Goal: Task Accomplishment & Management: Manage account settings

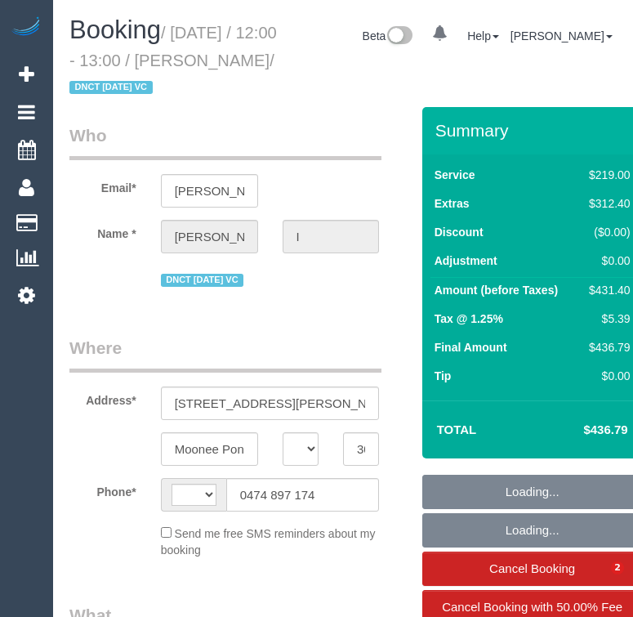
select select "VIC"
select select "string:AU"
select select "object:691"
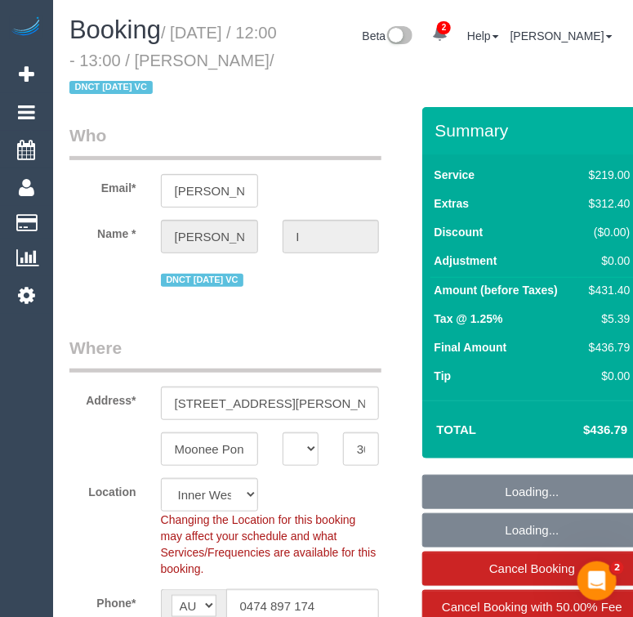
select select "string:stripe-pm_1S2xdF2GScqysDRVQeMAuZZE"
select select "number:27"
select select "number:14"
select select "number:19"
select select "number:24"
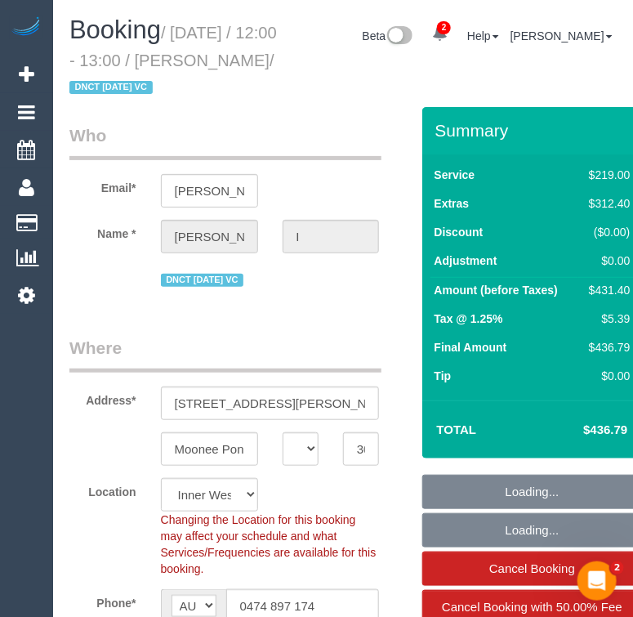
select select "object:1534"
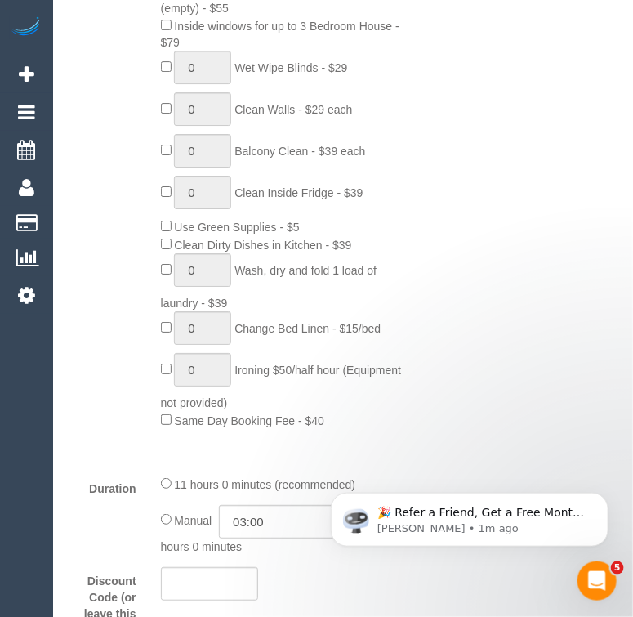
scroll to position [1337, 0]
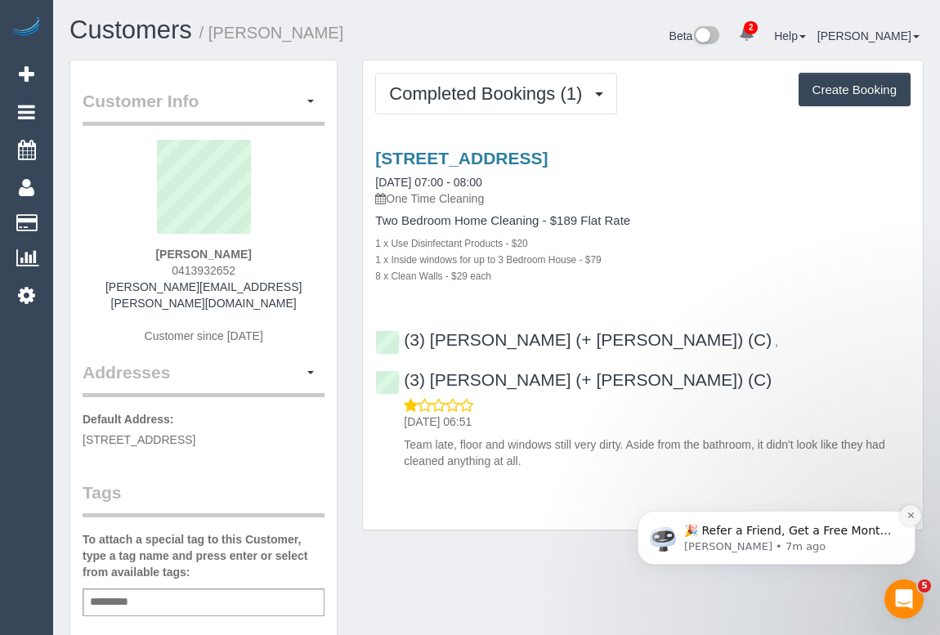
click at [909, 516] on icon "Dismiss notification" at bounding box center [910, 515] width 6 height 6
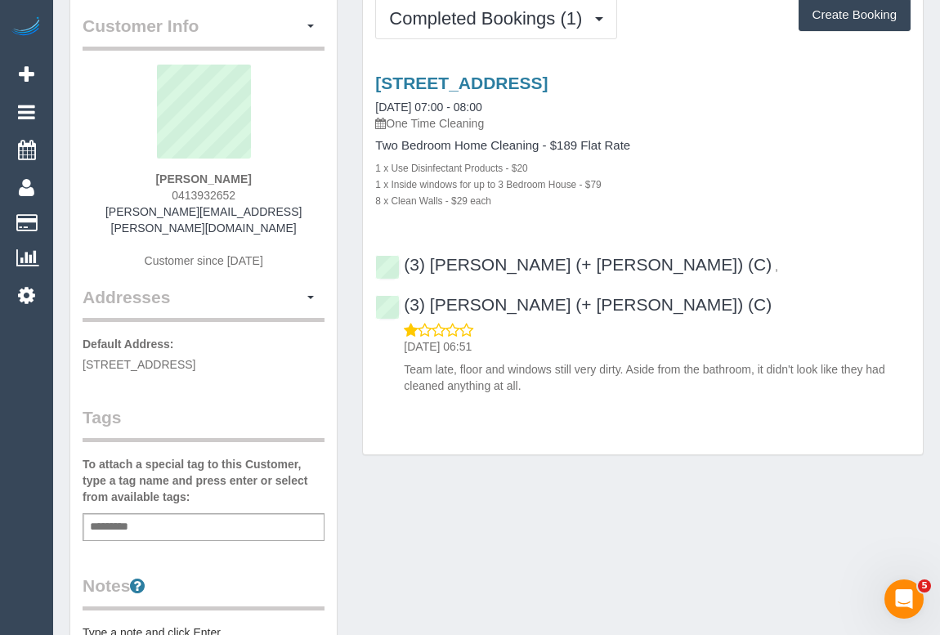
scroll to position [222, 0]
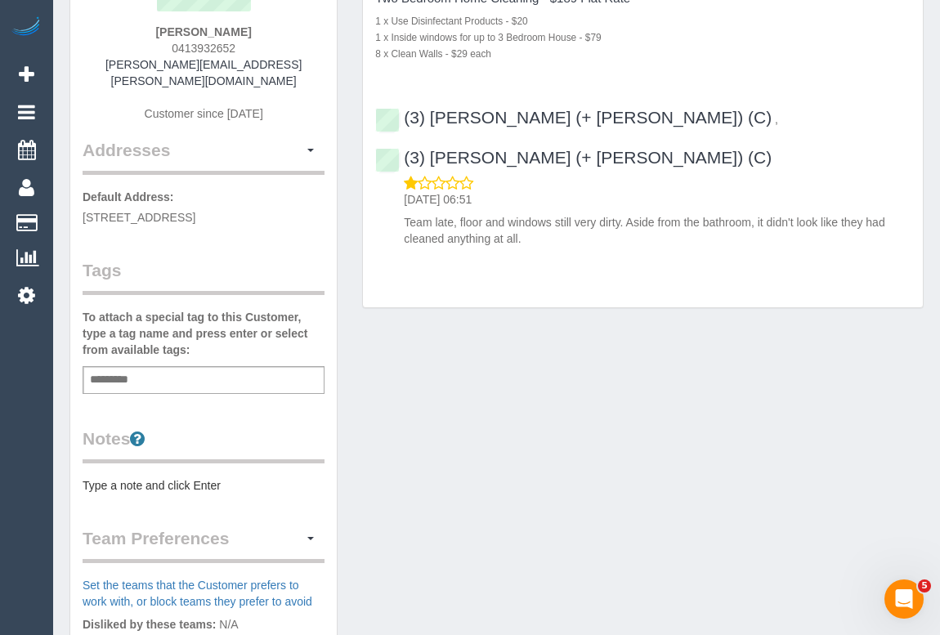
click at [185, 366] on div "Add a tag" at bounding box center [204, 380] width 242 height 28
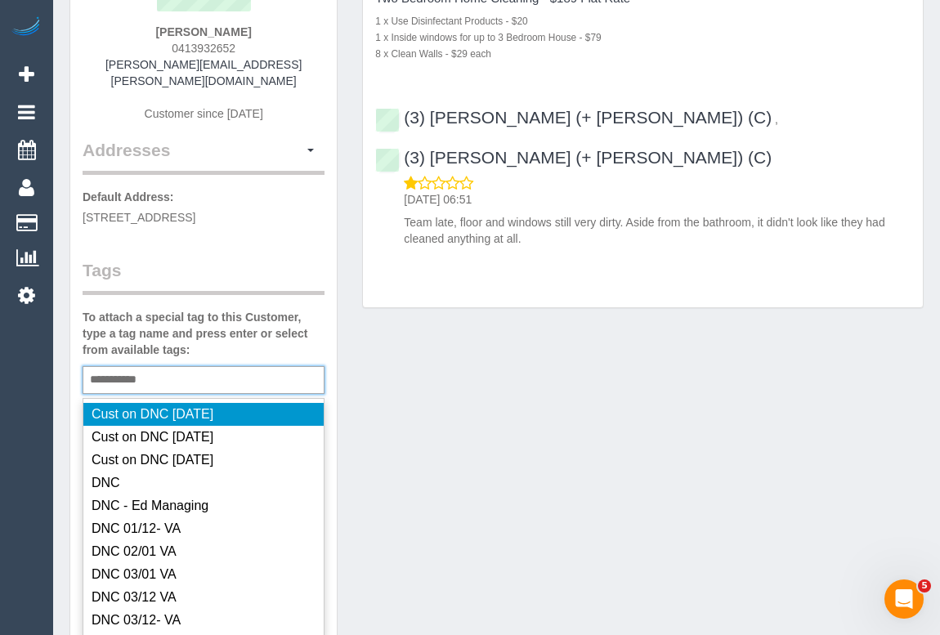
type input "**********"
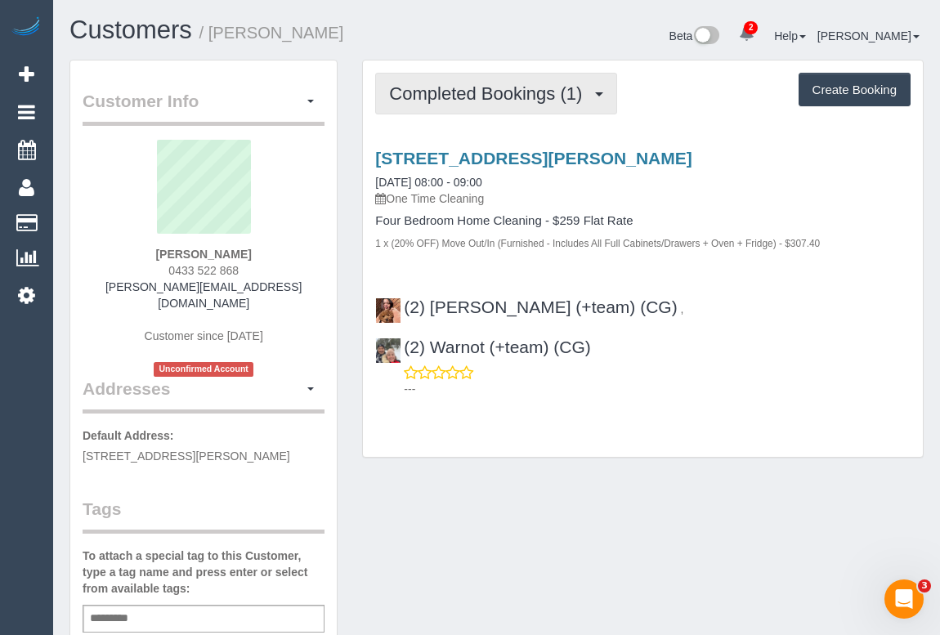
click at [507, 87] on span "Completed Bookings (1)" at bounding box center [489, 93] width 201 height 20
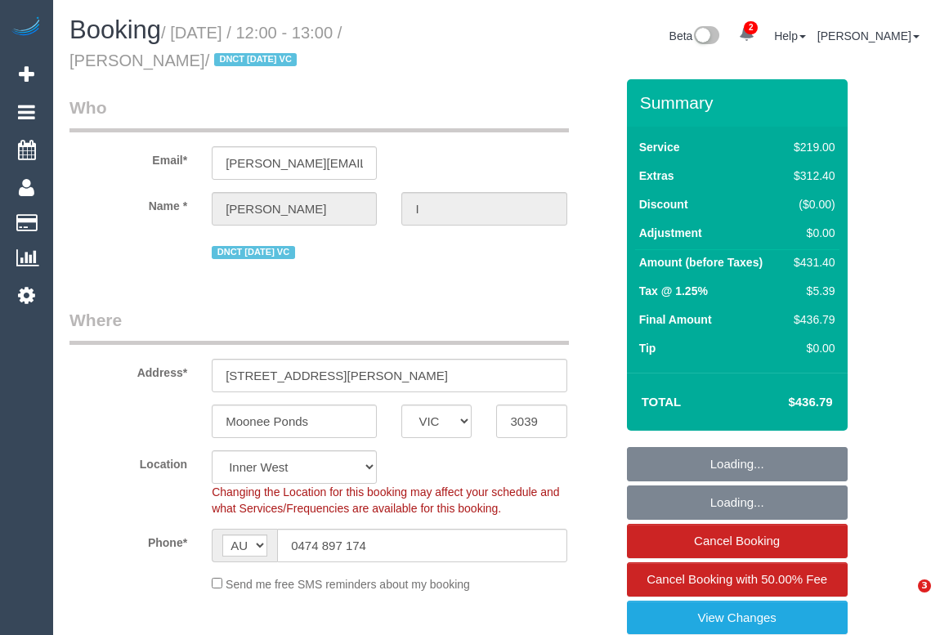
select select "VIC"
select select "string:stripe-pm_1S2xdF2GScqysDRVQeMAuZZE"
select select "number:27"
select select "number:14"
select select "number:19"
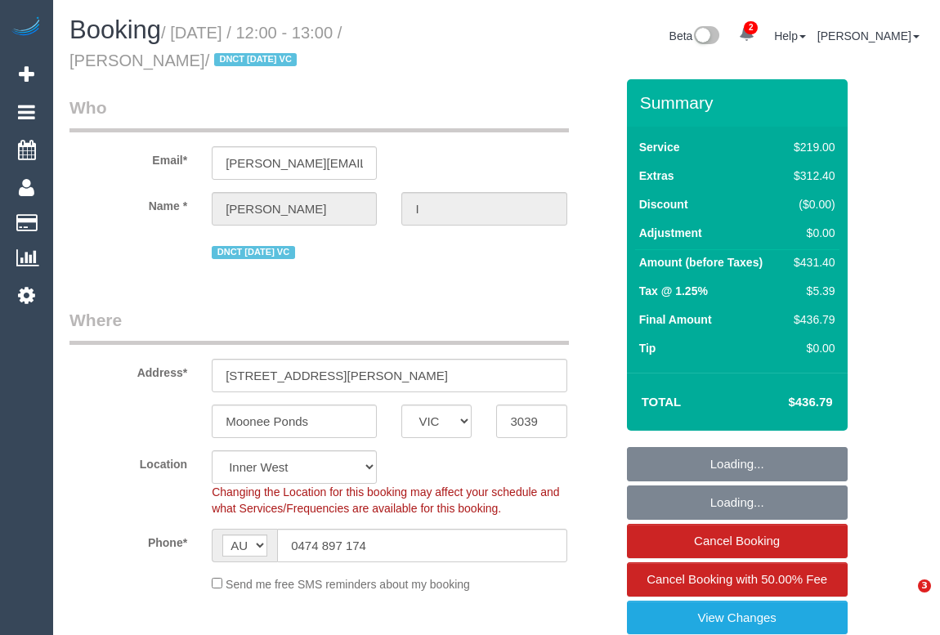
select select "number:24"
select select "object:1646"
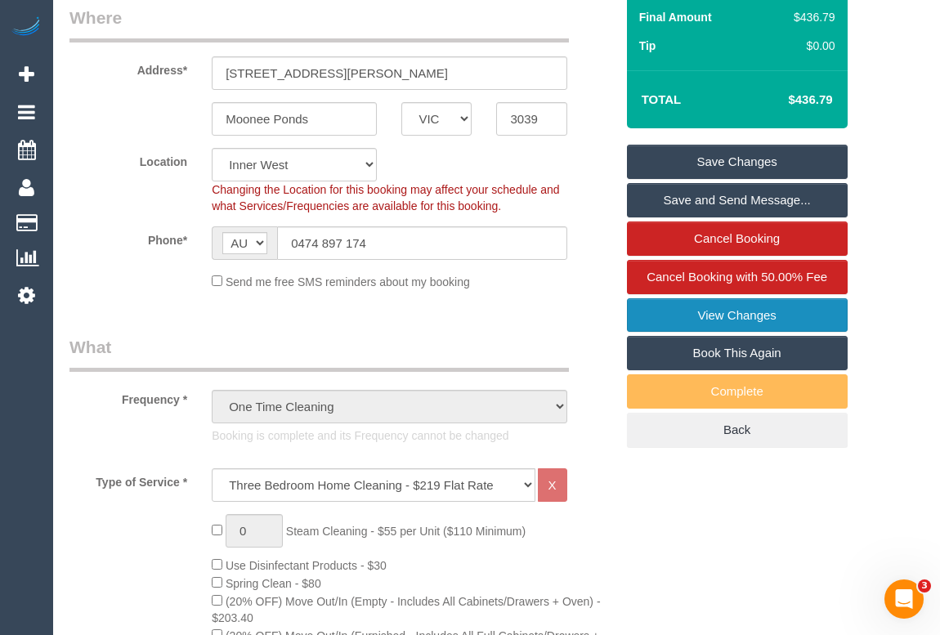
scroll to position [297, 0]
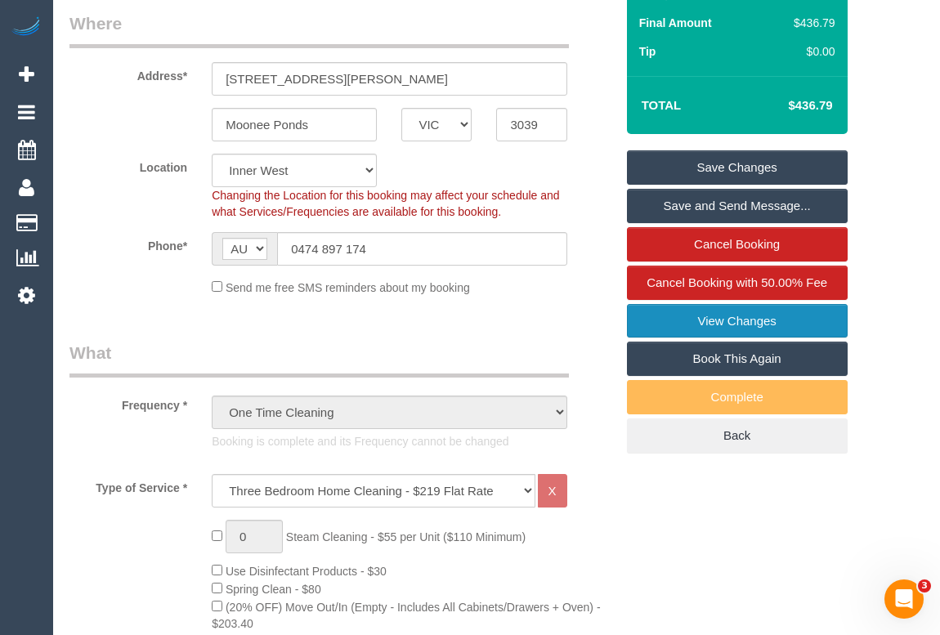
click at [739, 321] on link "View Changes" at bounding box center [737, 321] width 221 height 34
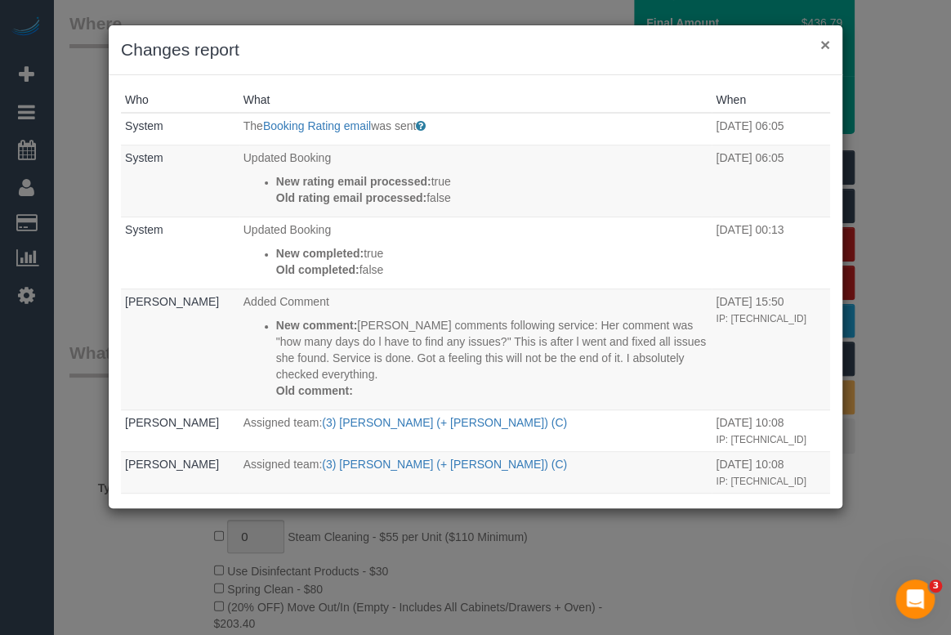
click at [828, 42] on button "×" at bounding box center [825, 44] width 10 height 17
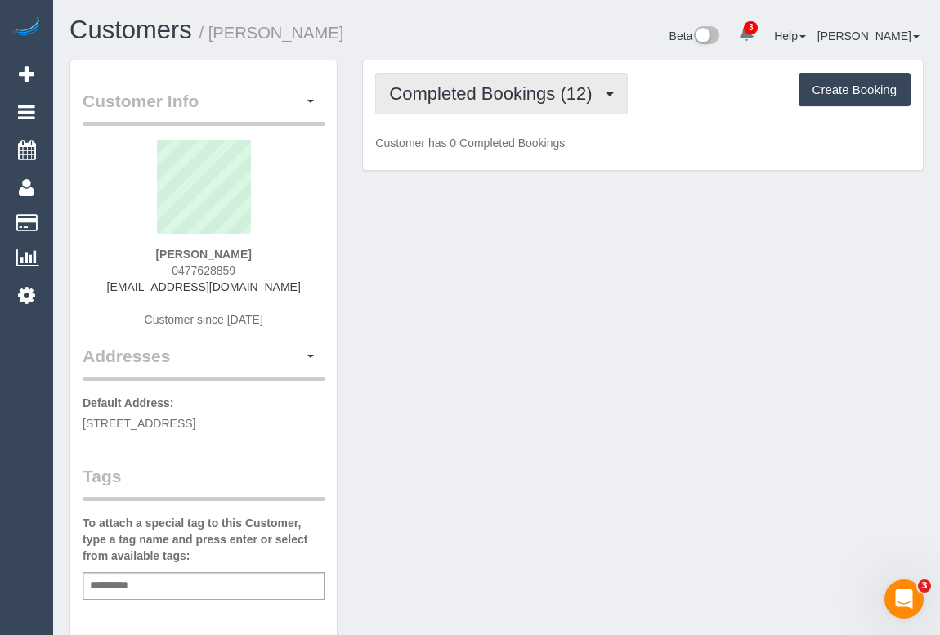
click at [496, 97] on span "Completed Bookings (12)" at bounding box center [494, 93] width 211 height 20
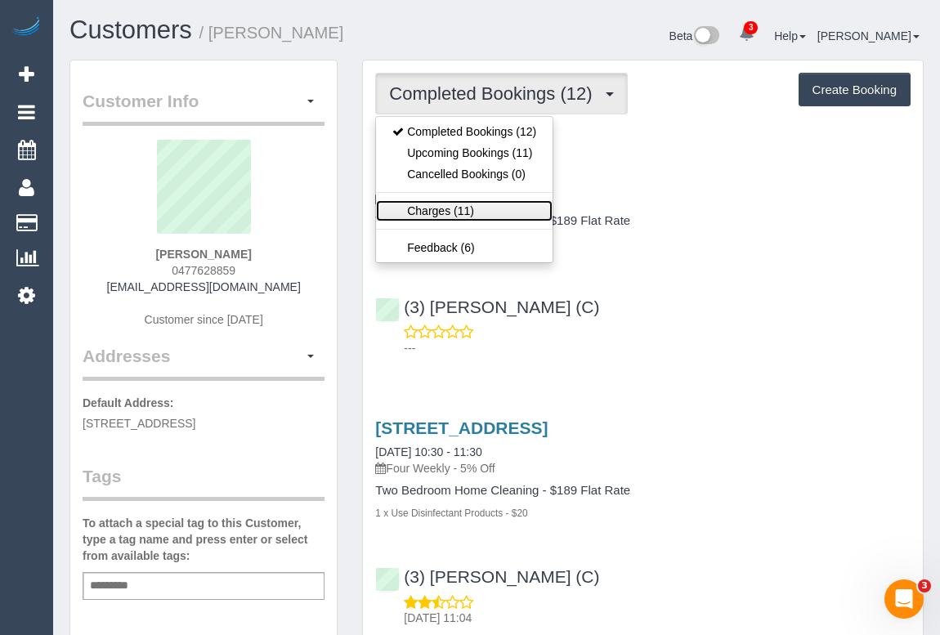
click at [449, 212] on link "Charges (11)" at bounding box center [464, 210] width 177 height 21
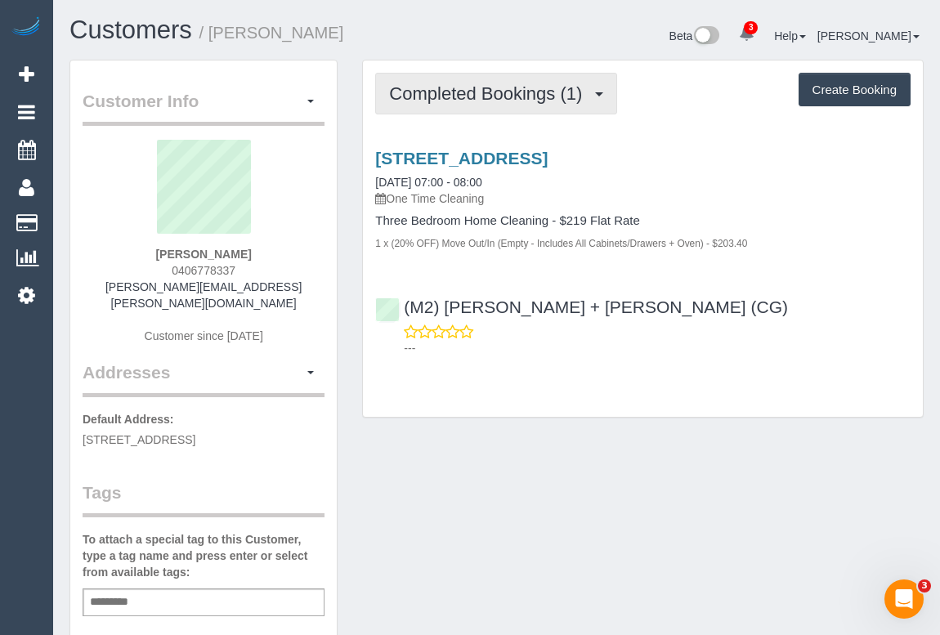
click at [474, 97] on span "Completed Bookings (1)" at bounding box center [489, 93] width 201 height 20
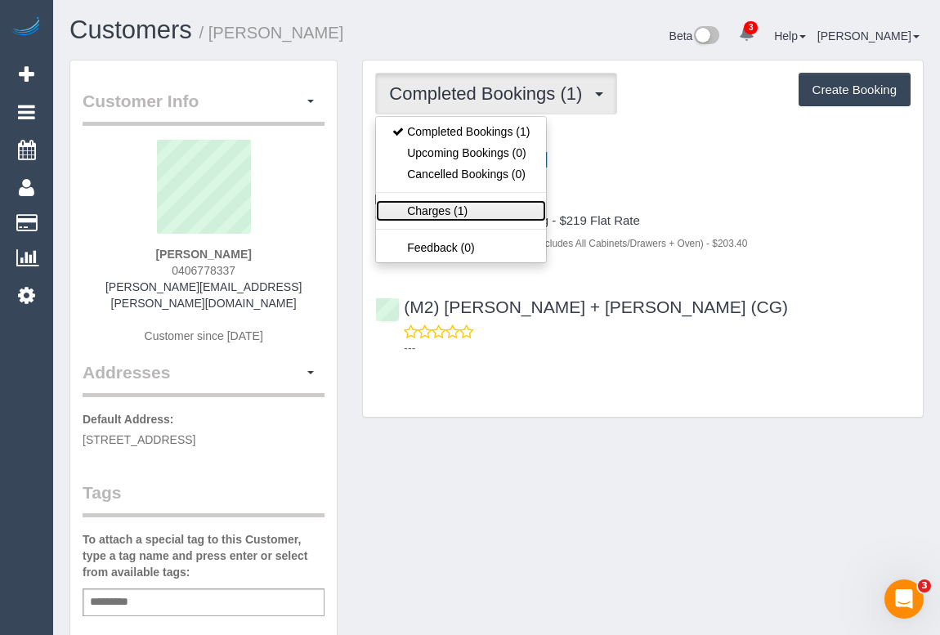
click at [437, 209] on link "Charges (1)" at bounding box center [461, 210] width 170 height 21
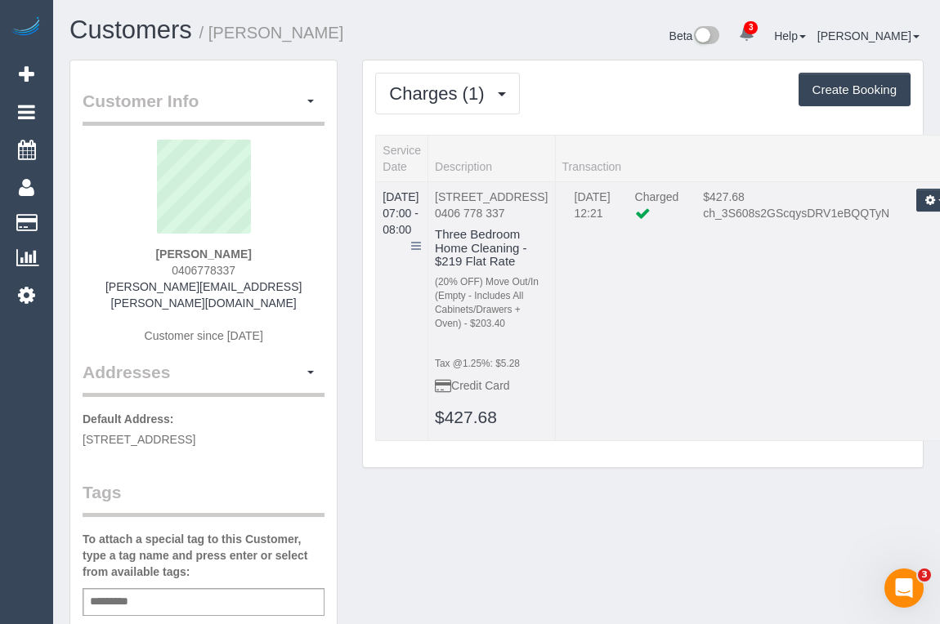
click at [428, 225] on td "06/09/2025 07:00 - 08:00" at bounding box center [402, 310] width 52 height 259
click at [421, 240] on icon at bounding box center [416, 245] width 10 height 11
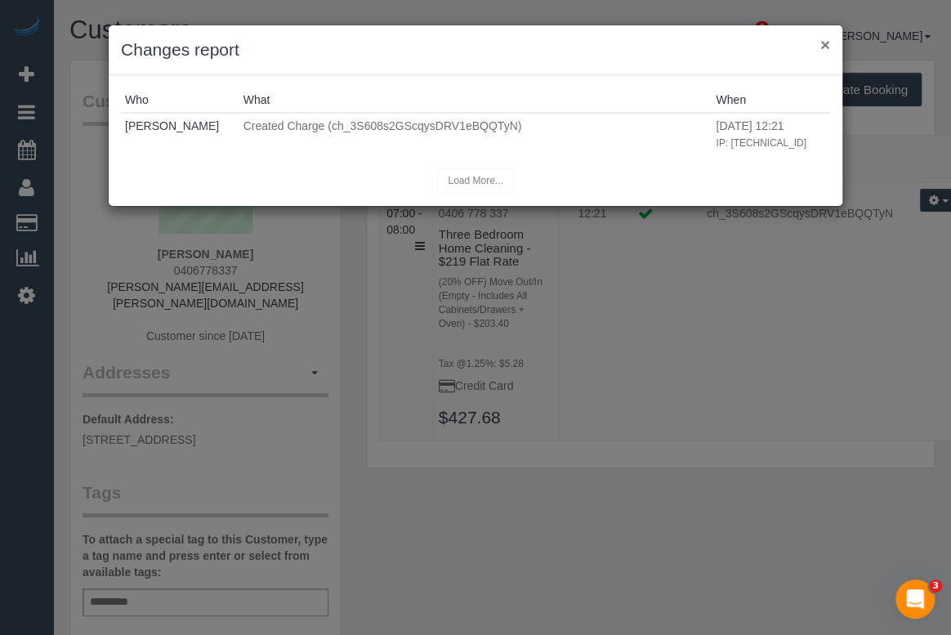
click at [825, 41] on button "×" at bounding box center [825, 44] width 10 height 17
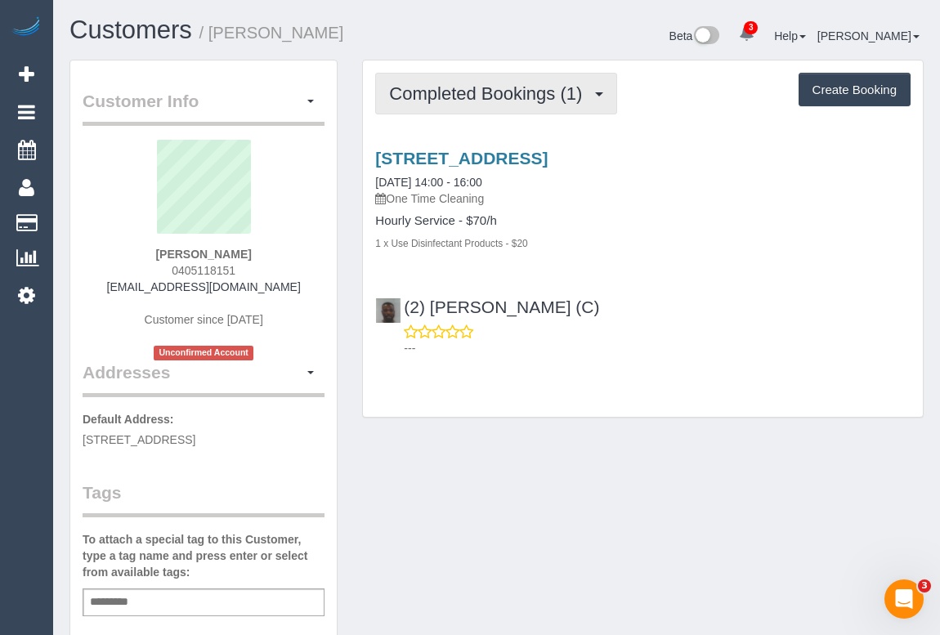
click at [507, 99] on span "Completed Bookings (1)" at bounding box center [489, 93] width 201 height 20
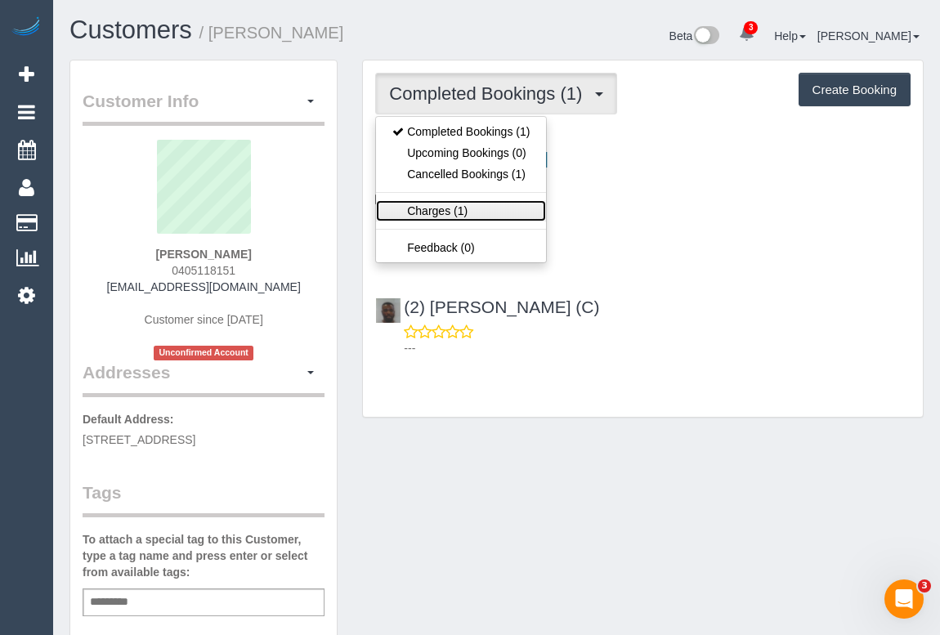
click at [447, 210] on link "Charges (1)" at bounding box center [461, 210] width 170 height 21
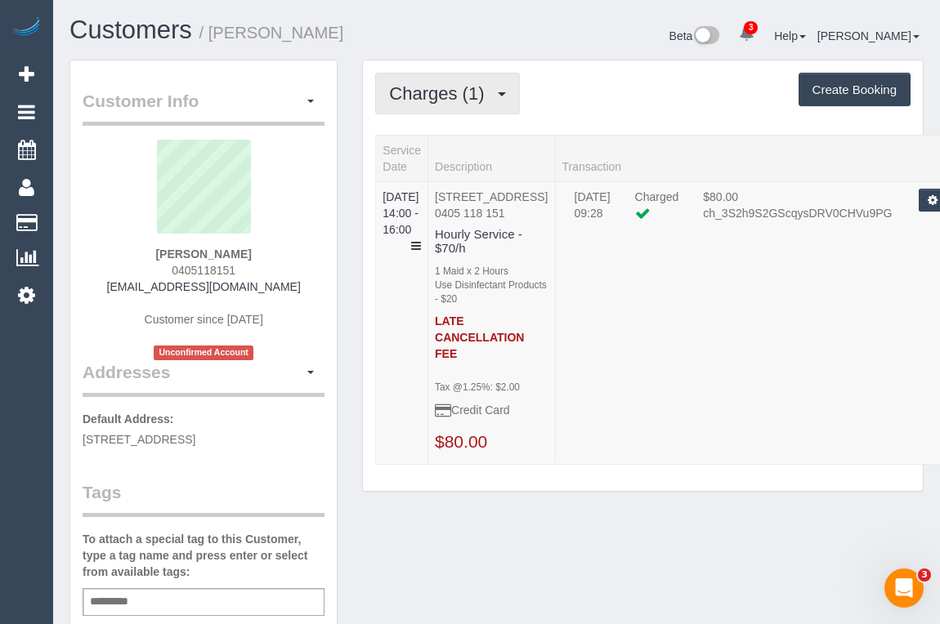
click at [454, 96] on span "Charges (1)" at bounding box center [440, 93] width 103 height 20
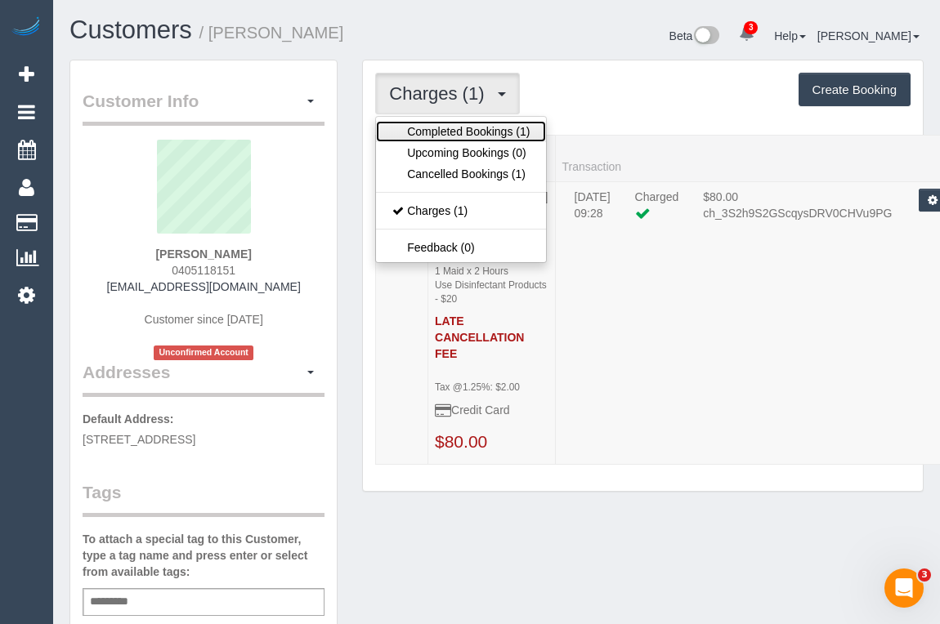
click at [467, 132] on link "Completed Bookings (1)" at bounding box center [461, 131] width 170 height 21
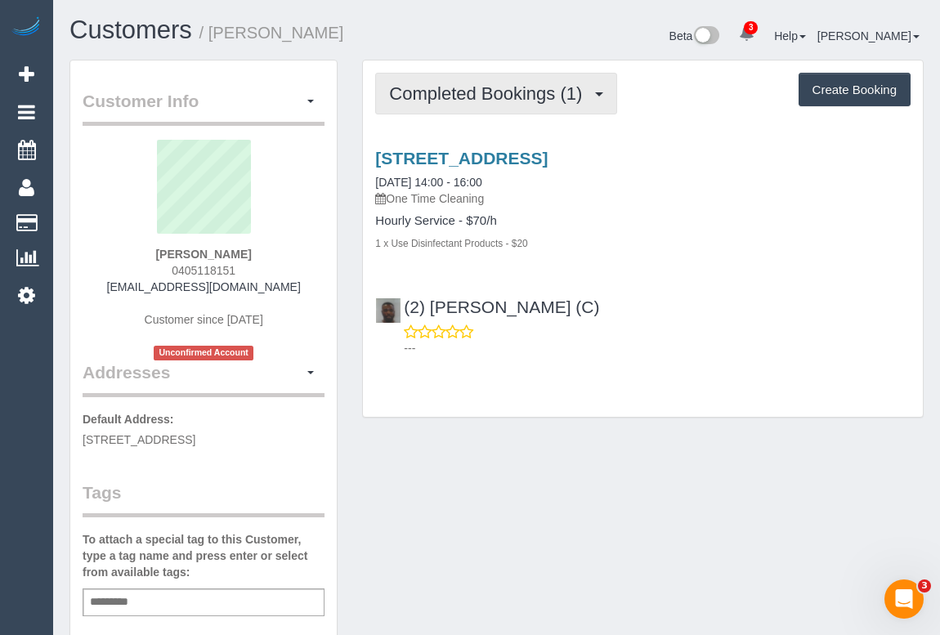
click at [475, 101] on span "Completed Bookings (1)" at bounding box center [489, 93] width 201 height 20
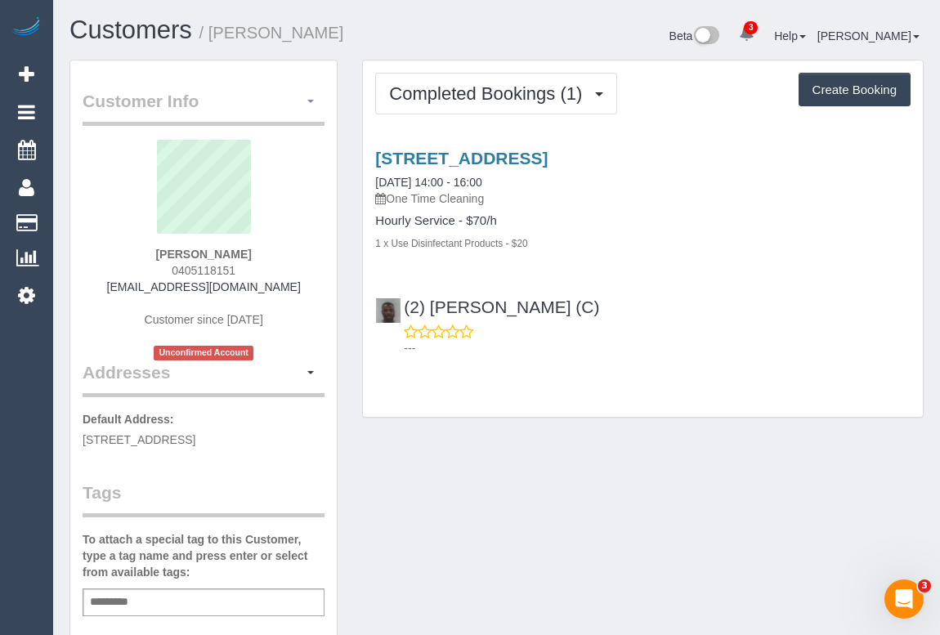
click at [312, 101] on span "button" at bounding box center [310, 101] width 7 height 3
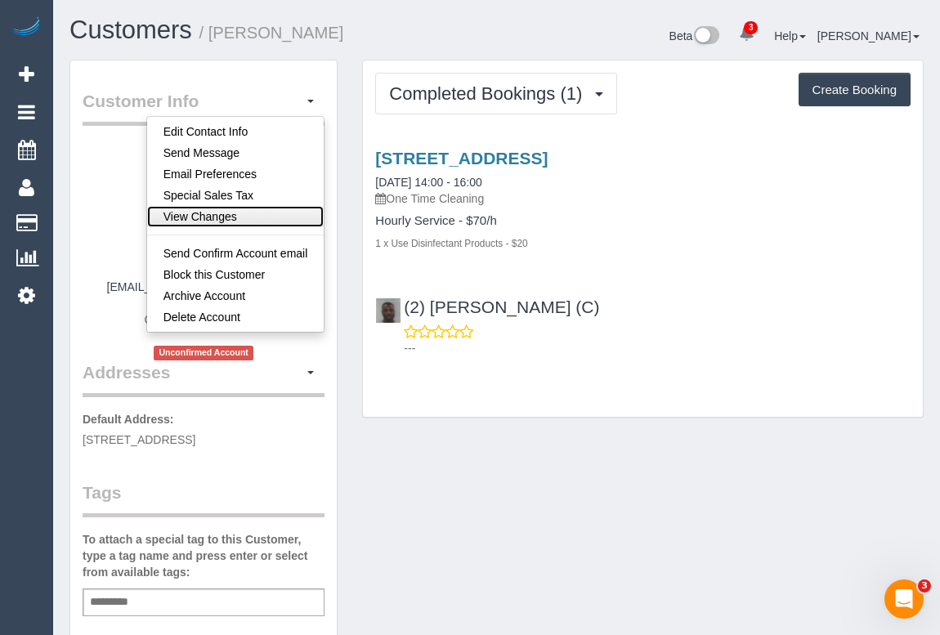
click at [230, 212] on link "View Changes" at bounding box center [235, 216] width 177 height 21
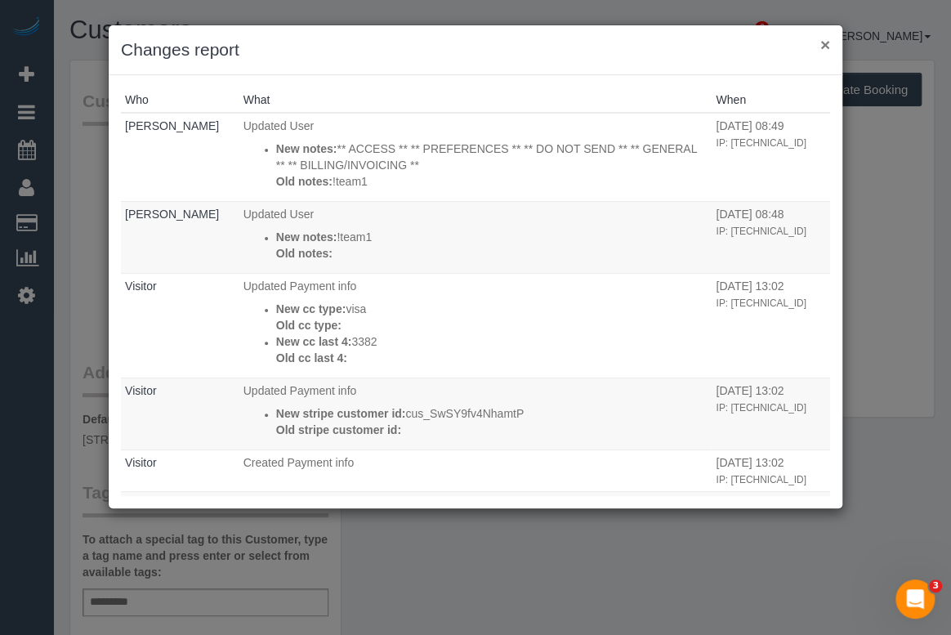
click at [827, 44] on button "×" at bounding box center [825, 44] width 10 height 17
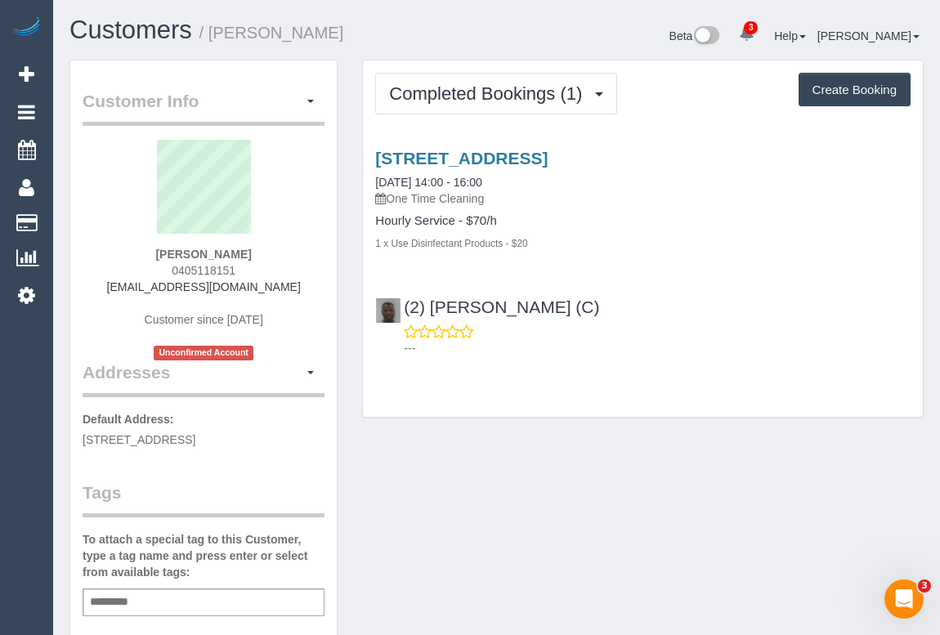
drag, startPoint x: 169, startPoint y: 270, endPoint x: 294, endPoint y: 270, distance: 125.0
click at [294, 270] on div "Adam Meyers 0405118151 adammeyers92@hotmail.com Customer since 2025 Unconfirmed…" at bounding box center [204, 250] width 242 height 221
copy span "0405118151"
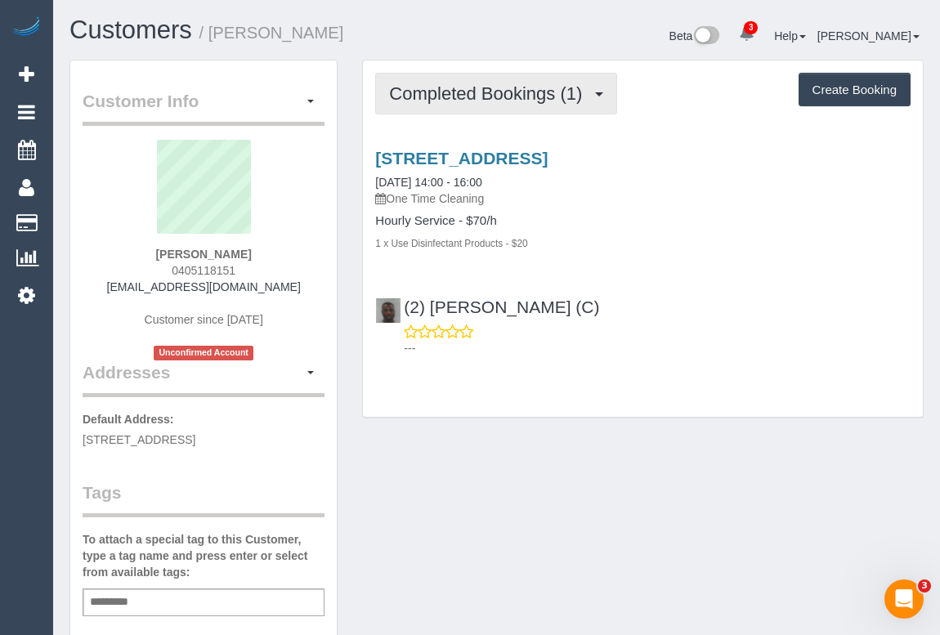
click at [526, 102] on button "Completed Bookings (1)" at bounding box center [496, 94] width 242 height 42
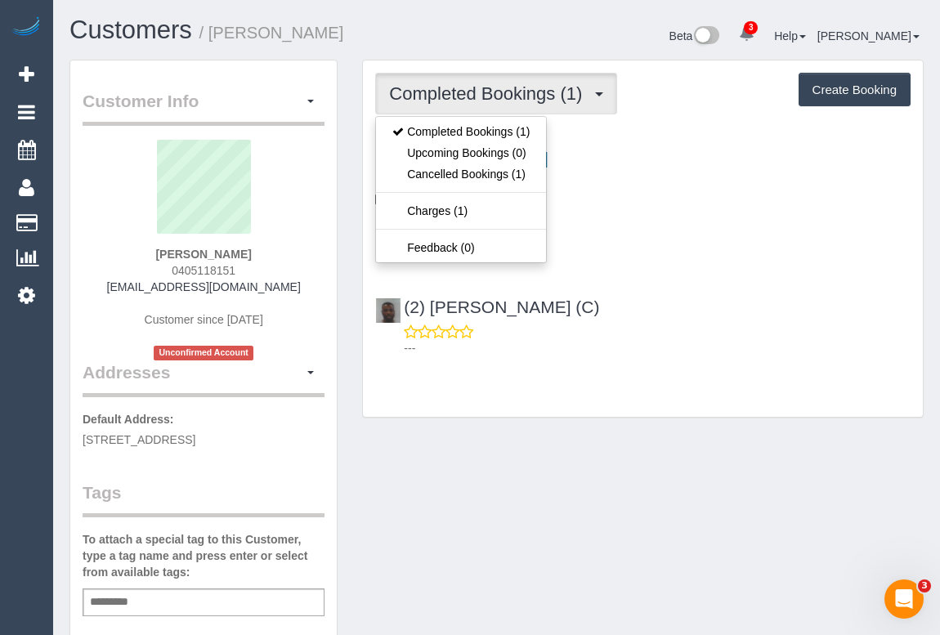
drag, startPoint x: 119, startPoint y: 286, endPoint x: 314, endPoint y: 291, distance: 194.5
click at [314, 291] on div "Adam Meyers 0405118151 adammeyers92@hotmail.com Customer since 2025 Unconfirmed…" at bounding box center [204, 250] width 242 height 221
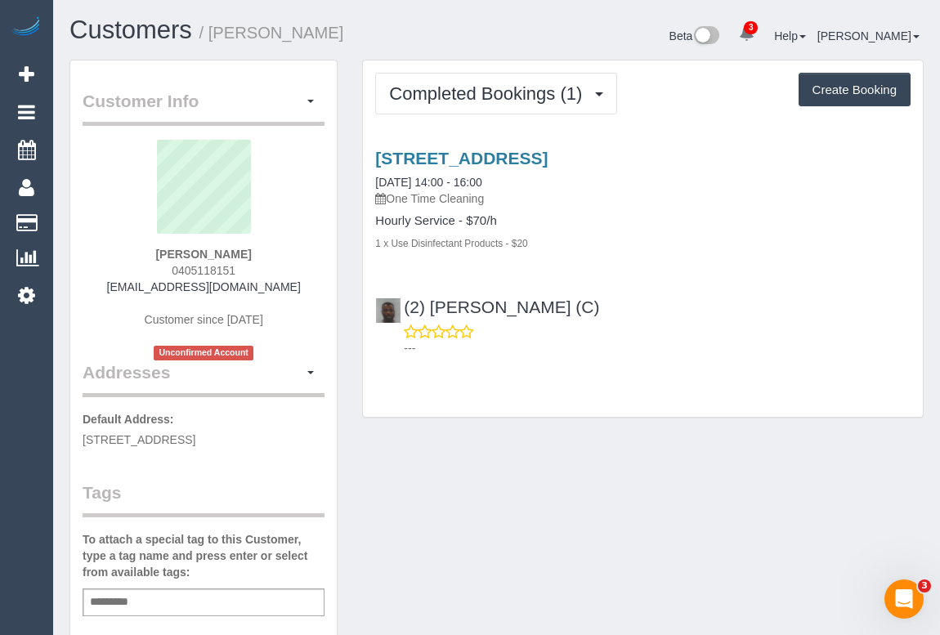
copy link "adammeyers92@hotmail.com"
click at [106, 294] on div "Adam Meyers 0405118151 adammeyers92@hotmail.com Customer since 2025 Unconfirmed…" at bounding box center [204, 250] width 242 height 221
drag, startPoint x: 116, startPoint y: 287, endPoint x: 302, endPoint y: 287, distance: 186.3
click at [302, 287] on div "Adam Meyers 0405118151 adammeyers92@hotmail.com Customer since 2025 Unconfirmed…" at bounding box center [204, 250] width 242 height 221
copy link "adammeyers92@hotmail.com"
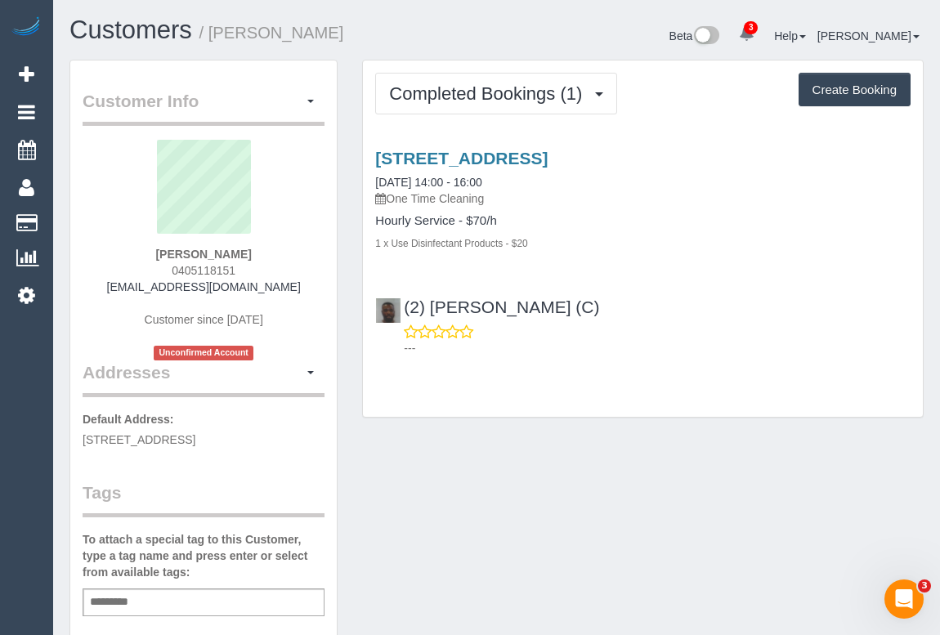
drag, startPoint x: 263, startPoint y: 257, endPoint x: 150, endPoint y: 257, distance: 112.8
click at [150, 257] on div "Adam Meyers 0405118151 adammeyers92@hotmail.com Customer since 2025 Unconfirmed…" at bounding box center [204, 250] width 242 height 221
copy strong "Adam Meyers"
drag, startPoint x: 167, startPoint y: 266, endPoint x: 262, endPoint y: 266, distance: 95.6
click at [262, 266] on div "Adam Meyers 0405118151 adammeyers92@hotmail.com Customer since 2025 Unconfirmed…" at bounding box center [204, 250] width 242 height 221
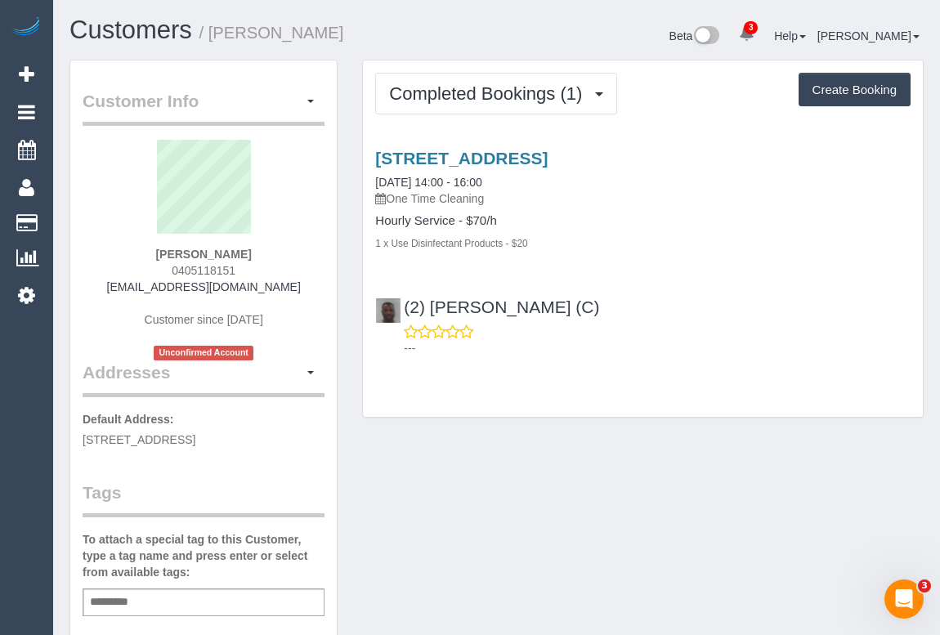
copy span "0405118151"
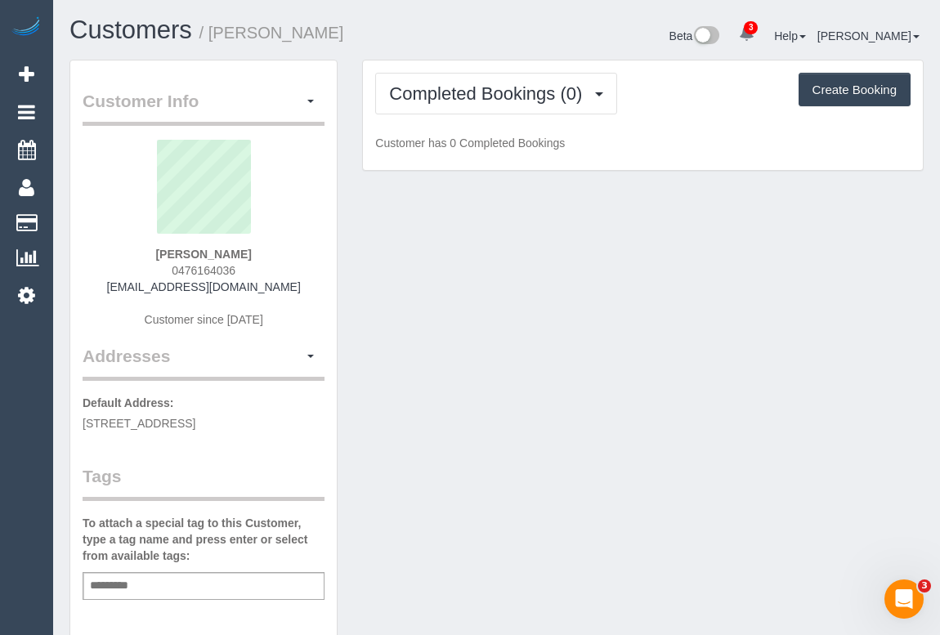
drag, startPoint x: 163, startPoint y: 270, endPoint x: 301, endPoint y: 270, distance: 137.3
click at [301, 270] on div "Connor Smith 0476164036 connorhsmith@gmail.com Customer since 2025" at bounding box center [204, 242] width 242 height 204
copy span "0476164036"
click at [570, 339] on div "Customer Info Edit Contact Info Send Message Email Preferences Special Sales Ta…" at bounding box center [496, 607] width 878 height 1095
drag, startPoint x: 655, startPoint y: 434, endPoint x: 637, endPoint y: 440, distance: 18.4
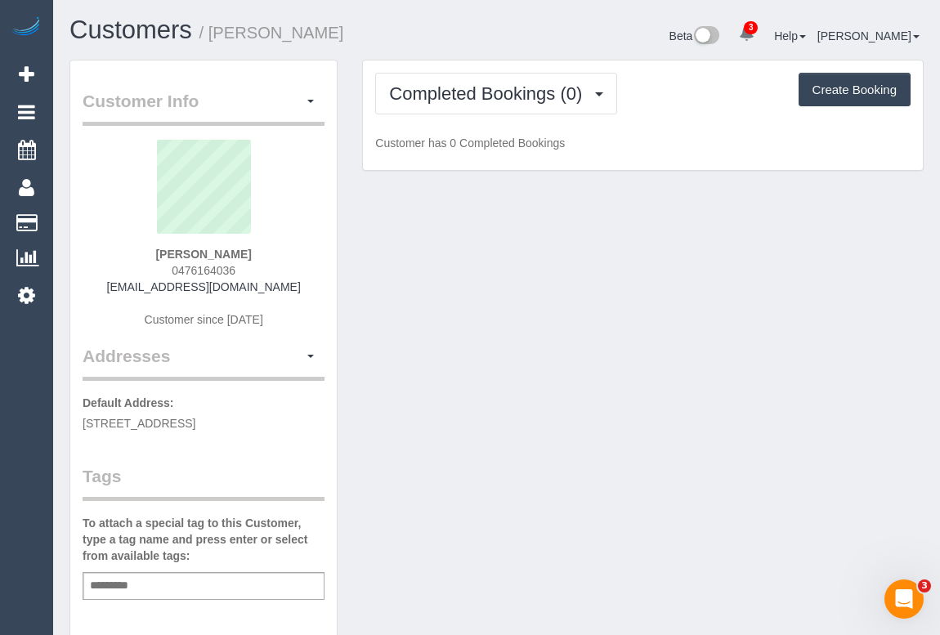
click at [655, 434] on div "Customer Info Edit Contact Info Send Message Email Preferences Special Sales Ta…" at bounding box center [496, 607] width 878 height 1095
click at [412, 256] on div "Customer Info Edit Contact Info Send Message Email Preferences Special Sales Ta…" at bounding box center [496, 607] width 878 height 1095
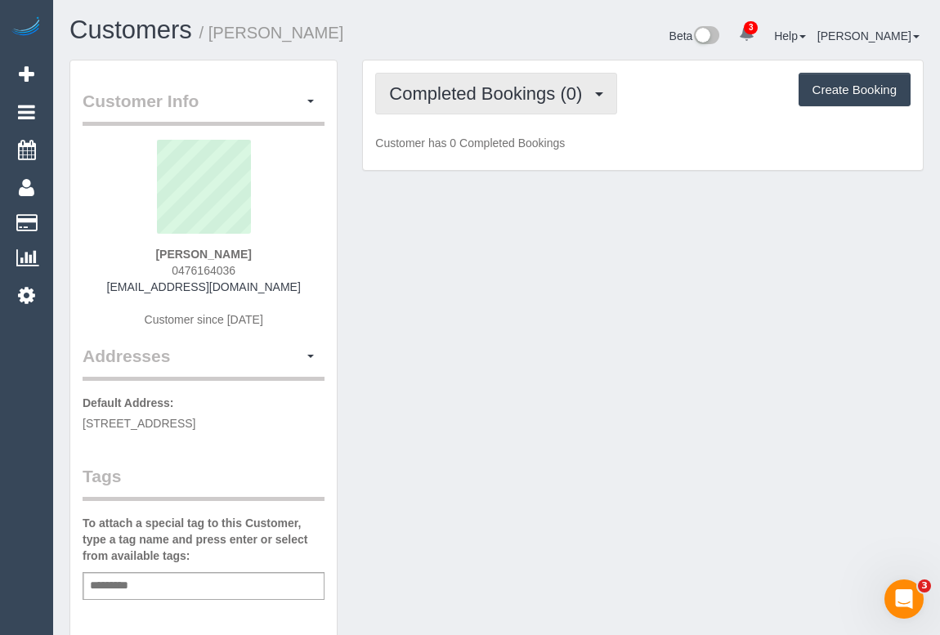
click at [462, 82] on button "Completed Bookings (0)" at bounding box center [496, 94] width 242 height 42
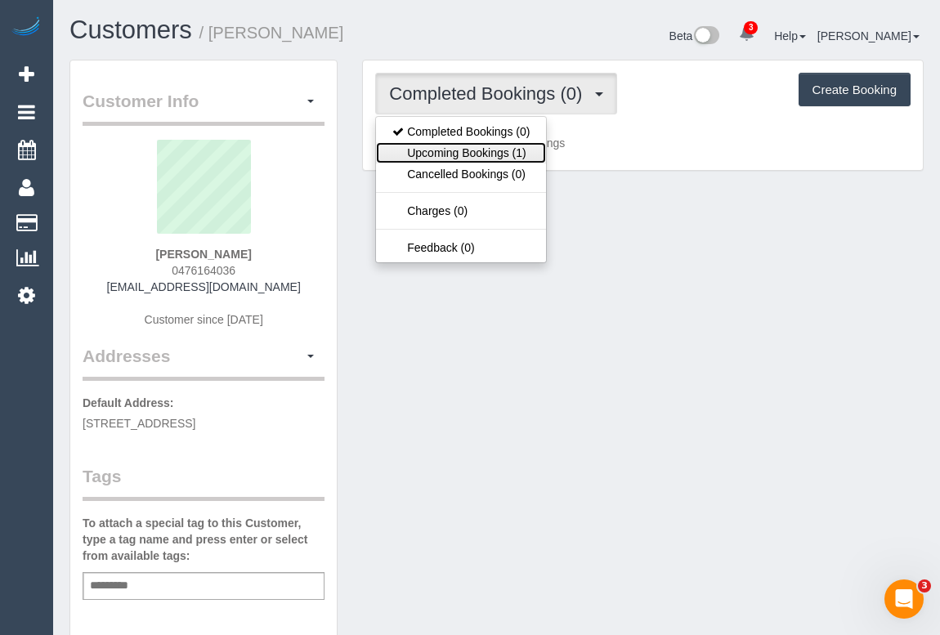
click at [443, 155] on link "Upcoming Bookings (1)" at bounding box center [461, 152] width 170 height 21
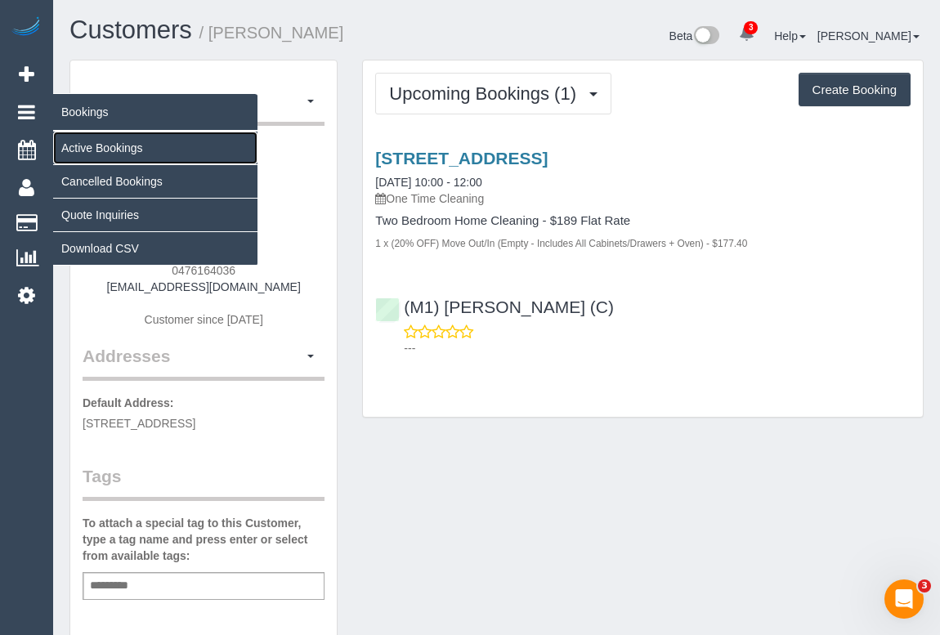
click at [106, 145] on link "Active Bookings" at bounding box center [155, 148] width 204 height 33
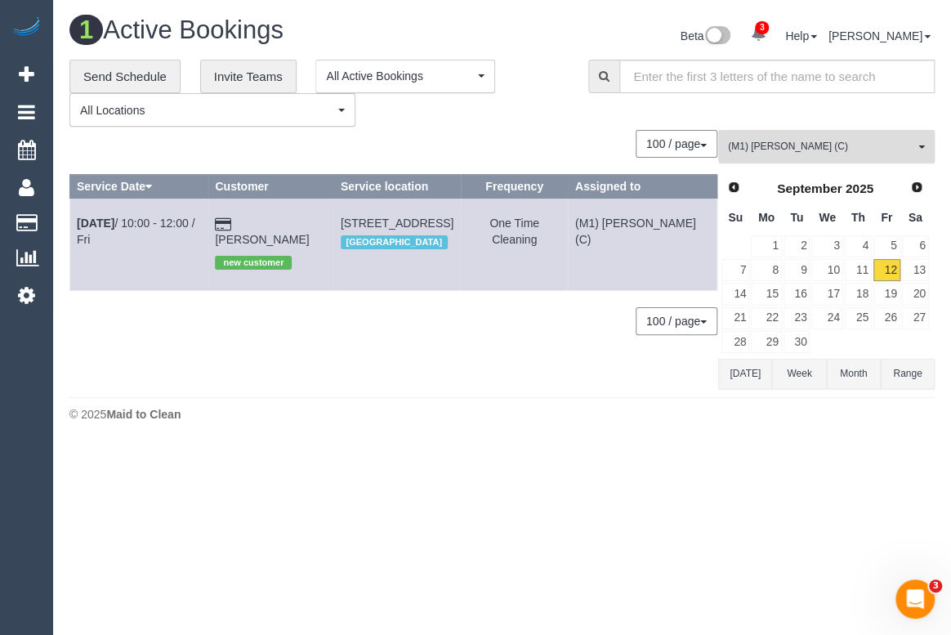
click at [818, 148] on span "(M1) Jeferson Ortiz (C)" at bounding box center [821, 147] width 186 height 14
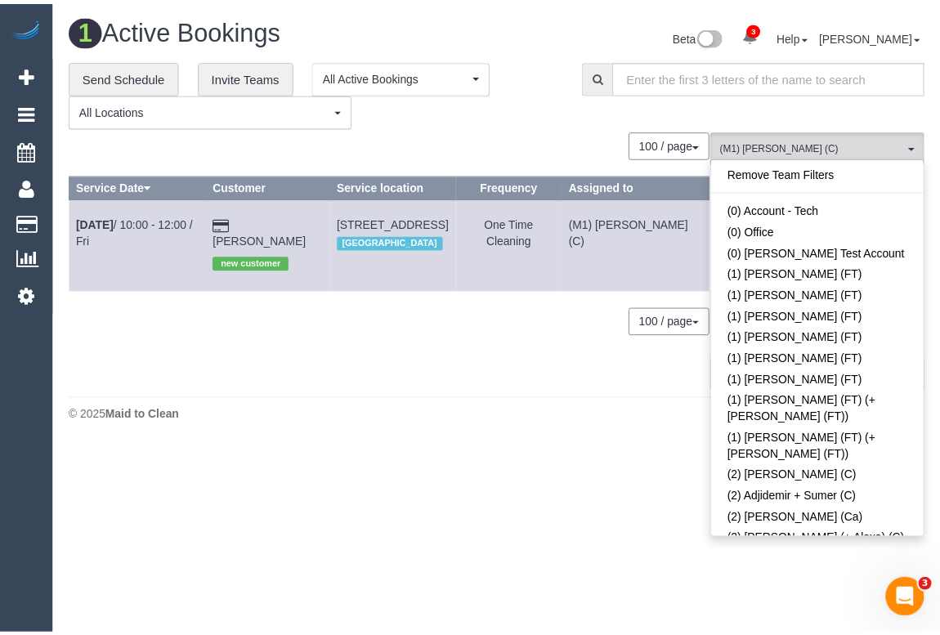
scroll to position [4704, 0]
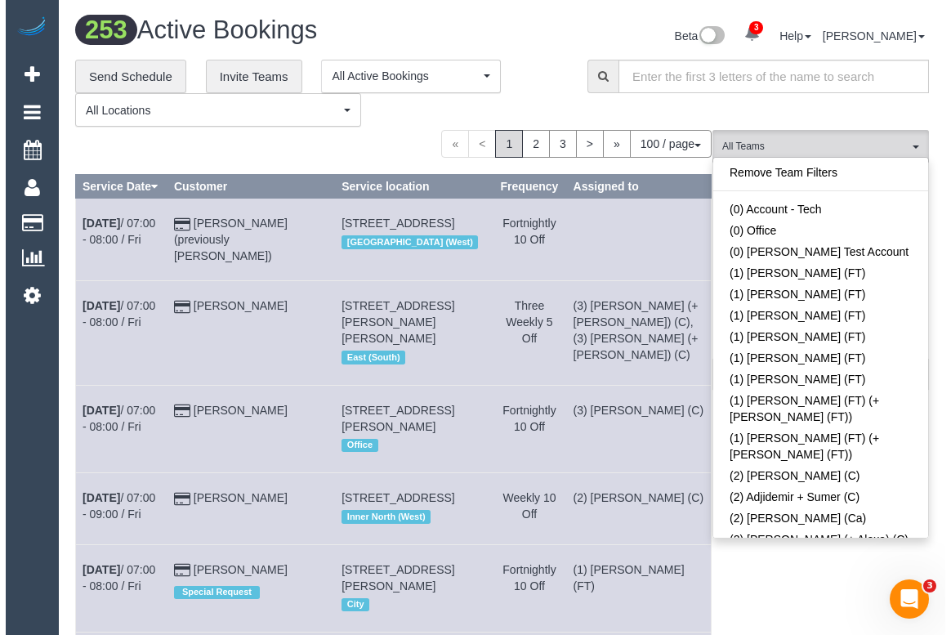
scroll to position [1772, 0]
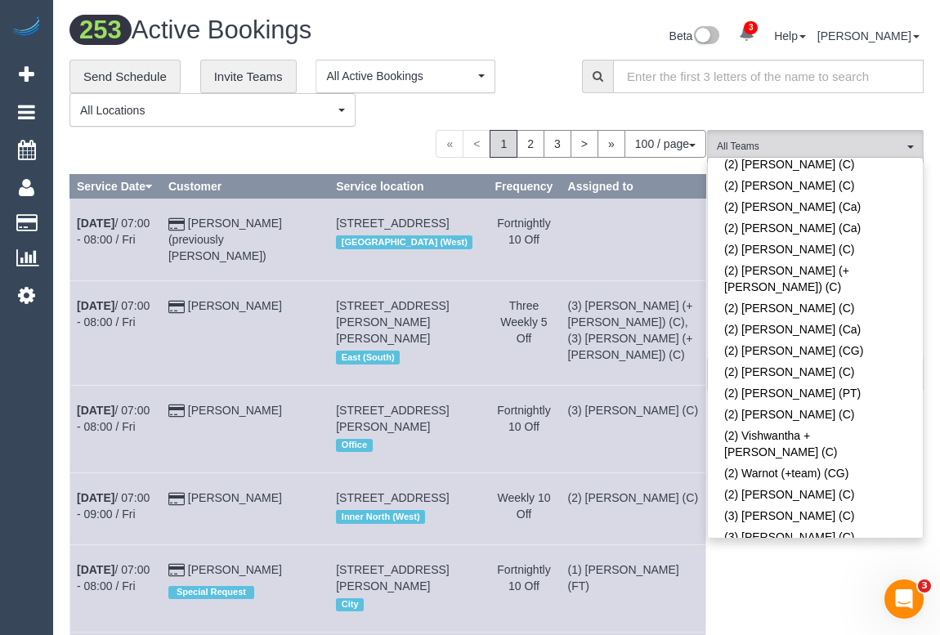
click at [758, 632] on link "(3) [PERSON_NAME] (PT)" at bounding box center [815, 642] width 215 height 21
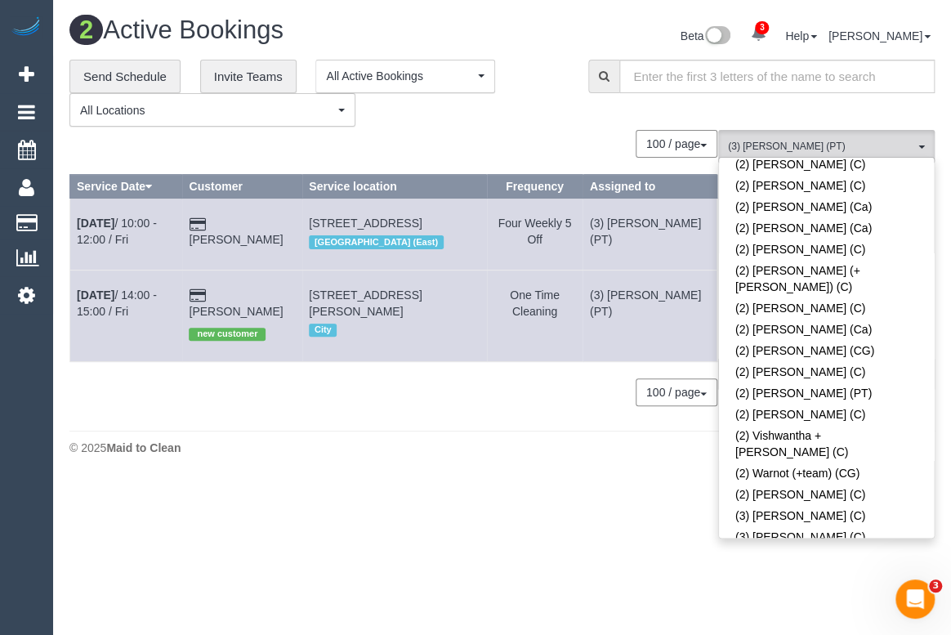
click at [317, 507] on body "3 Beta Your Notifications You have 0 alerts × You have 2 to charge for 12/09/20…" at bounding box center [475, 317] width 951 height 635
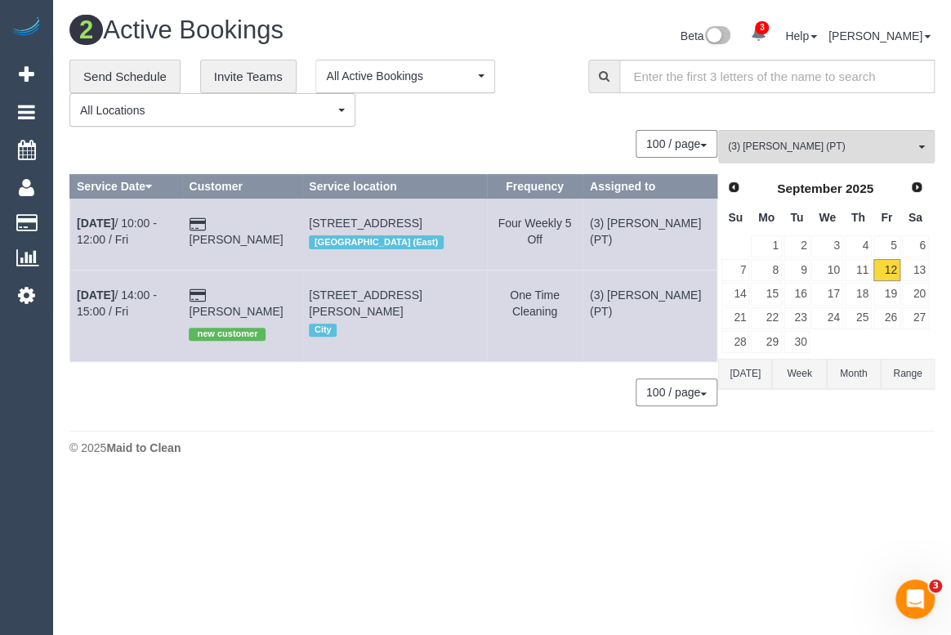
drag, startPoint x: 277, startPoint y: 240, endPoint x: 74, endPoint y: 223, distance: 204.2
click at [74, 223] on tr "Sep 12th / 10:00 - 12:00 / Fri Cameron Tripp 4a Ballarat Street, Collingwood, V…" at bounding box center [393, 234] width 647 height 71
copy tr "Sep 12th / 10:00 - 12:00 / Fri Cameron Tripp"
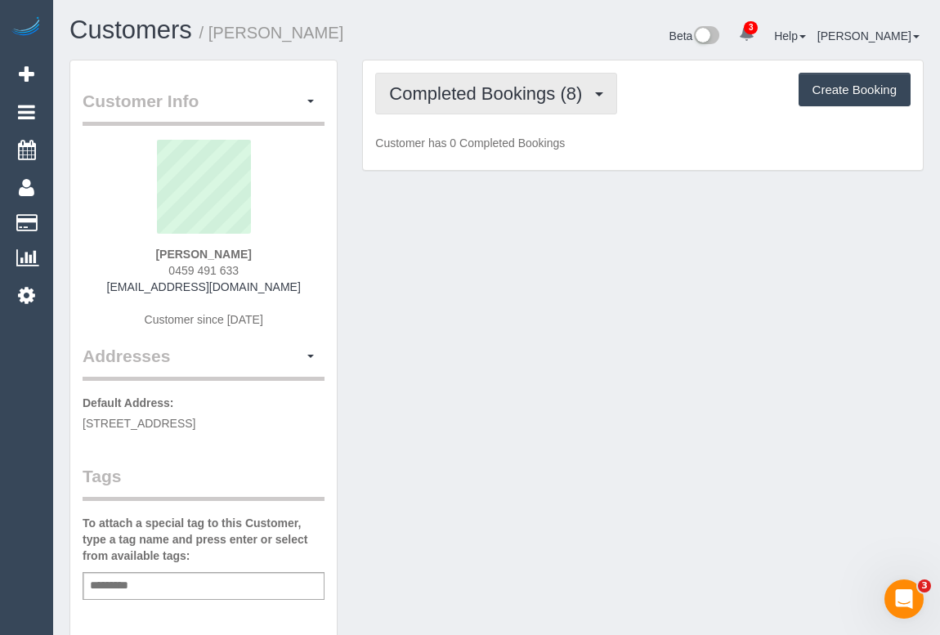
click at [519, 96] on span "Completed Bookings (8)" at bounding box center [489, 93] width 201 height 20
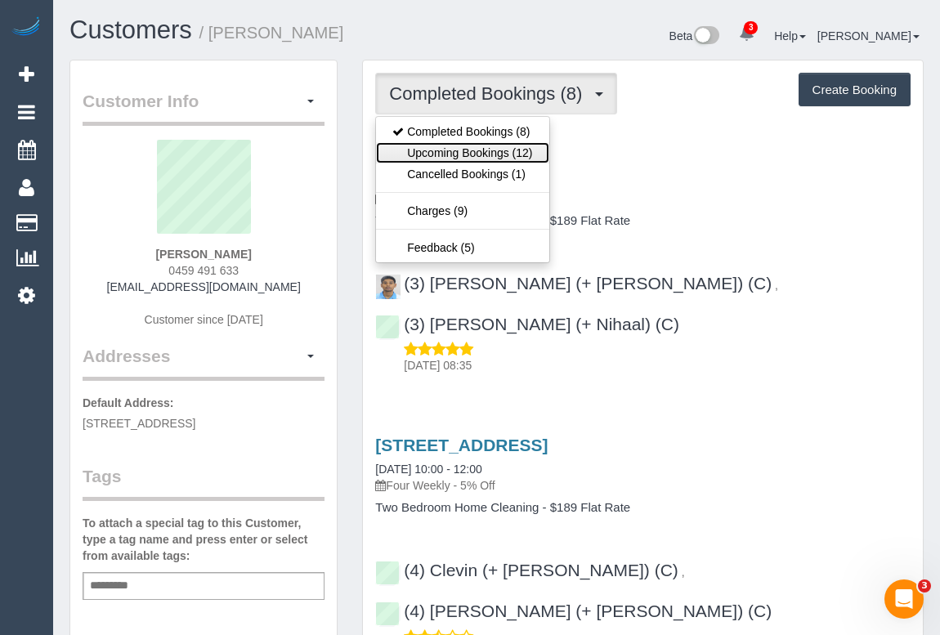
click at [483, 152] on link "Upcoming Bookings (12)" at bounding box center [462, 152] width 172 height 21
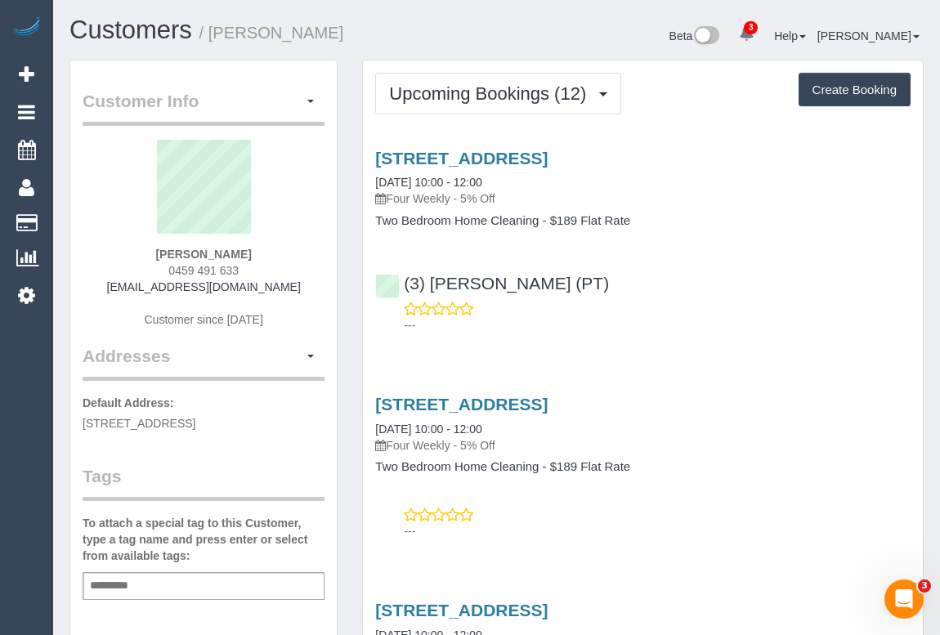
drag, startPoint x: 162, startPoint y: 268, endPoint x: 308, endPoint y: 270, distance: 146.3
click at [308, 270] on div "[PERSON_NAME] 0459 491 633 [EMAIL_ADDRESS][DOMAIN_NAME] Customer since [DATE]" at bounding box center [204, 242] width 242 height 204
copy span "0459 491 633"
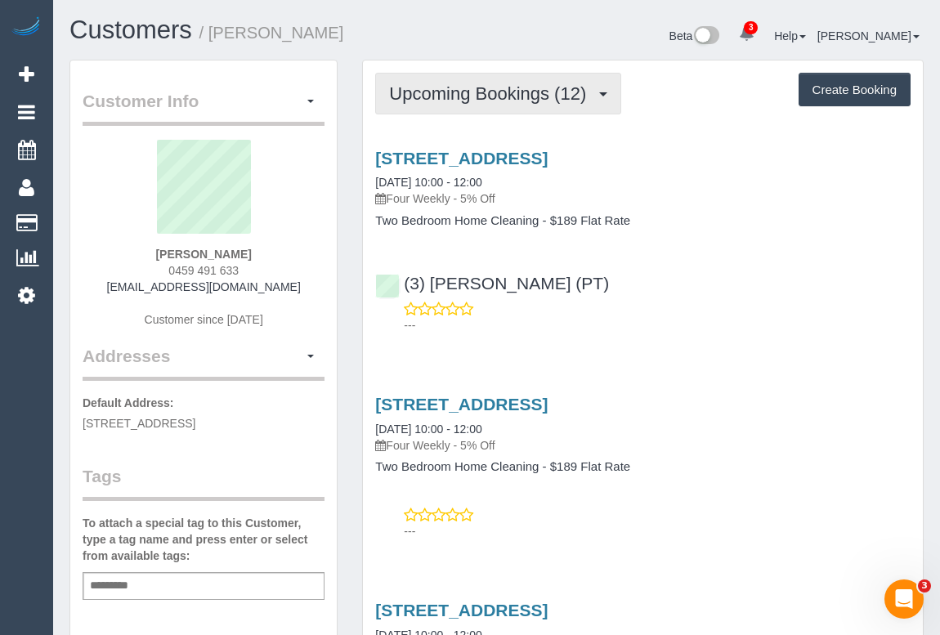
click at [494, 105] on button "Upcoming Bookings (12)" at bounding box center [498, 94] width 246 height 42
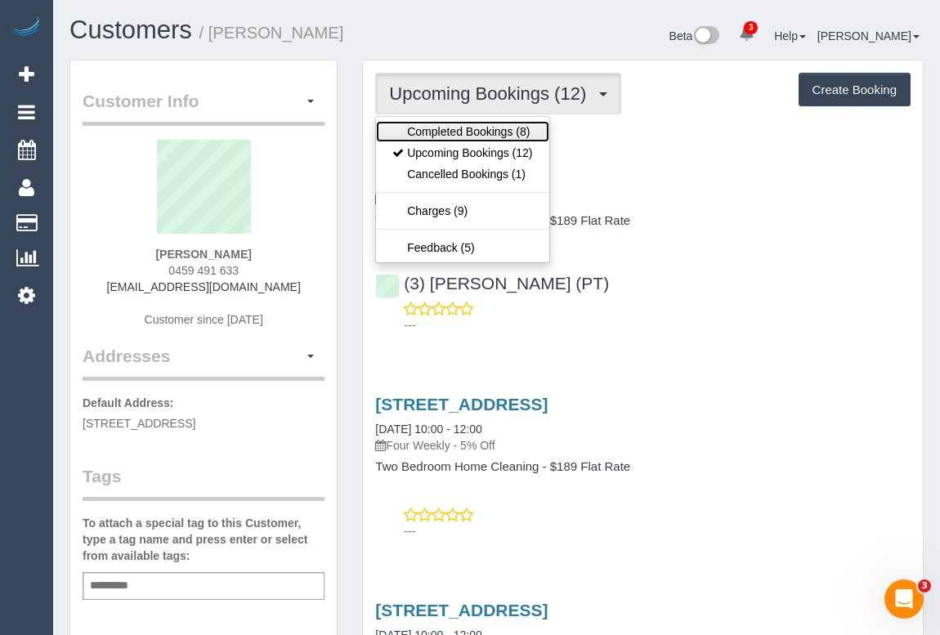
click at [484, 127] on link "Completed Bookings (8)" at bounding box center [462, 131] width 172 height 21
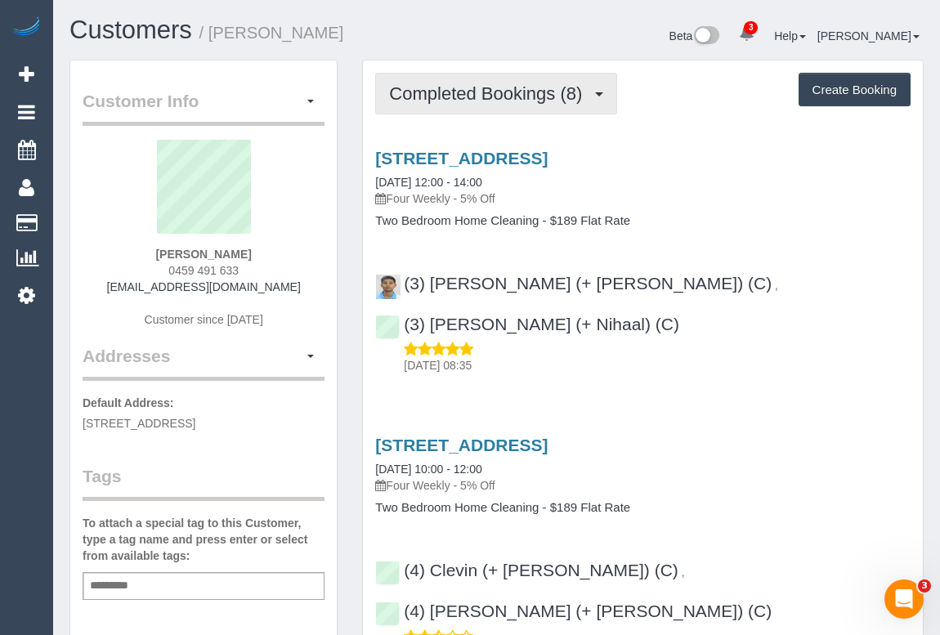
click at [507, 99] on span "Completed Bookings (8)" at bounding box center [489, 93] width 201 height 20
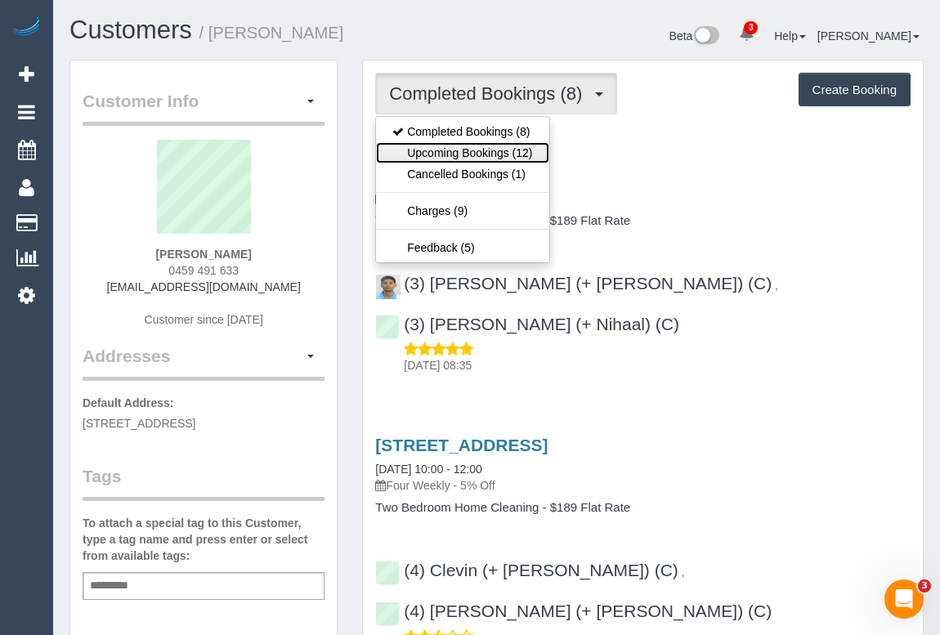
click at [478, 148] on link "Upcoming Bookings (12)" at bounding box center [462, 152] width 172 height 21
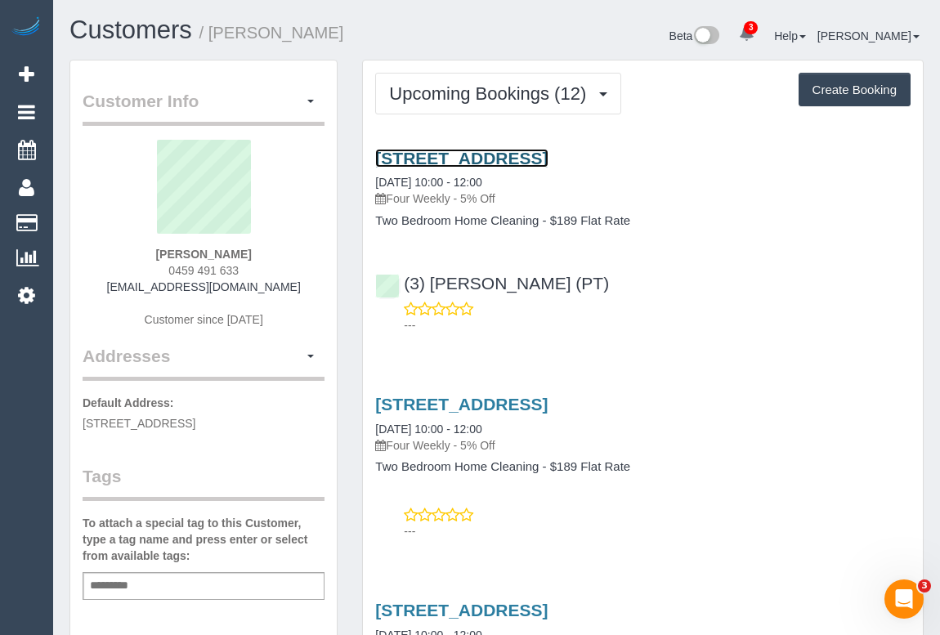
click at [509, 155] on link "[STREET_ADDRESS]" at bounding box center [461, 158] width 172 height 19
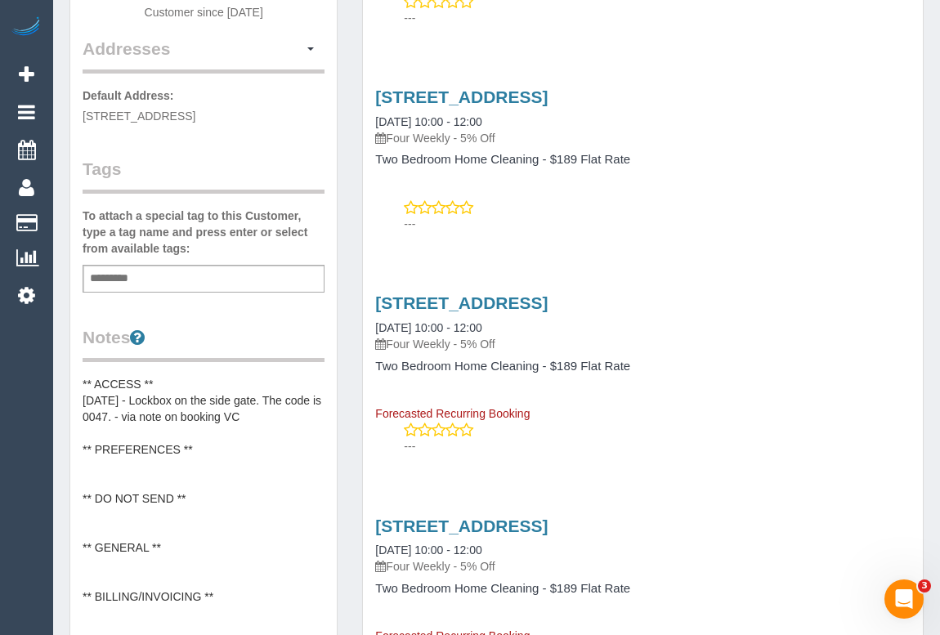
scroll to position [445, 0]
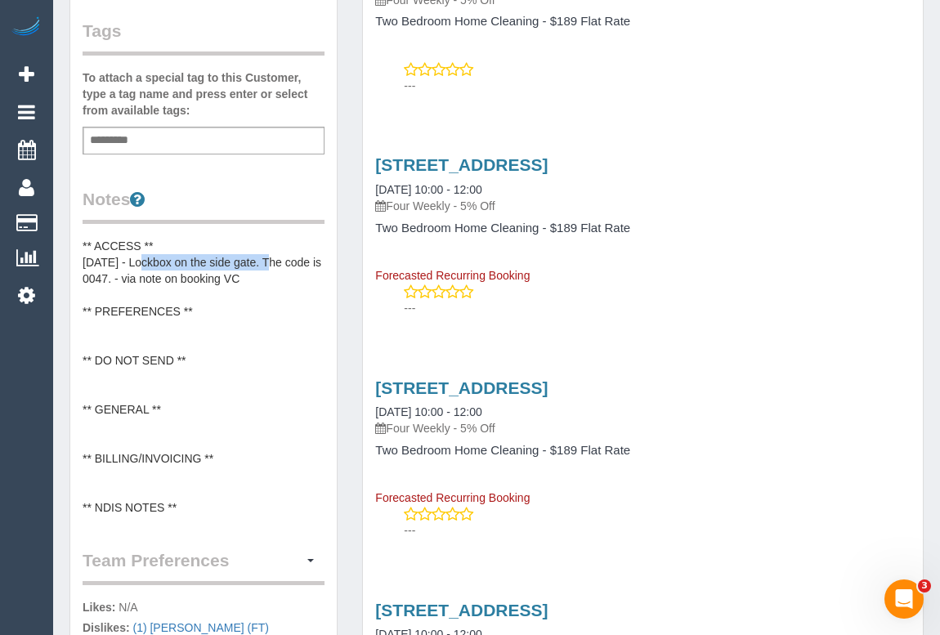
drag, startPoint x: 136, startPoint y: 259, endPoint x: 268, endPoint y: 258, distance: 132.4
click at [268, 258] on pre "** ACCESS ** [DATE] - Lockbox on the side gate. The code is 0047. - via note on…" at bounding box center [204, 377] width 242 height 278
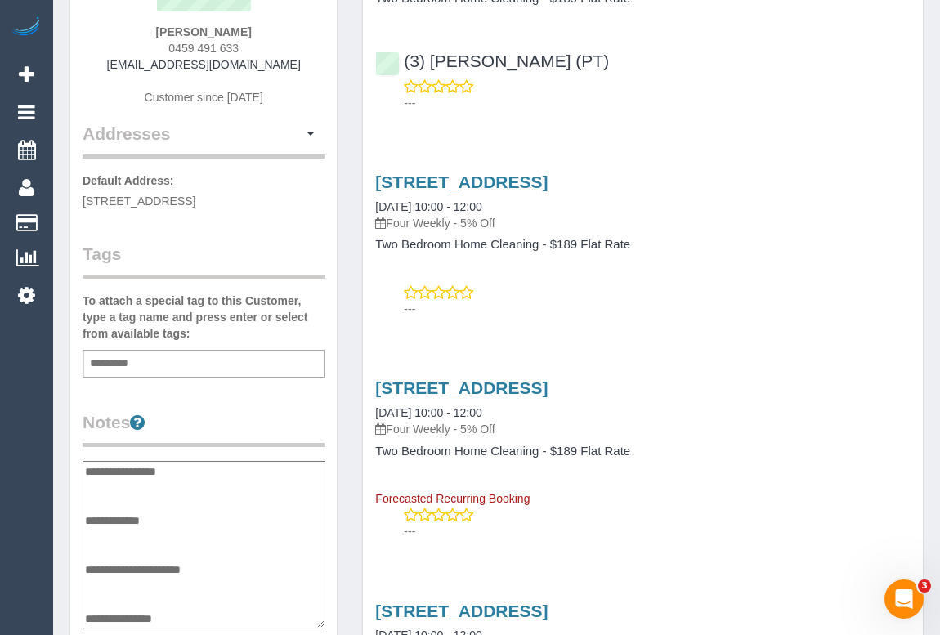
scroll to position [0, 0]
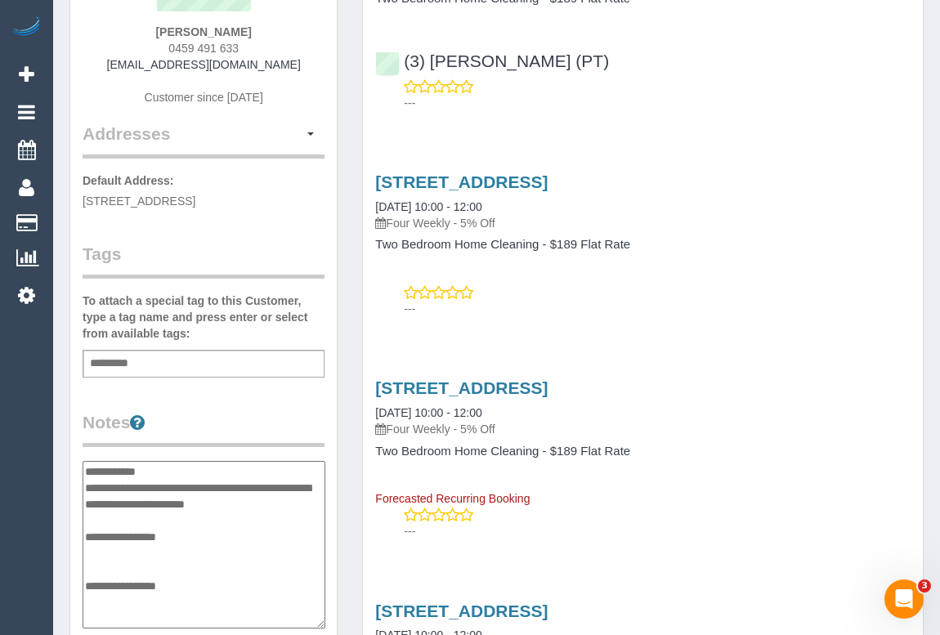
drag, startPoint x: 269, startPoint y: 484, endPoint x: 141, endPoint y: 483, distance: 127.5
click at [141, 483] on textarea "**********" at bounding box center [204, 545] width 243 height 168
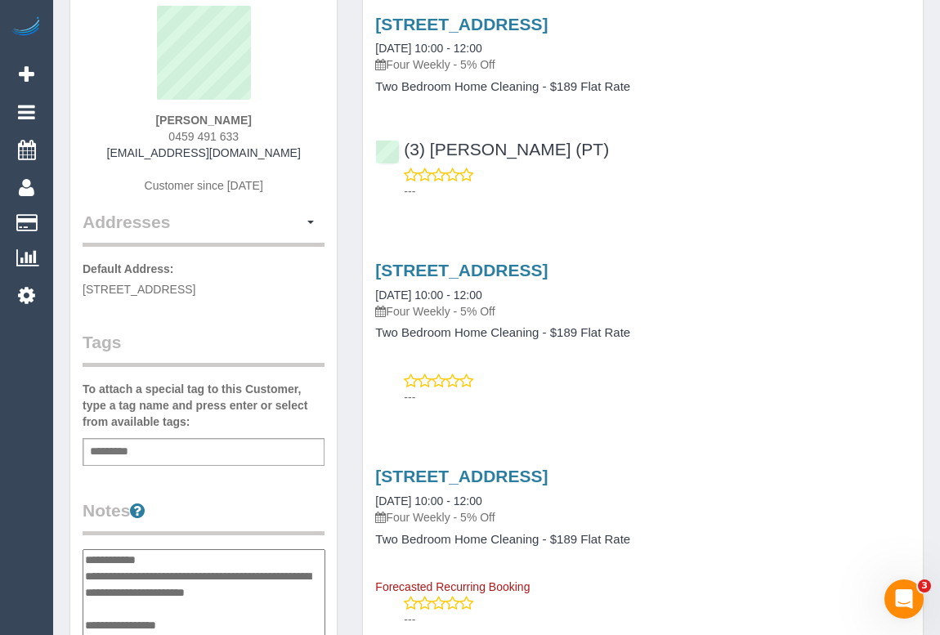
scroll to position [74, 0]
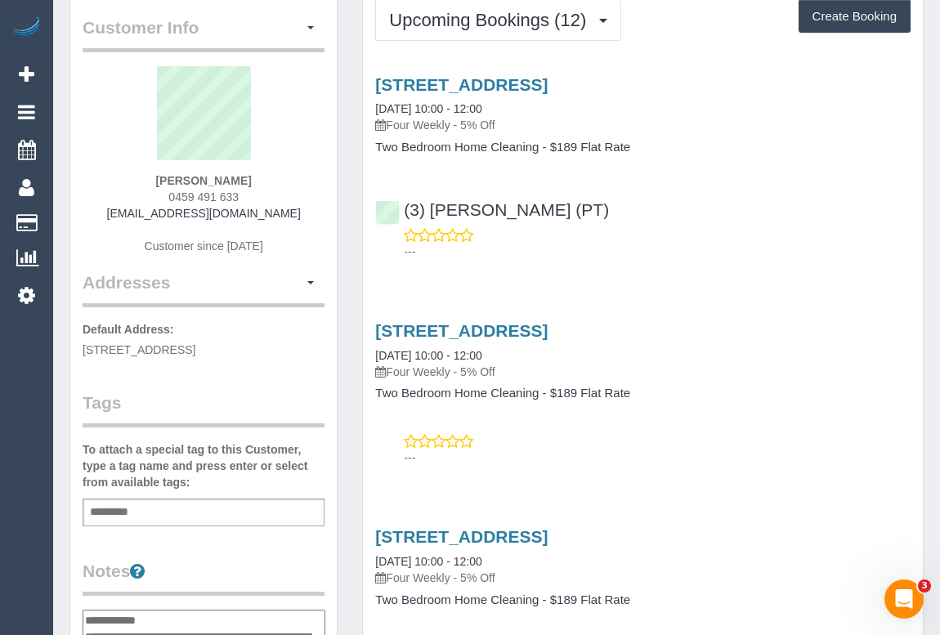
drag, startPoint x: 157, startPoint y: 189, endPoint x: 251, endPoint y: 189, distance: 94.0
click at [251, 189] on div "Cameron Tripp 0459 491 633 cameronhtripp@icloud.com Customer since 2024" at bounding box center [204, 168] width 242 height 204
copy span "0459 491 633"
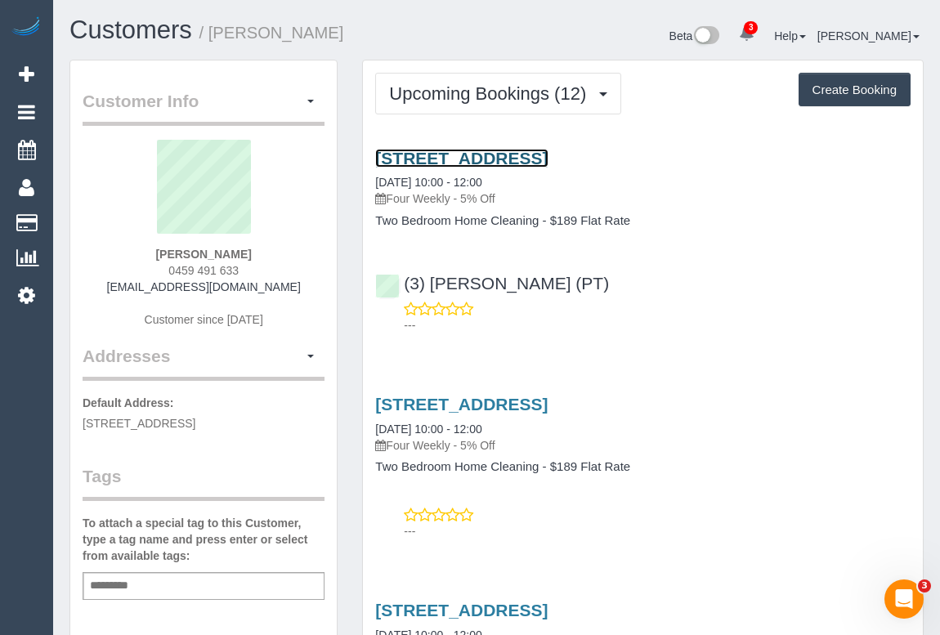
click at [510, 152] on link "4a Ballarat Street, Collingwood, VIC 3066" at bounding box center [461, 158] width 172 height 19
click at [159, 270] on div "Cameron Tripp 0459 491 633 cameronhtripp@icloud.com Customer since 2024" at bounding box center [204, 242] width 242 height 204
drag, startPoint x: 159, startPoint y: 266, endPoint x: 297, endPoint y: 264, distance: 137.3
click at [297, 264] on div "Cameron Tripp 0459 491 633 cameronhtripp@icloud.com Customer since 2024" at bounding box center [204, 242] width 242 height 204
copy span "0459 491 633"
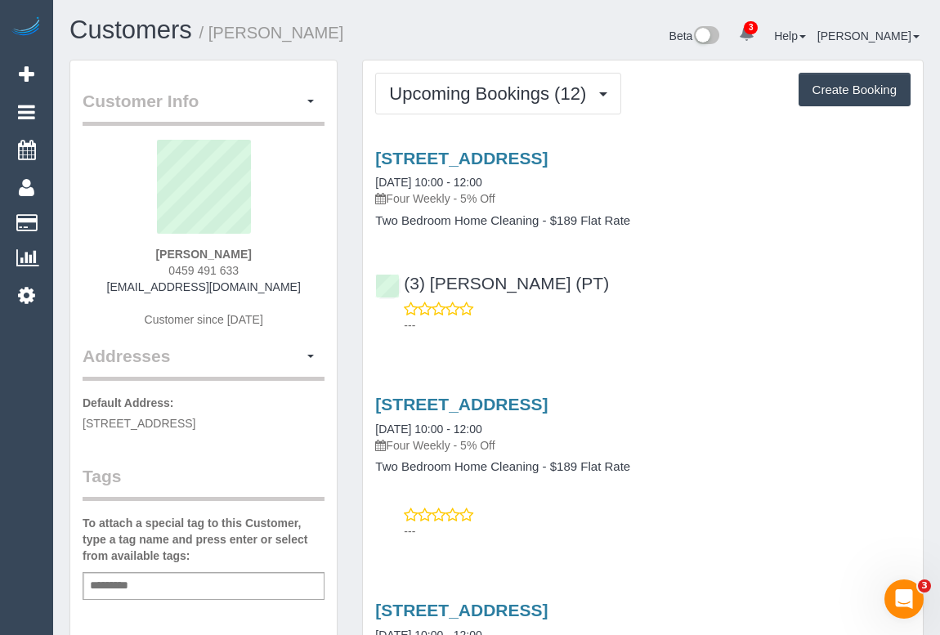
click at [156, 267] on div "Cameron Tripp 0459 491 633 cameronhtripp@icloud.com Customer since 2024" at bounding box center [204, 242] width 242 height 204
drag, startPoint x: 157, startPoint y: 267, endPoint x: 294, endPoint y: 268, distance: 137.3
click at [294, 268] on div "Cameron Tripp 0459 491 633 cameronhtripp@icloud.com Customer since 2024" at bounding box center [204, 242] width 242 height 204
click at [779, 272] on div "(3) Allie Zhu (PT) ---" at bounding box center [643, 297] width 560 height 74
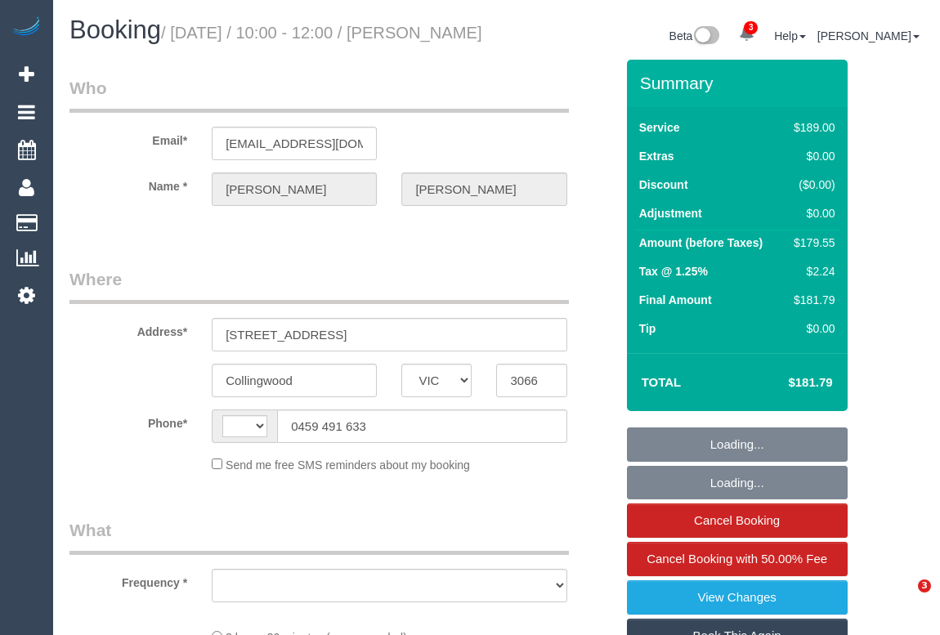
select select "VIC"
select select "string:AU"
select select "object:582"
select select "string:stripe-pm_1QbWpx2GScqysDRVInsC6mKZ"
select select "number:28"
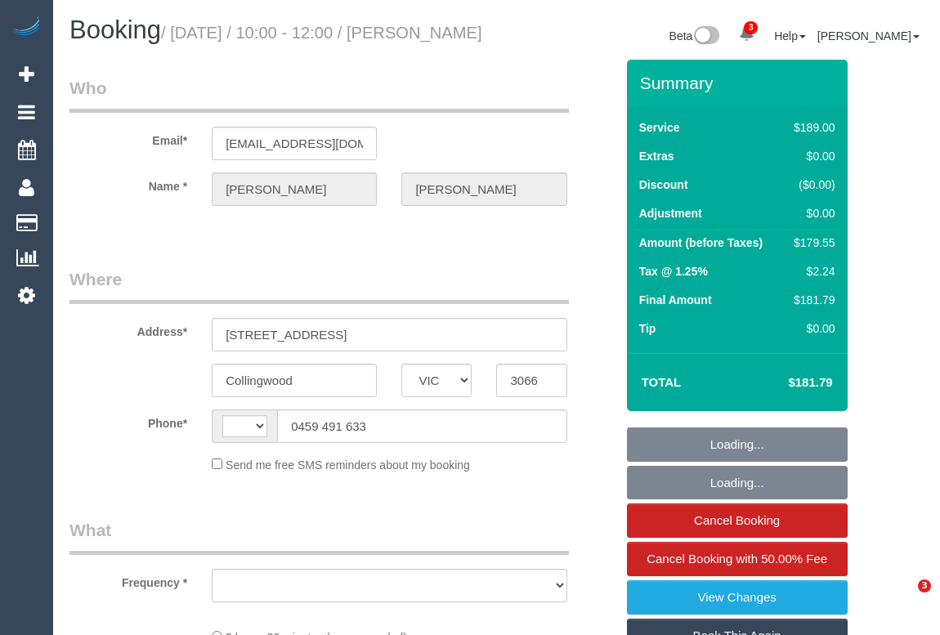
select select "number:16"
select select "number:19"
select select "number:36"
select select "number:34"
select select "number:12"
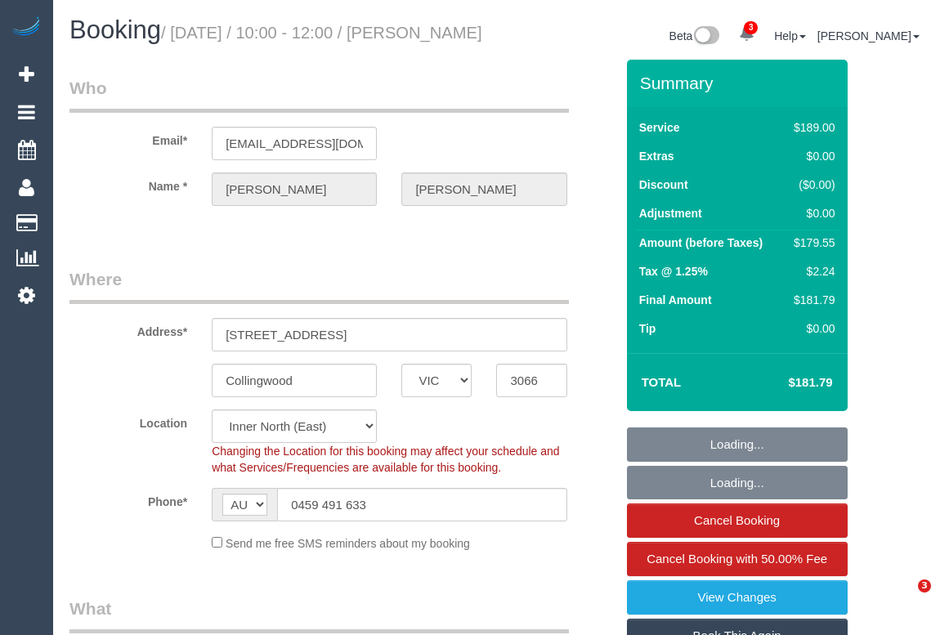
select select "object:848"
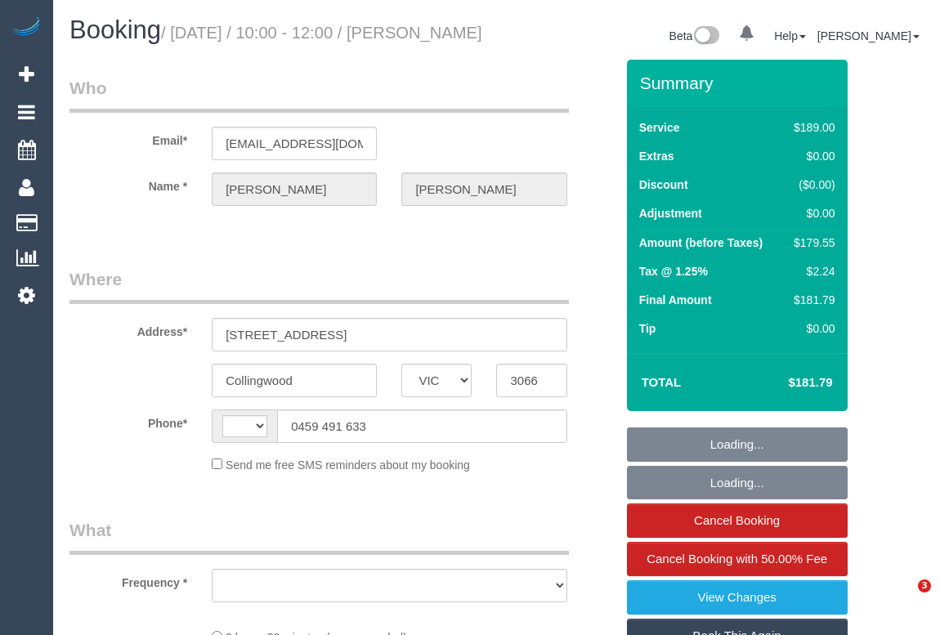
select select "VIC"
select select "object:303"
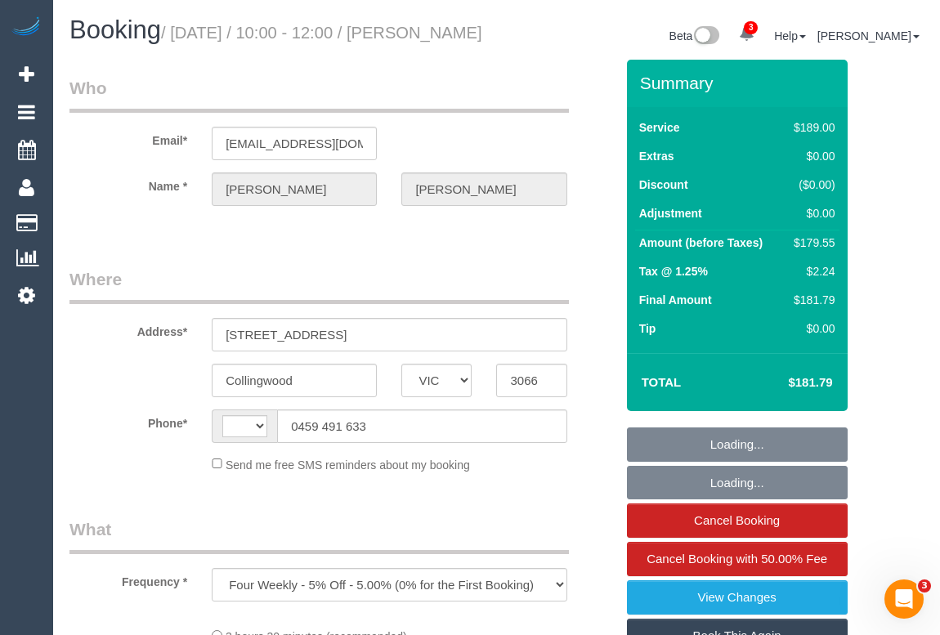
select select "string:AU"
select select "string:stripe-pm_1QbWpx2GScqysDRVInsC6mKZ"
select select "number:28"
select select "number:16"
select select "number:19"
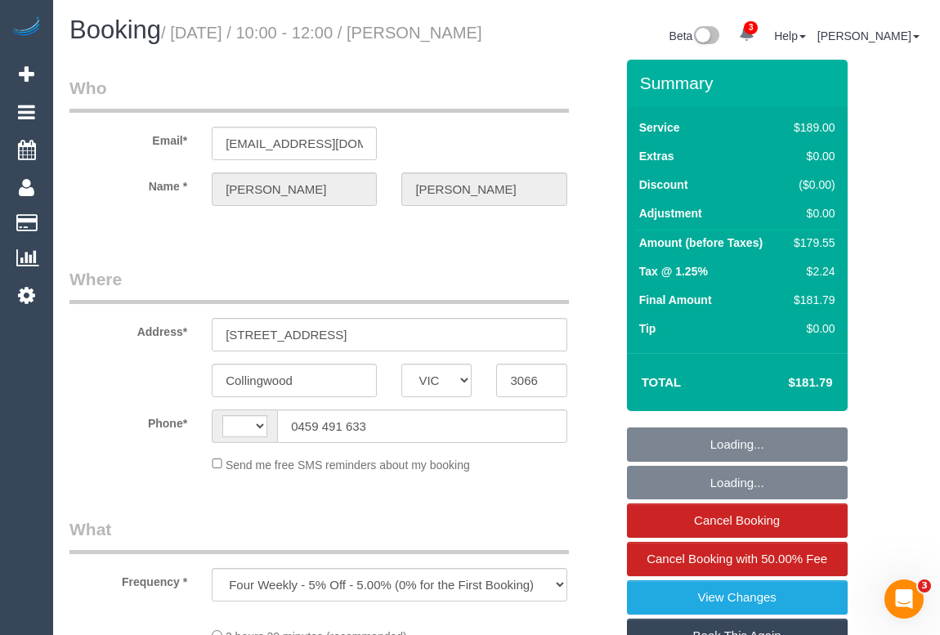
select select "number:36"
select select "number:34"
select select "number:12"
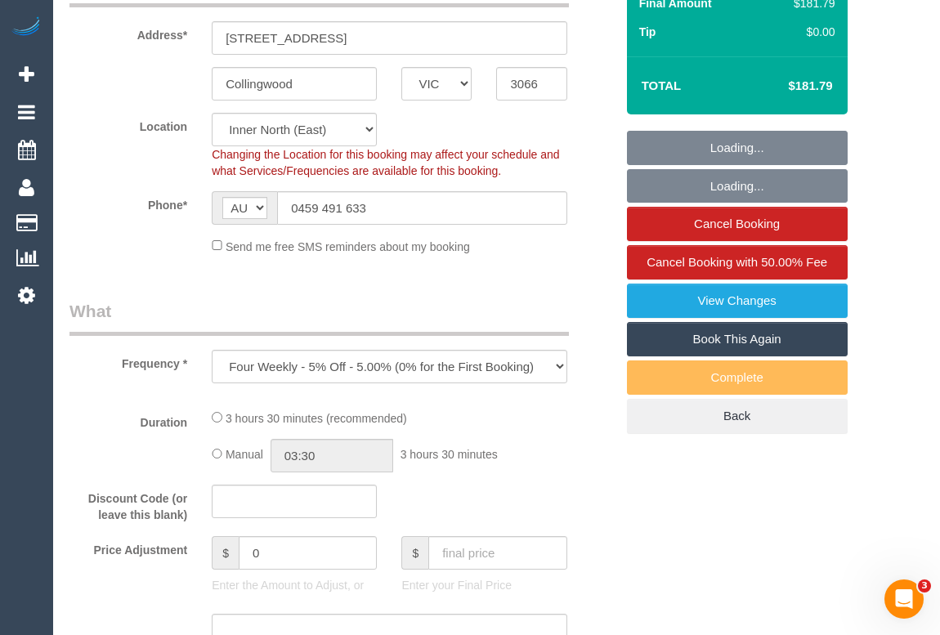
select select "object:735"
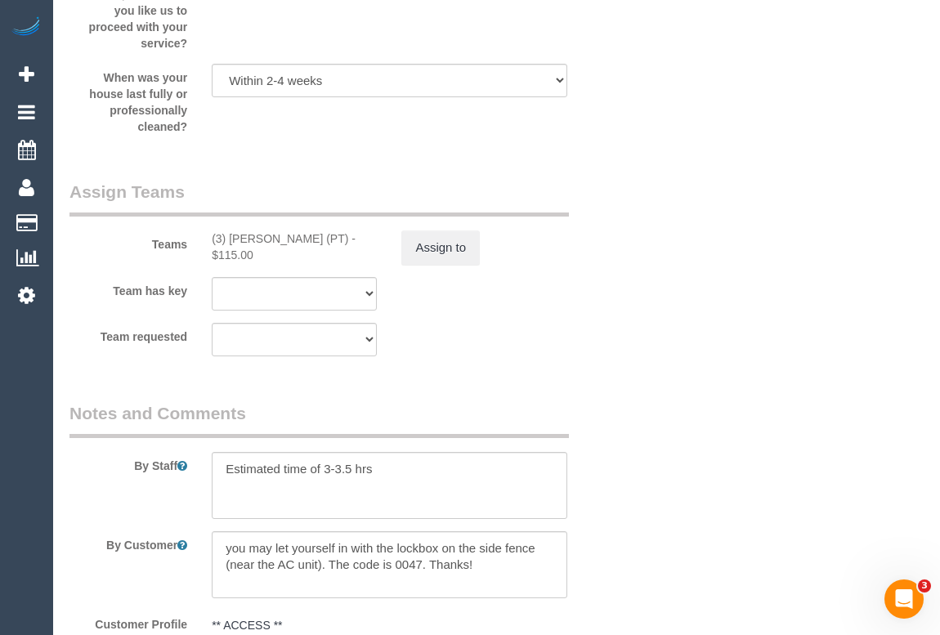
scroll to position [2916, 0]
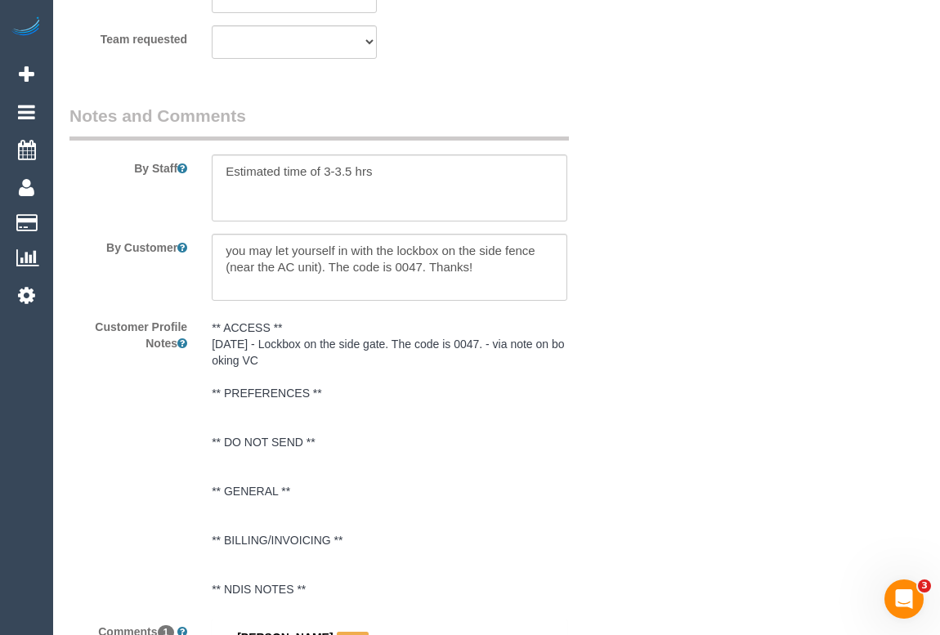
click at [445, 461] on pre "** ACCESS ** [DATE] - Lockbox on the side gate. The code is 0047. - via note on…" at bounding box center [389, 459] width 355 height 278
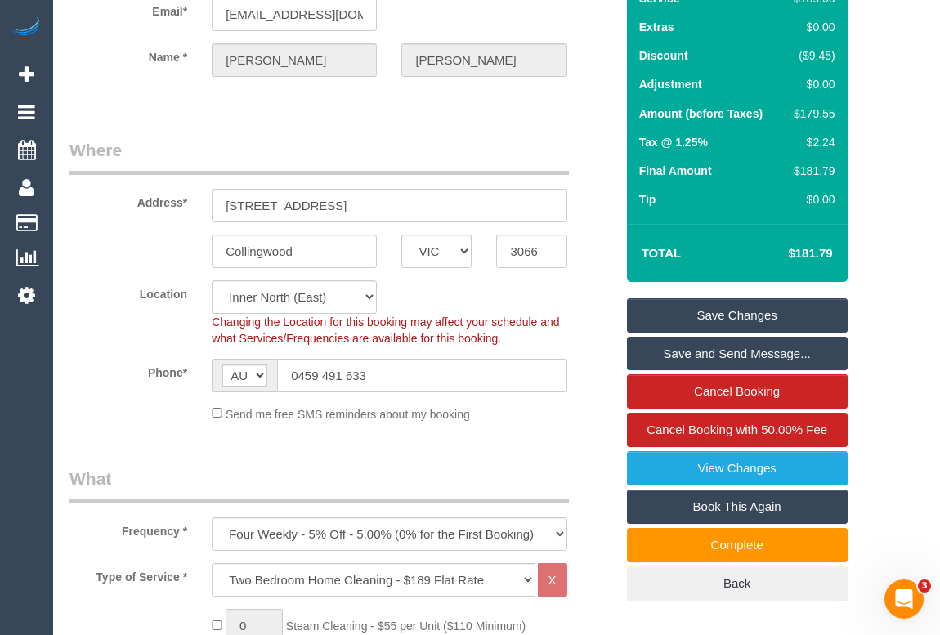
scroll to position [0, 0]
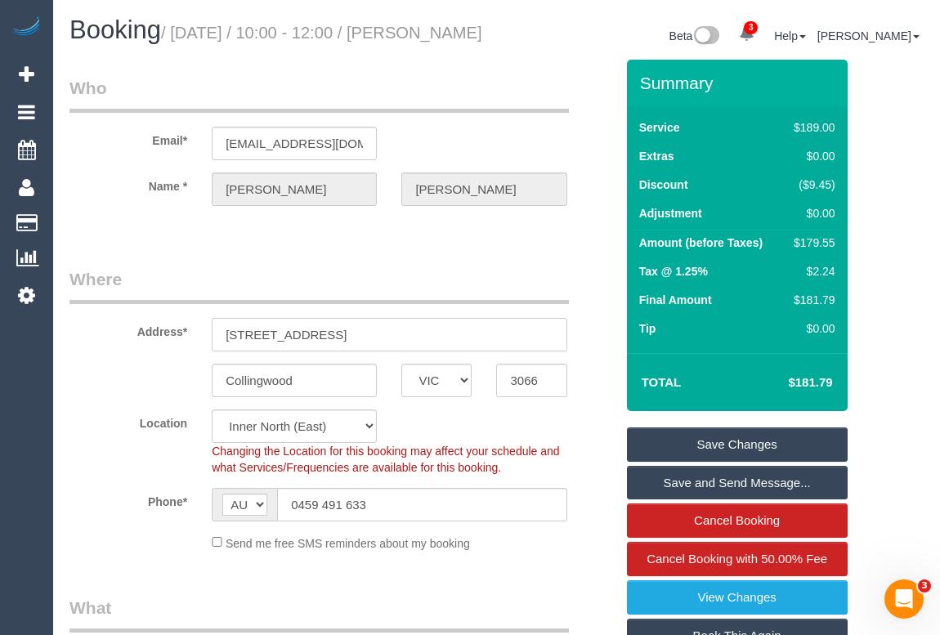
drag, startPoint x: 225, startPoint y: 349, endPoint x: 355, endPoint y: 348, distance: 129.9
click at [355, 348] on input "4A Ballarat Street" at bounding box center [389, 335] width 355 height 34
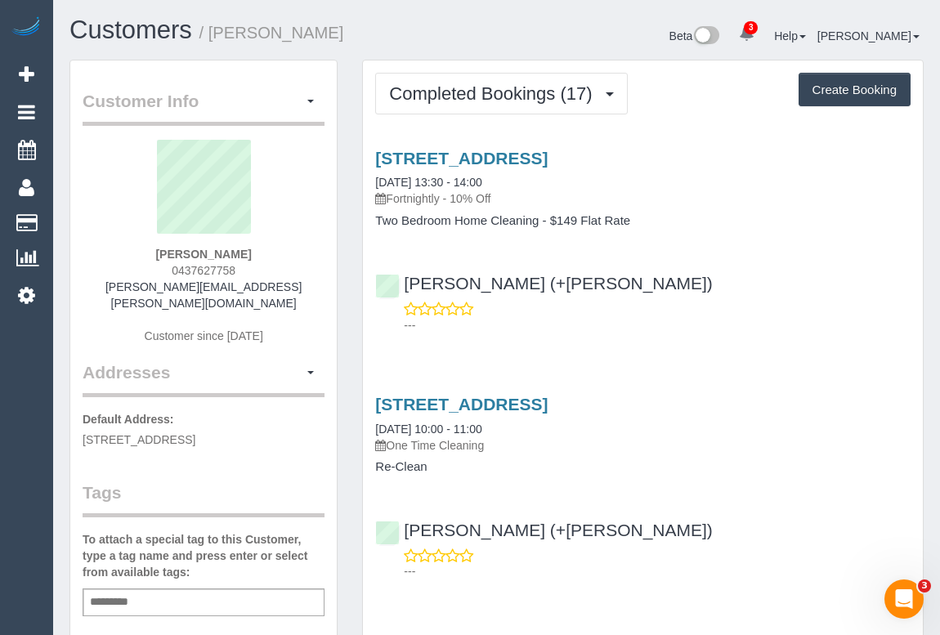
click at [671, 270] on div "Adriana (+Karen) ---" at bounding box center [643, 297] width 560 height 74
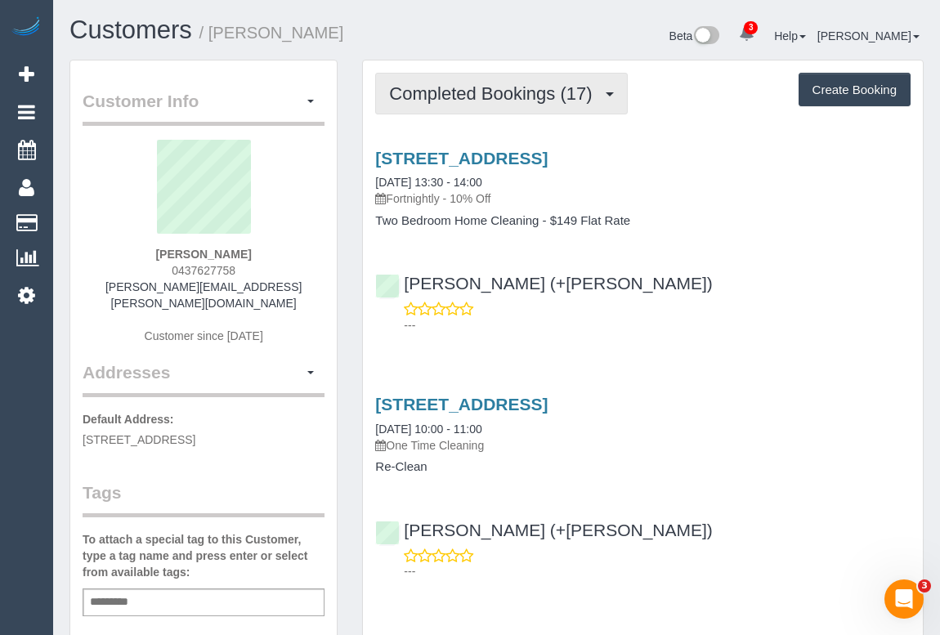
click at [494, 88] on span "Completed Bookings (17)" at bounding box center [494, 93] width 211 height 20
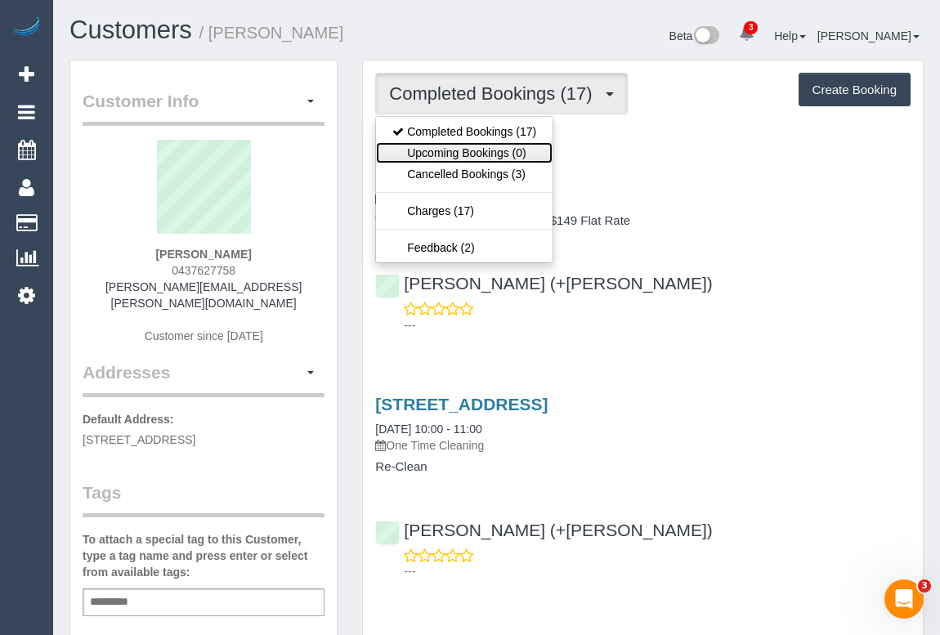
click at [470, 147] on link "Upcoming Bookings (0)" at bounding box center [464, 152] width 177 height 21
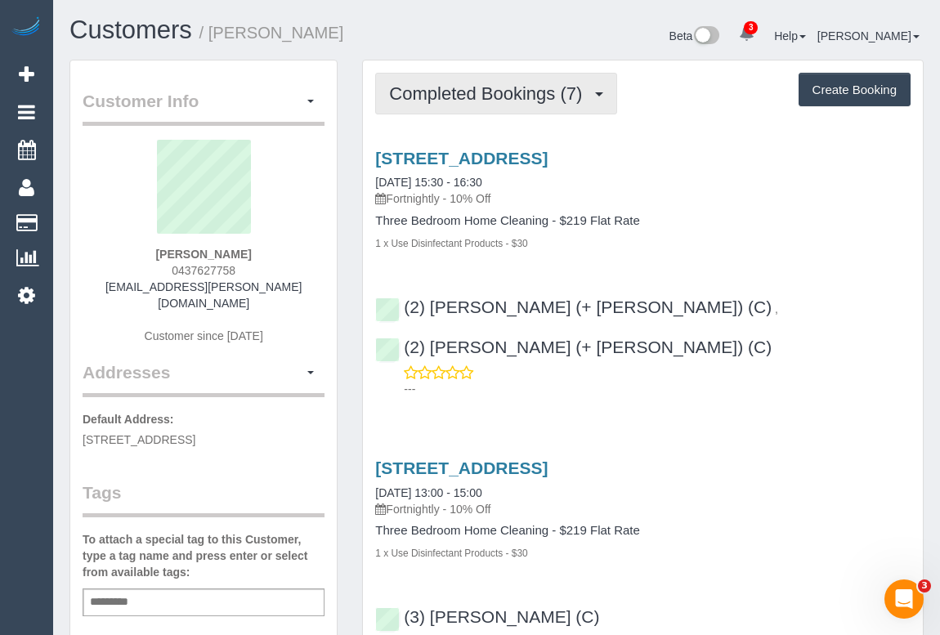
click at [458, 94] on span "Completed Bookings (7)" at bounding box center [489, 93] width 201 height 20
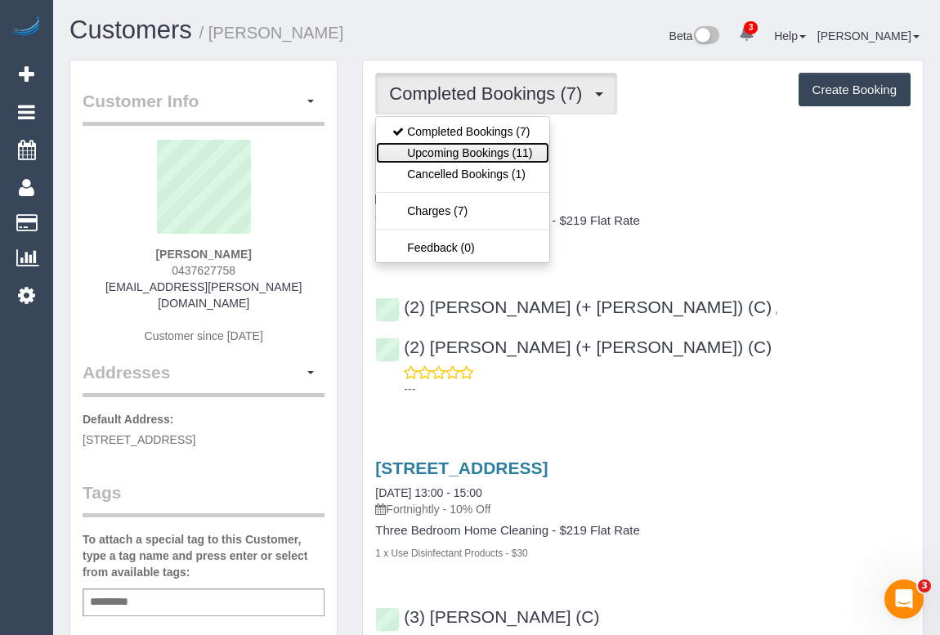
click at [457, 155] on link "Upcoming Bookings (11)" at bounding box center [462, 152] width 172 height 21
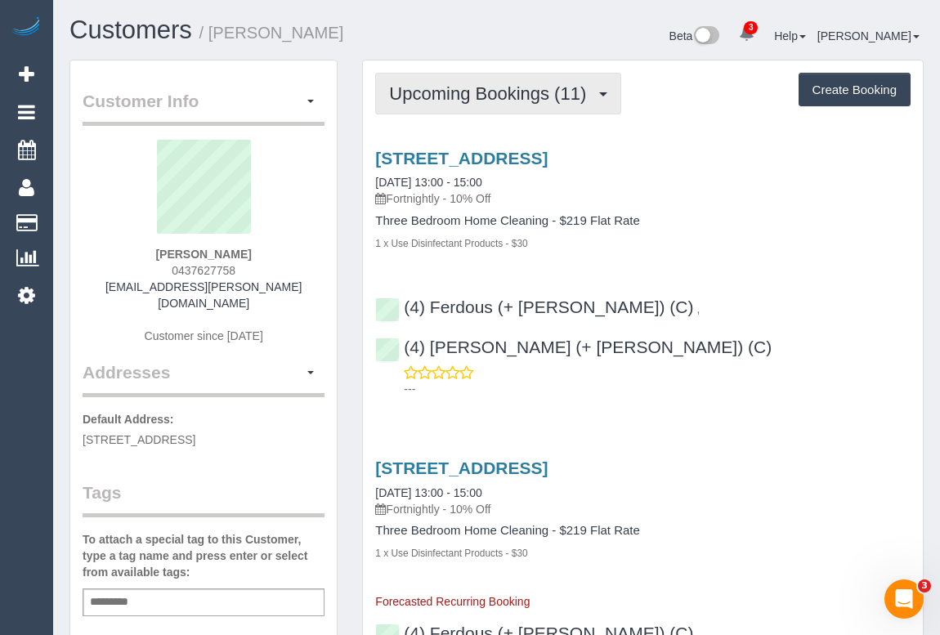
click at [482, 94] on span "Upcoming Bookings (11)" at bounding box center [491, 93] width 205 height 20
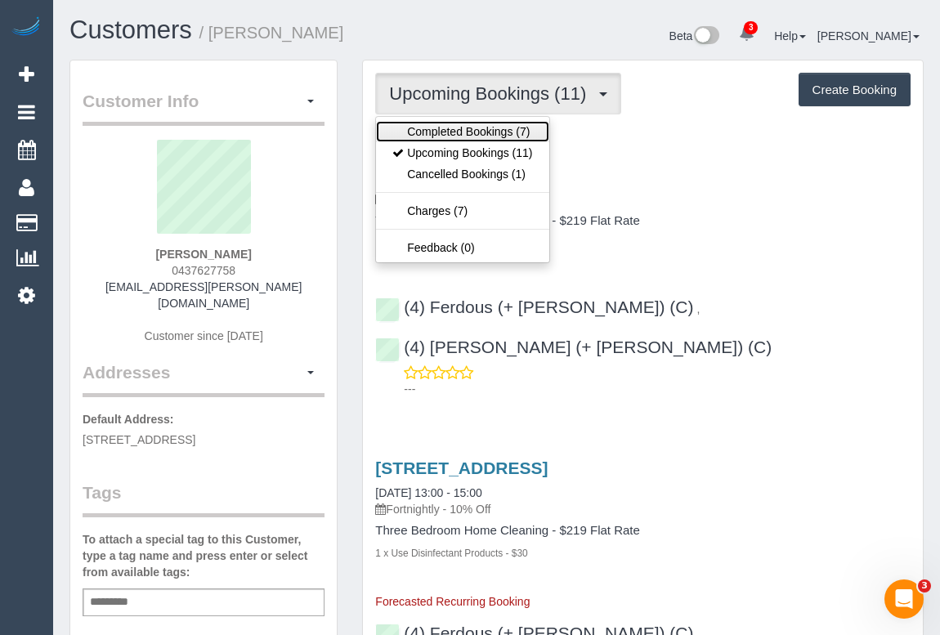
click at [473, 127] on link "Completed Bookings (7)" at bounding box center [462, 131] width 172 height 21
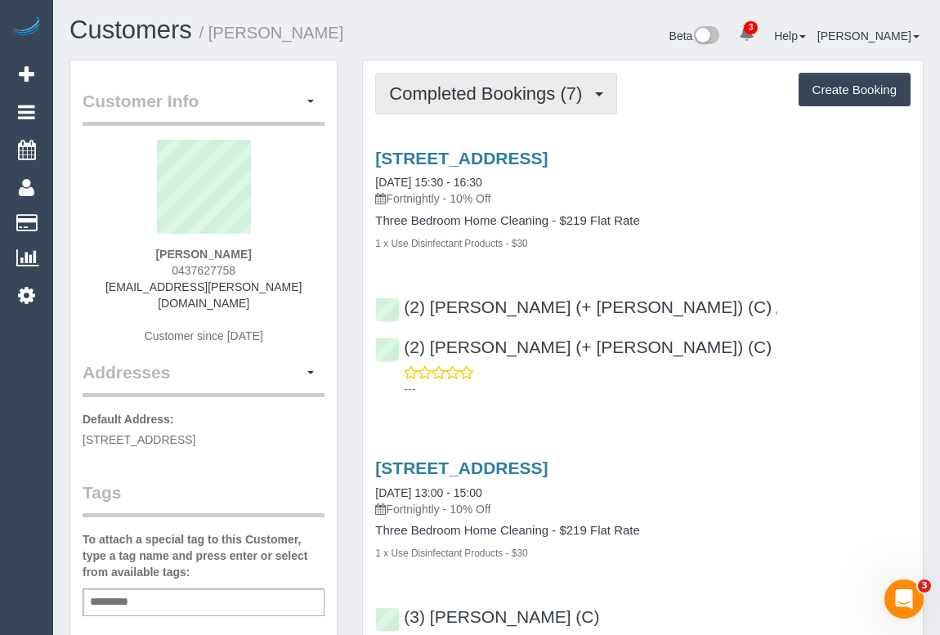
click at [476, 96] on span "Completed Bookings (7)" at bounding box center [489, 93] width 201 height 20
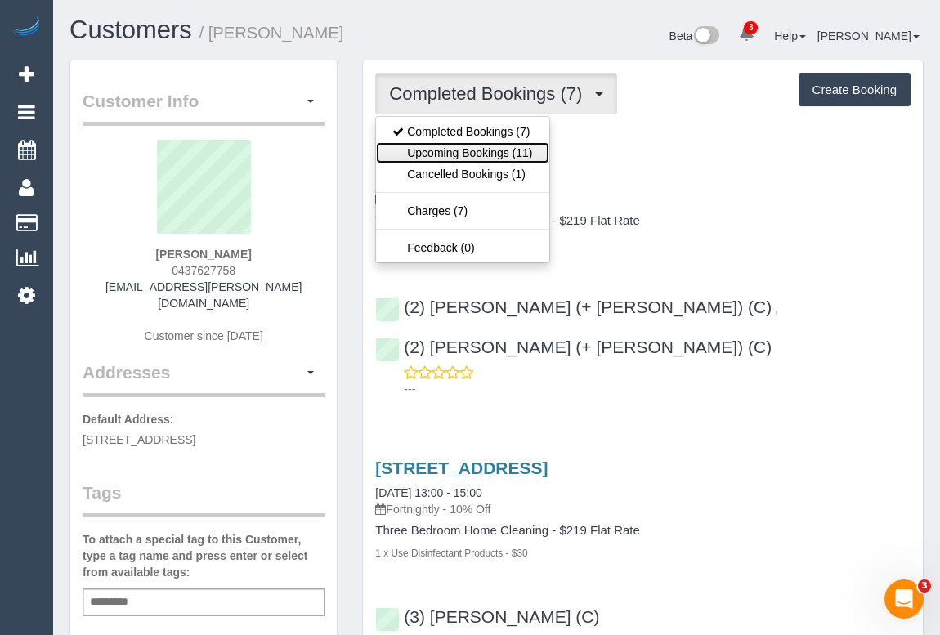
click at [475, 153] on link "Upcoming Bookings (11)" at bounding box center [462, 152] width 172 height 21
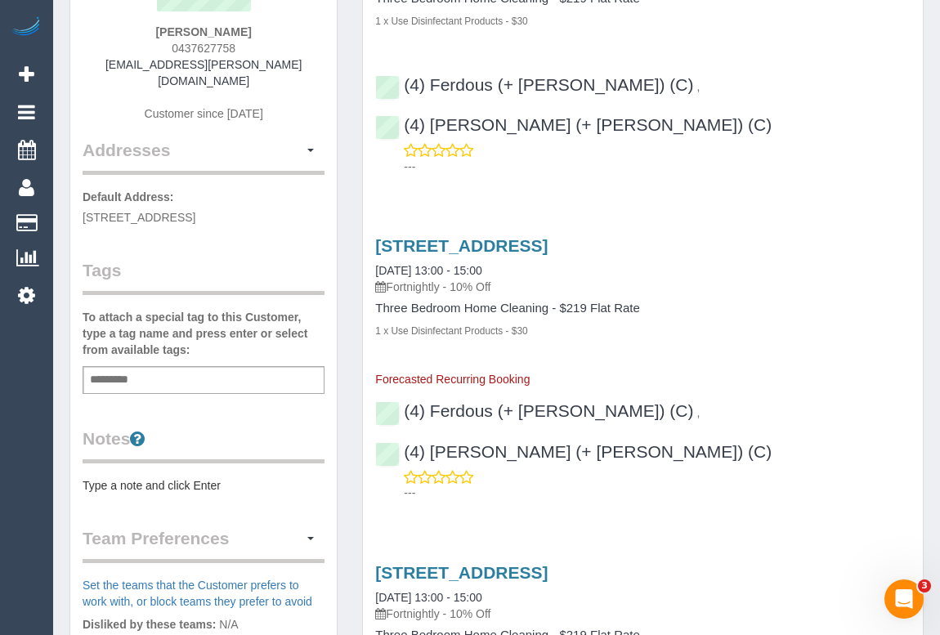
scroll to position [74, 0]
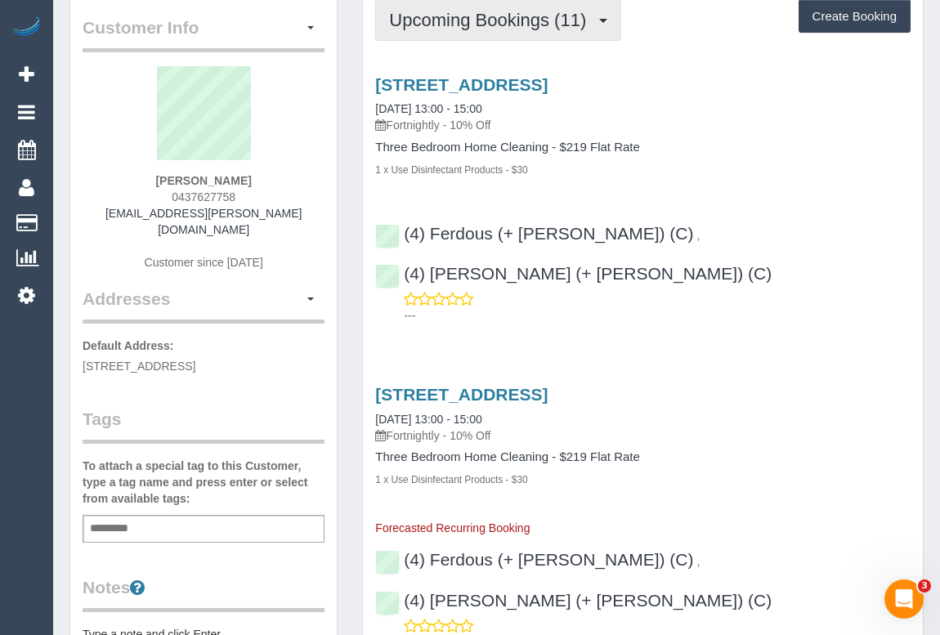
click at [486, 24] on span "Upcoming Bookings (11)" at bounding box center [491, 20] width 205 height 20
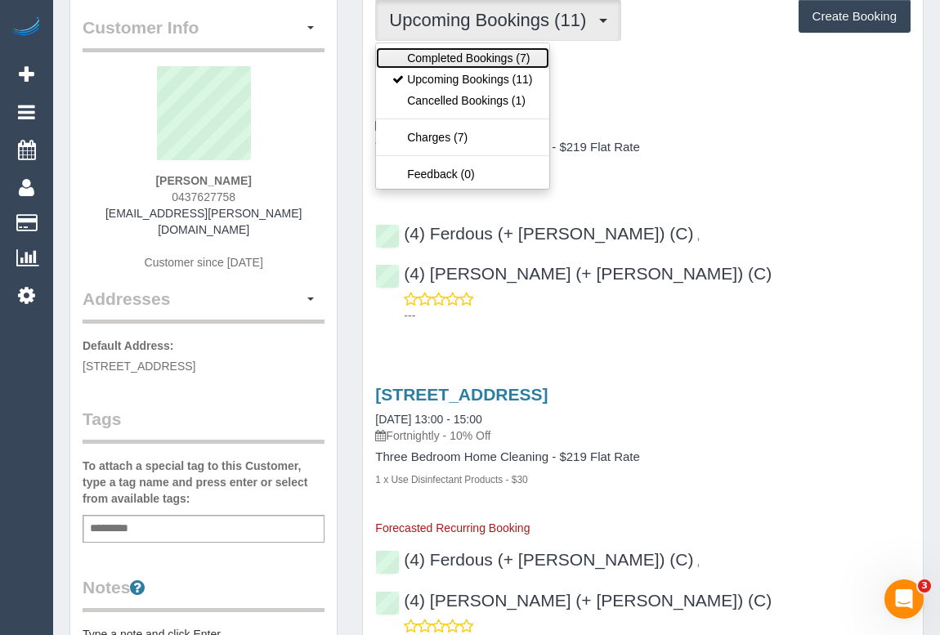
click at [465, 58] on link "Completed Bookings (7)" at bounding box center [462, 57] width 172 height 21
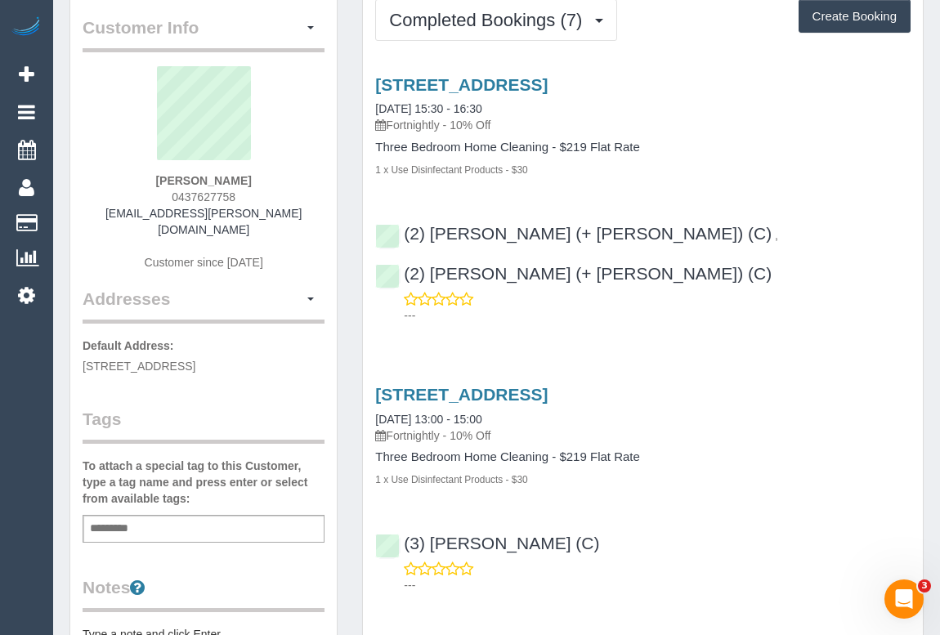
scroll to position [0, 0]
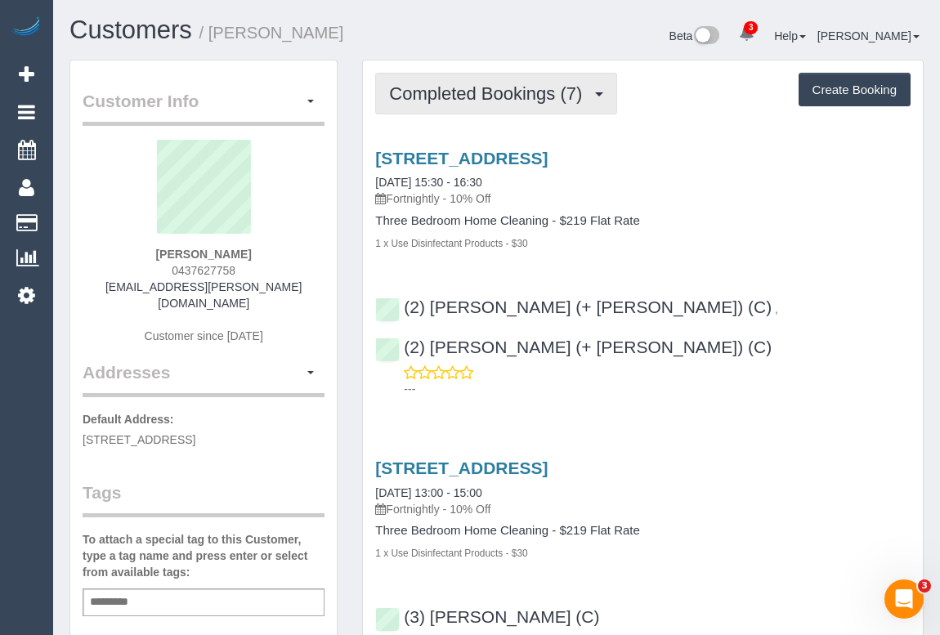
click at [473, 92] on span "Completed Bookings (7)" at bounding box center [489, 93] width 201 height 20
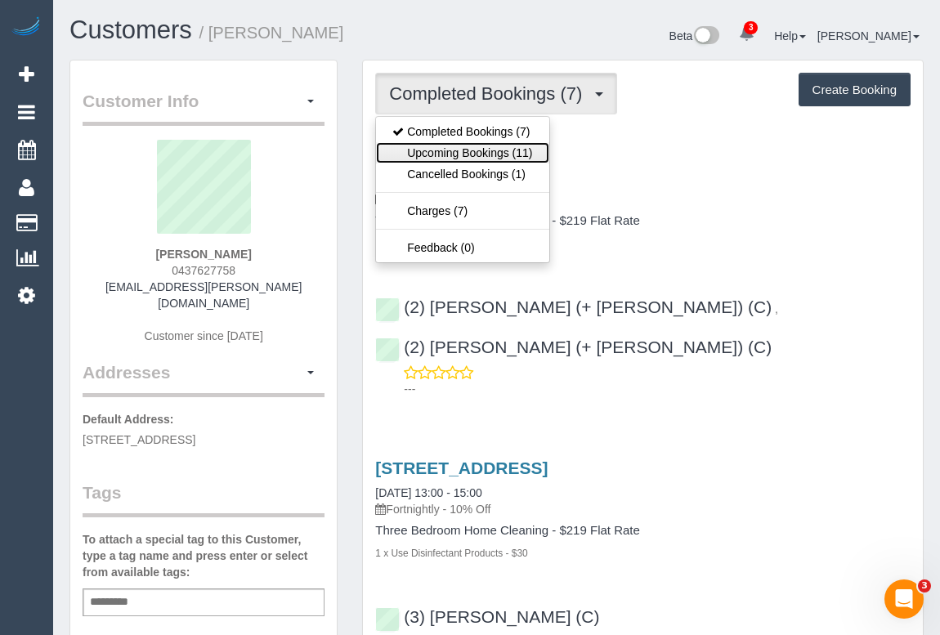
click at [466, 158] on link "Upcoming Bookings (11)" at bounding box center [462, 152] width 172 height 21
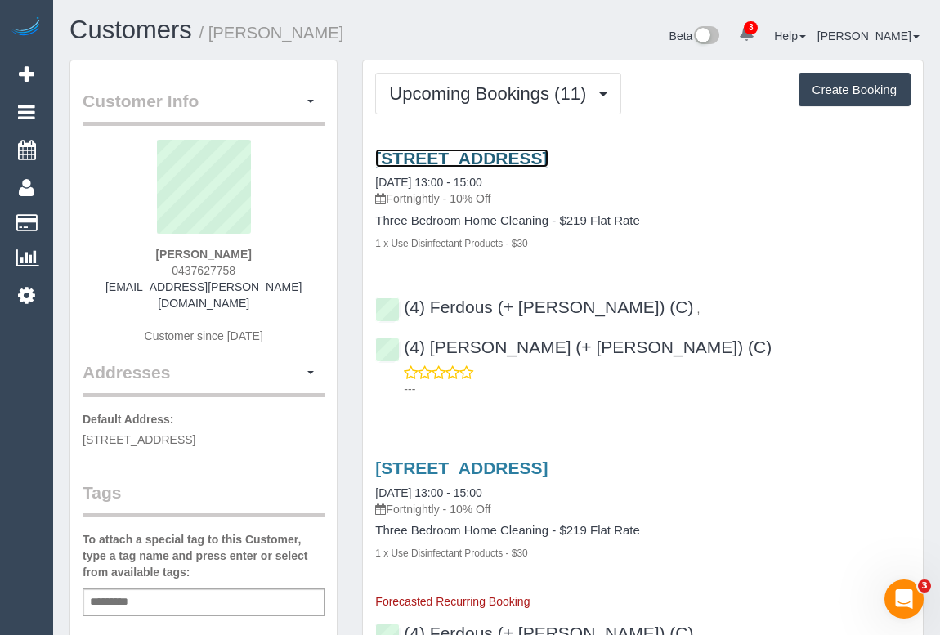
click at [548, 157] on link "20 Napoleon Street, Collingwood, VIC 3066" at bounding box center [461, 158] width 172 height 19
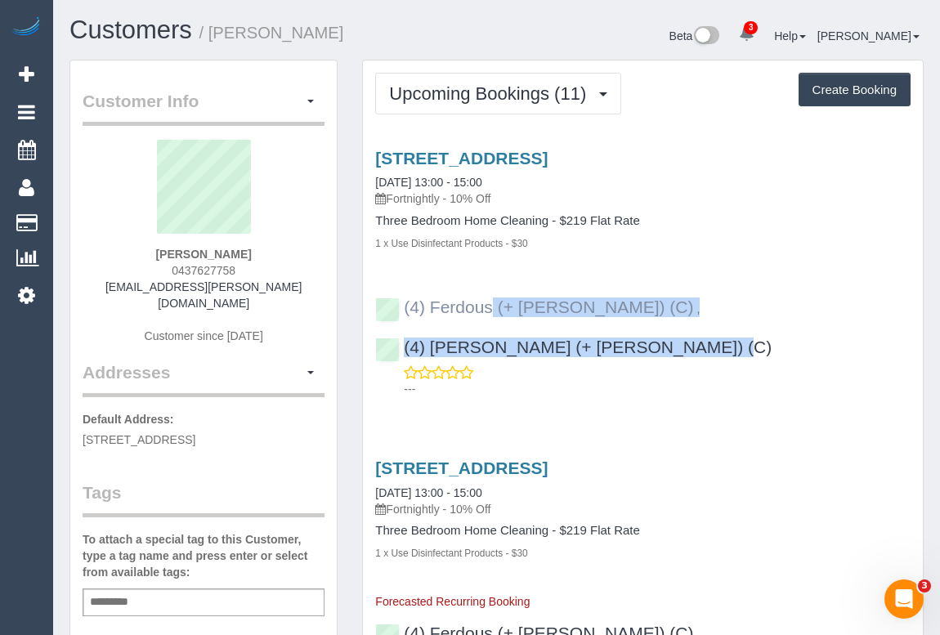
drag, startPoint x: 699, startPoint y: 301, endPoint x: 405, endPoint y: 297, distance: 293.4
click at [405, 297] on div "(4) Ferdous (+ Forkan) (C) , (4) Forkan (+ Ferdous) (C) ---" at bounding box center [643, 341] width 560 height 114
copy div "(4) Ferdous (+ Forkan) (C) , (4) Forkan (+ Ferdous) (C)"
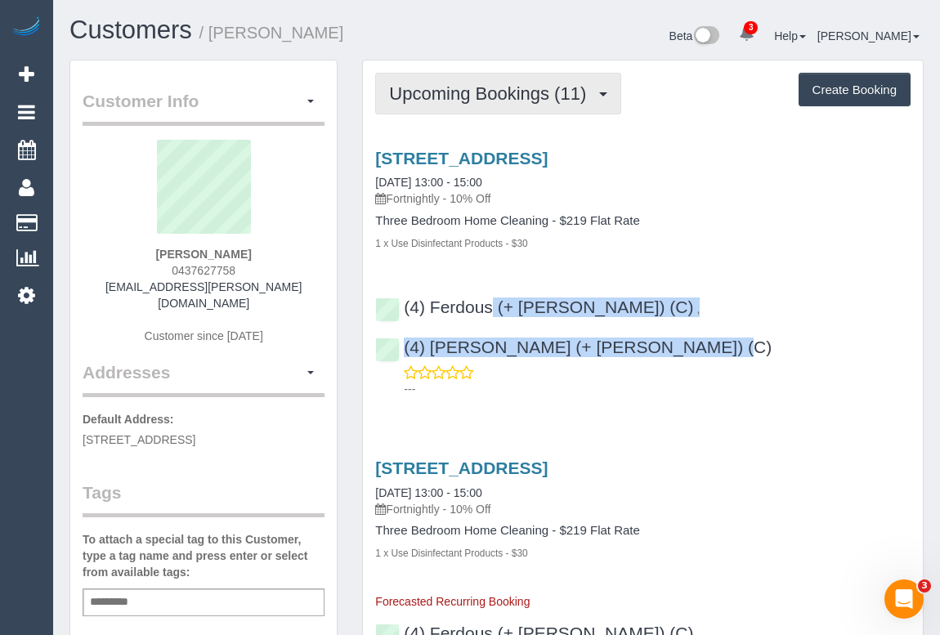
click at [480, 93] on span "Upcoming Bookings (11)" at bounding box center [491, 93] width 205 height 20
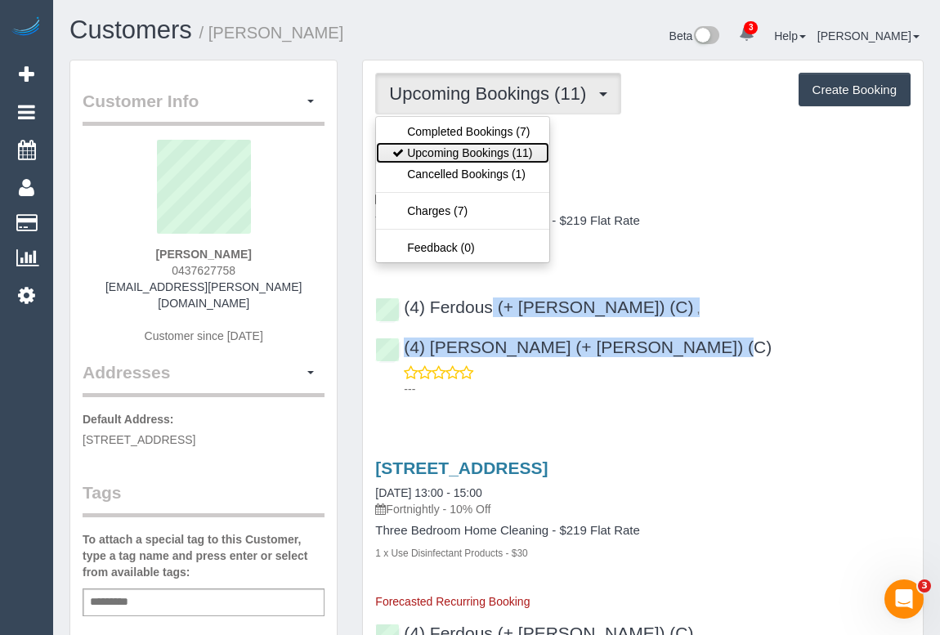
click at [463, 148] on link "Upcoming Bookings (11)" at bounding box center [462, 152] width 172 height 21
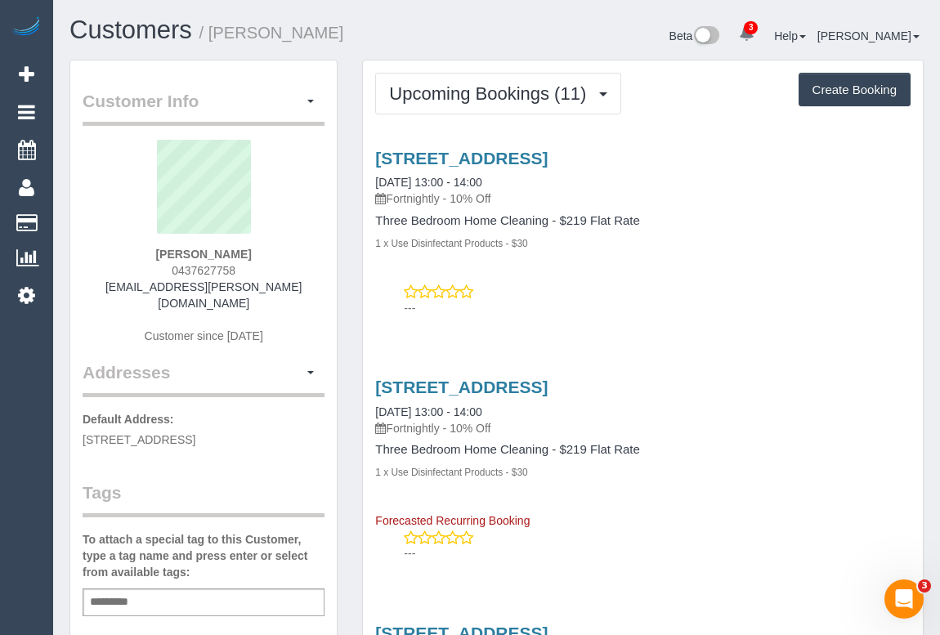
click at [706, 314] on p "---" at bounding box center [657, 308] width 507 height 16
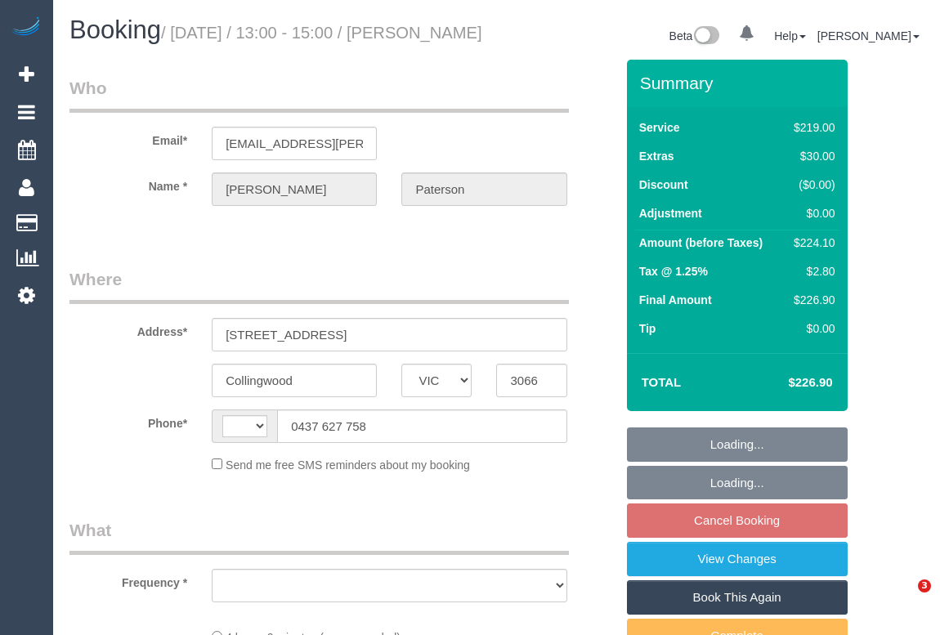
select select "VIC"
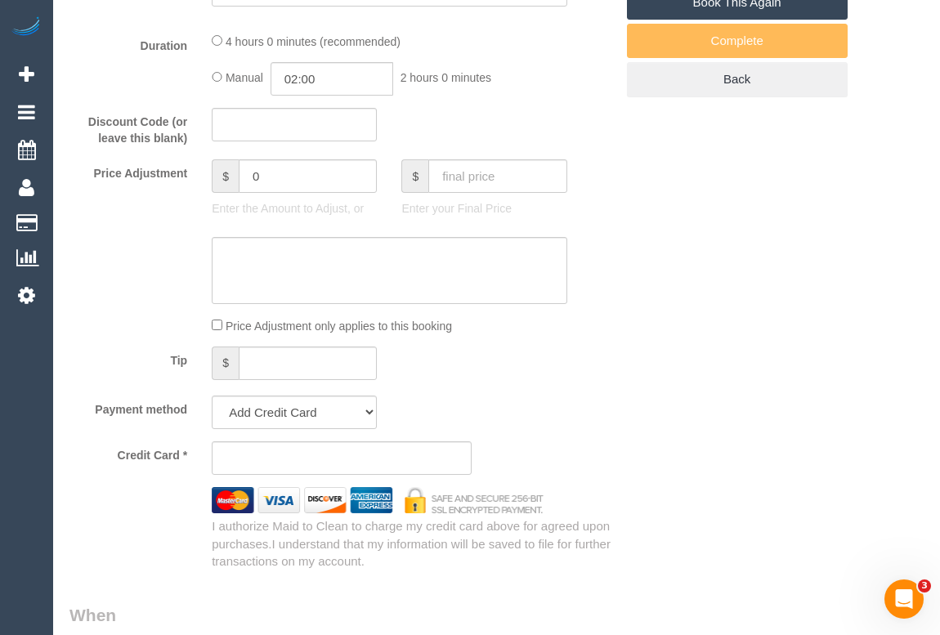
select select "string:AU"
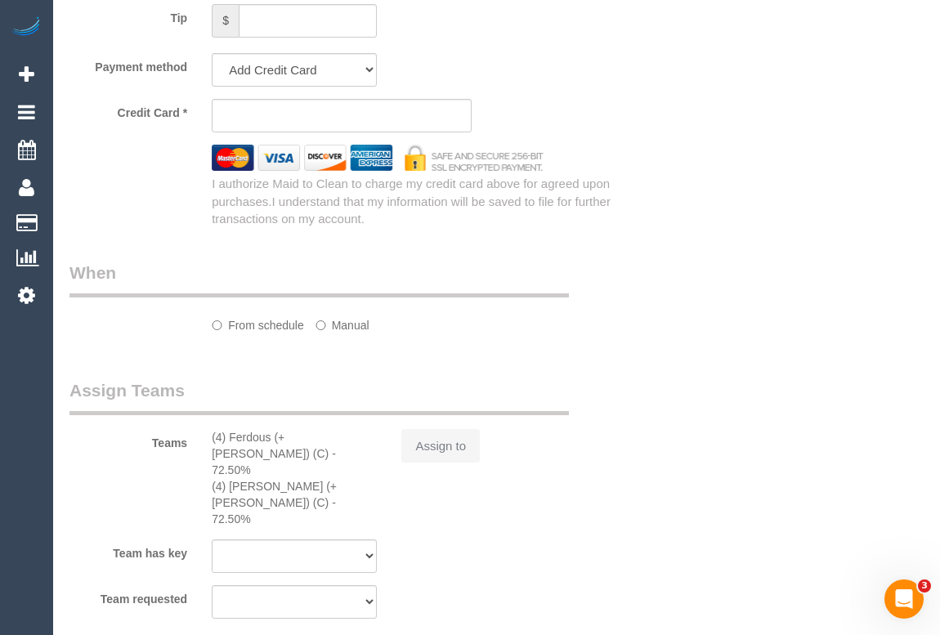
select select "object:561"
select select "string:stripe-pm_1RQ0jA2GScqysDRV7Fc9YdjG"
select select "number:30"
select select "number:14"
select select "number:18"
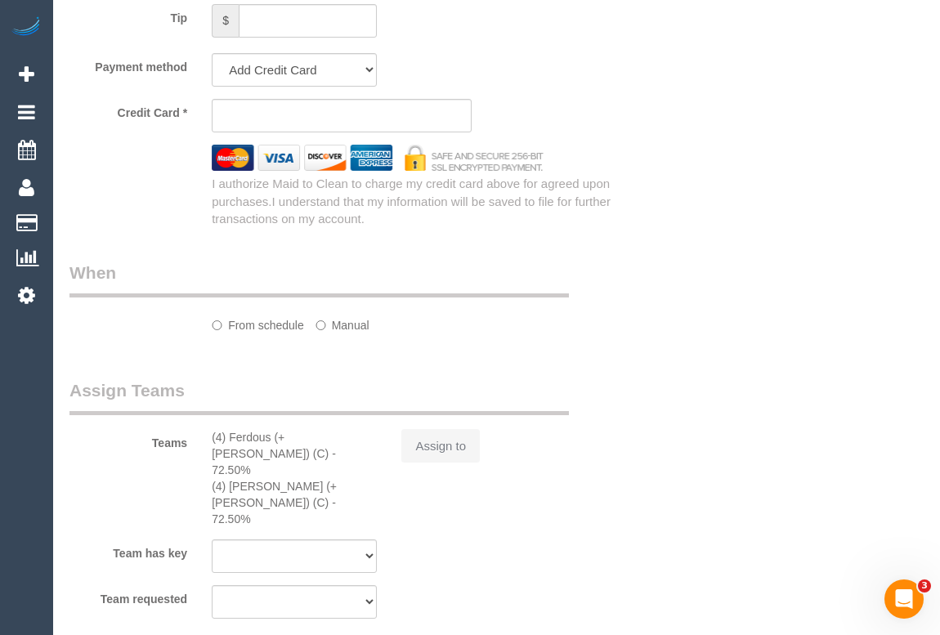
select select "number:36"
select select "number:34"
select select "number:13"
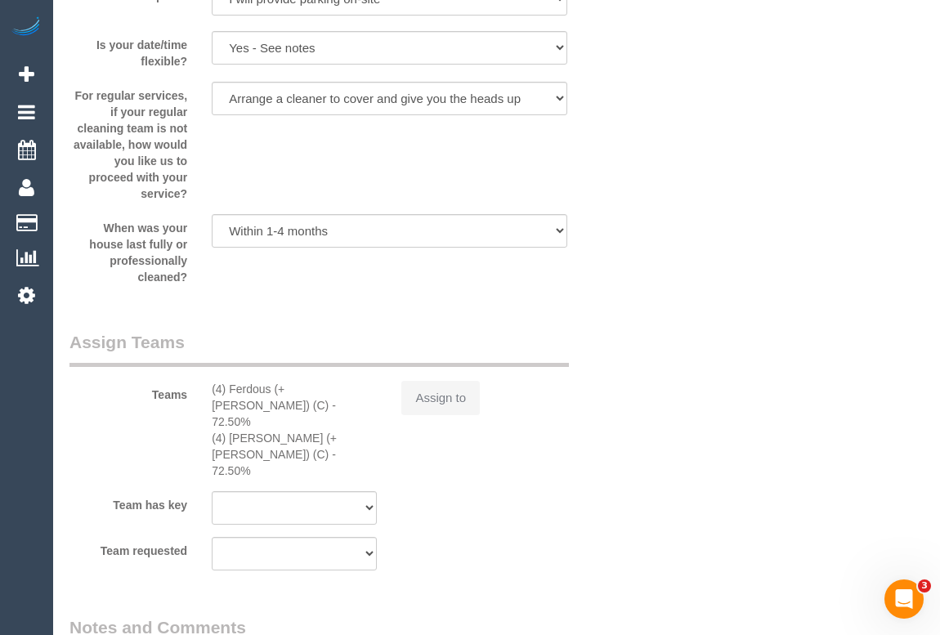
select select "object:824"
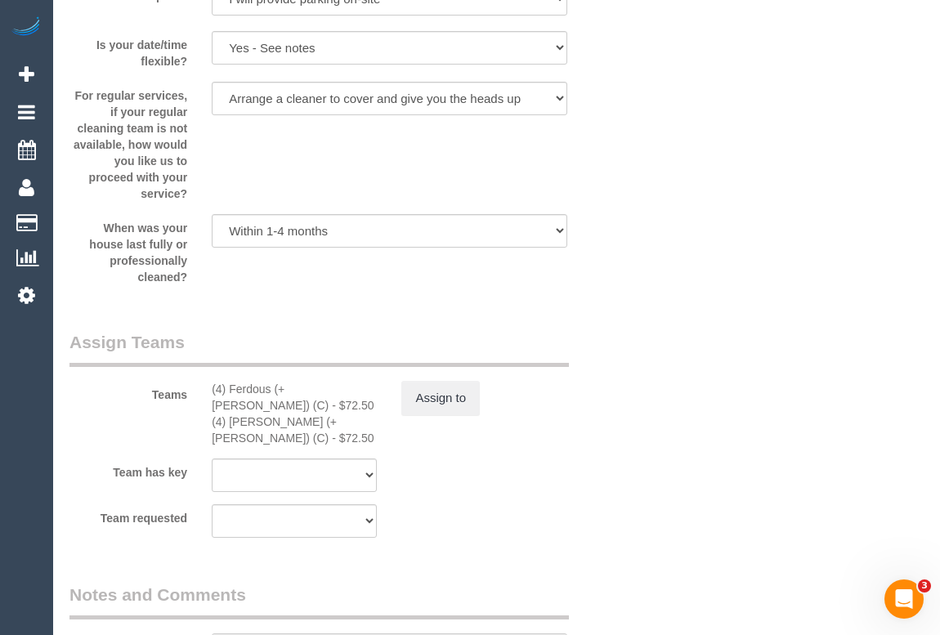
scroll to position [2721, 0]
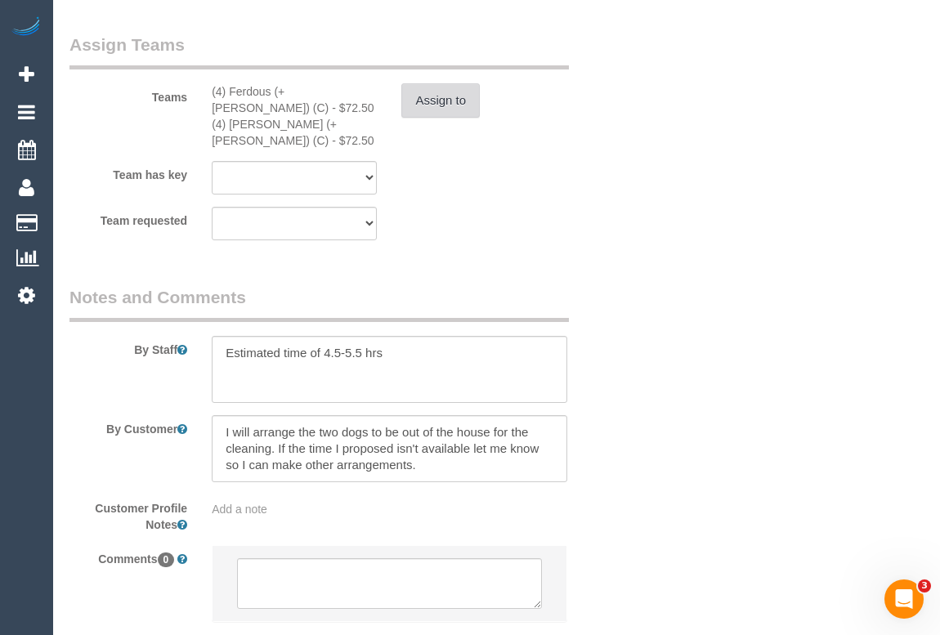
click at [417, 118] on button "Assign to" at bounding box center [440, 100] width 78 height 34
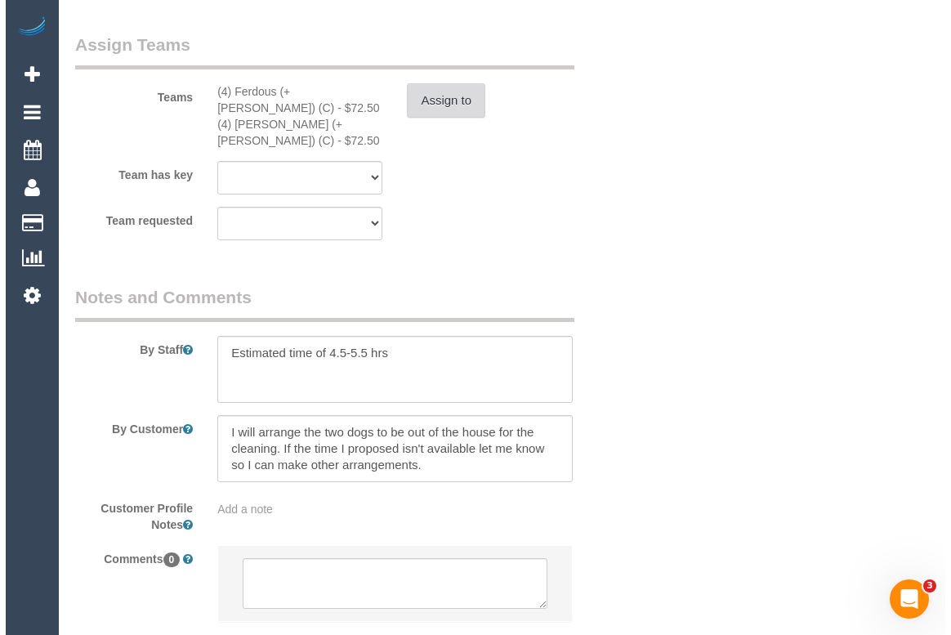
scroll to position [2705, 0]
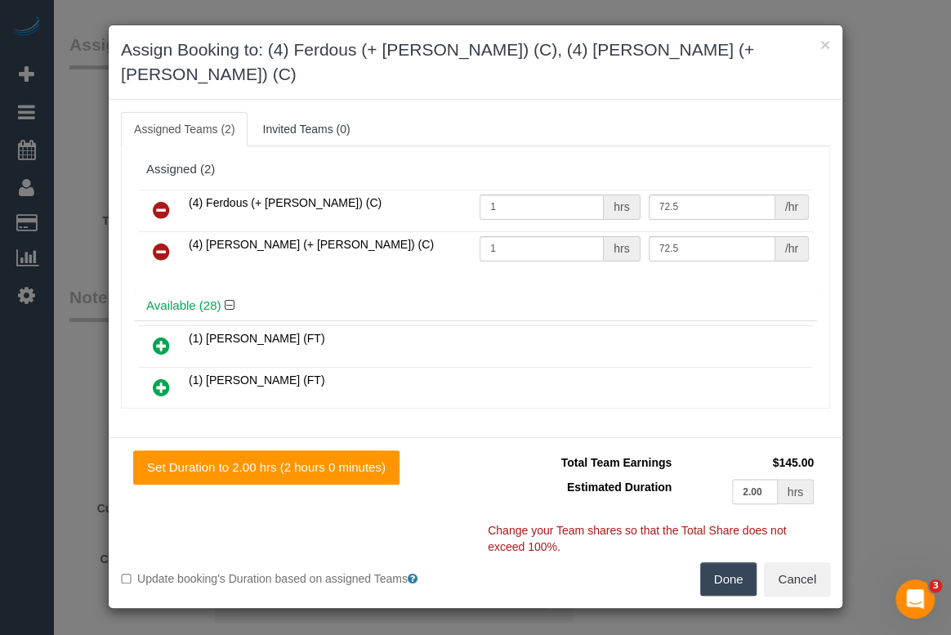
click at [160, 200] on icon at bounding box center [161, 210] width 17 height 20
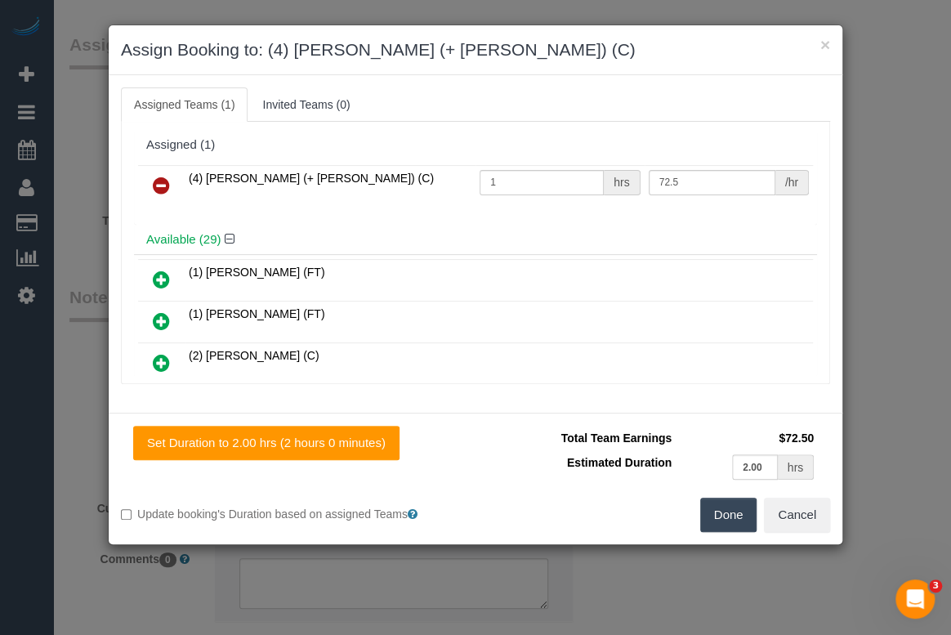
click at [163, 180] on icon at bounding box center [161, 186] width 17 height 20
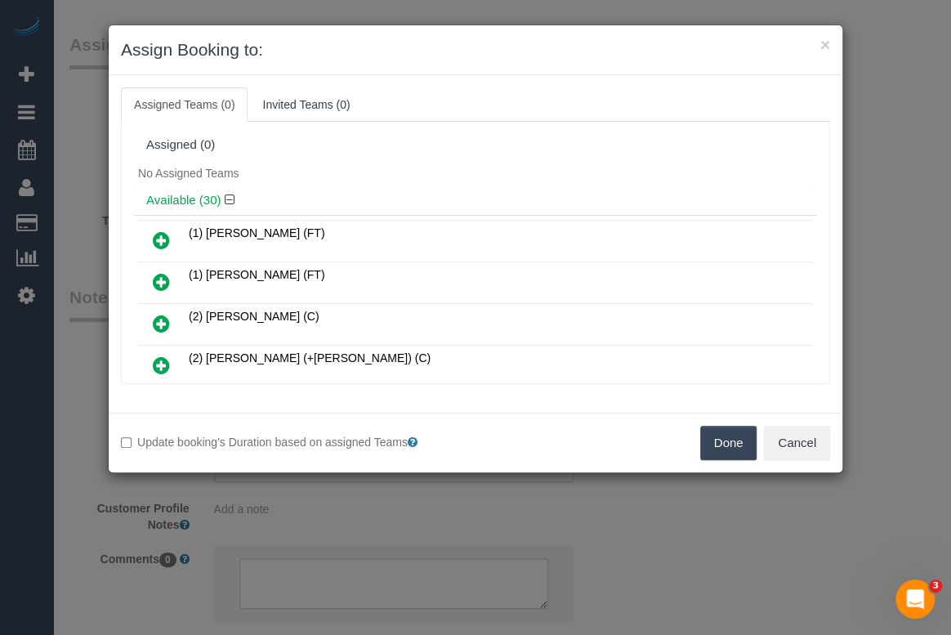
click at [734, 440] on button "Done" at bounding box center [728, 443] width 57 height 34
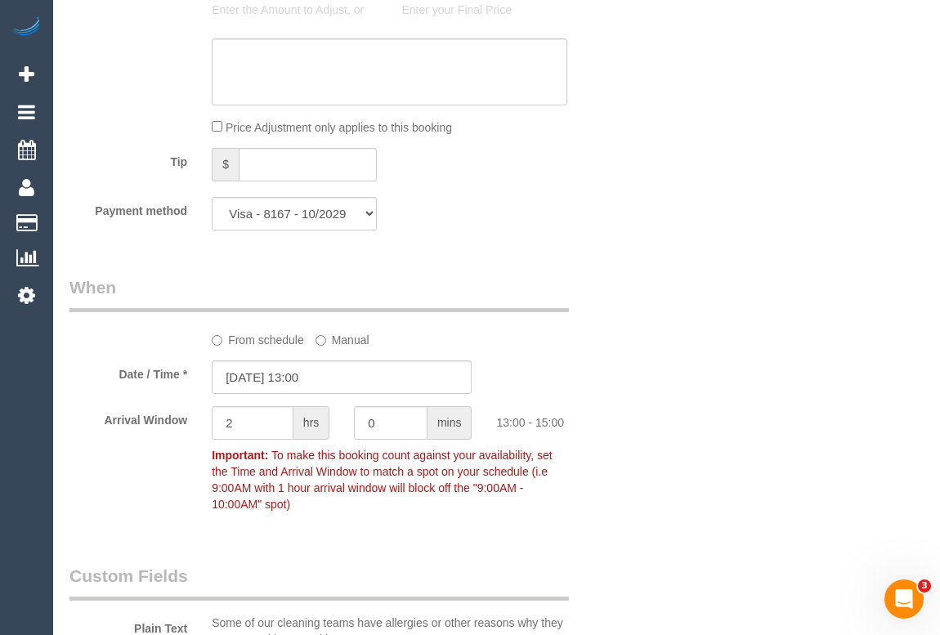
scroll to position [1628, 0]
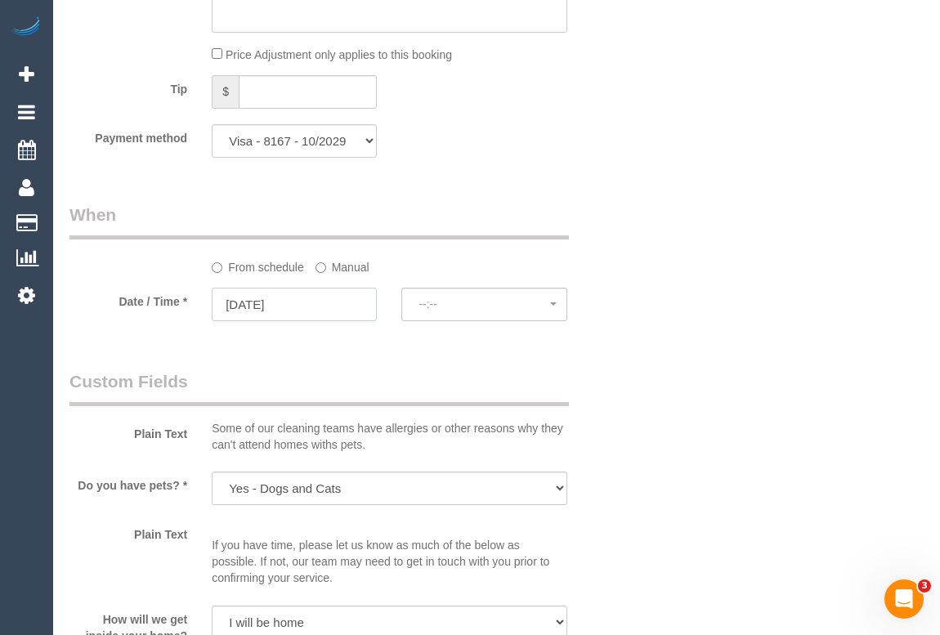
click at [278, 321] on input "15/09/2025" at bounding box center [294, 305] width 165 height 34
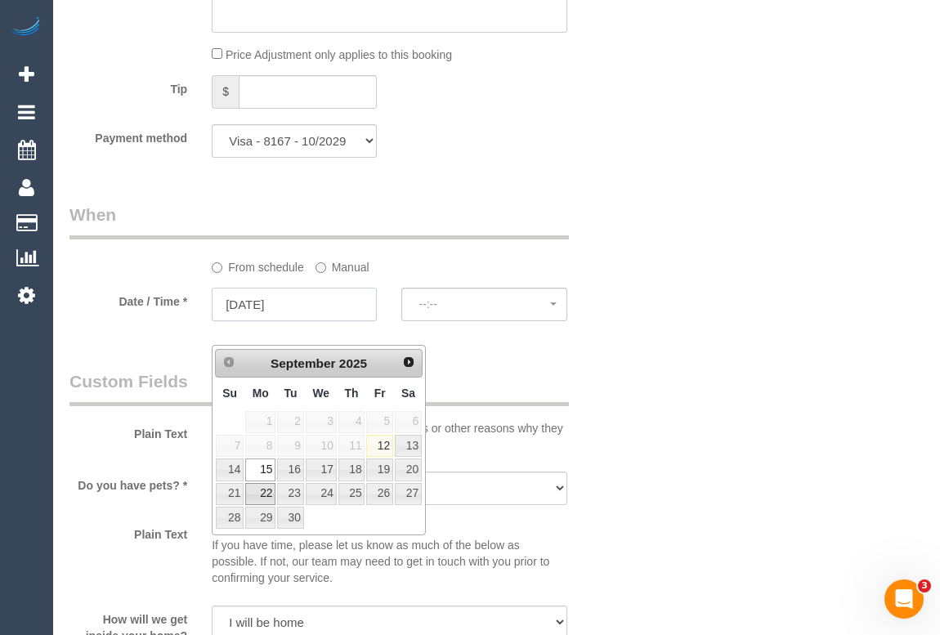
select select "spot22"
click at [261, 490] on link "22" at bounding box center [260, 494] width 30 height 22
type input "22/09/2025"
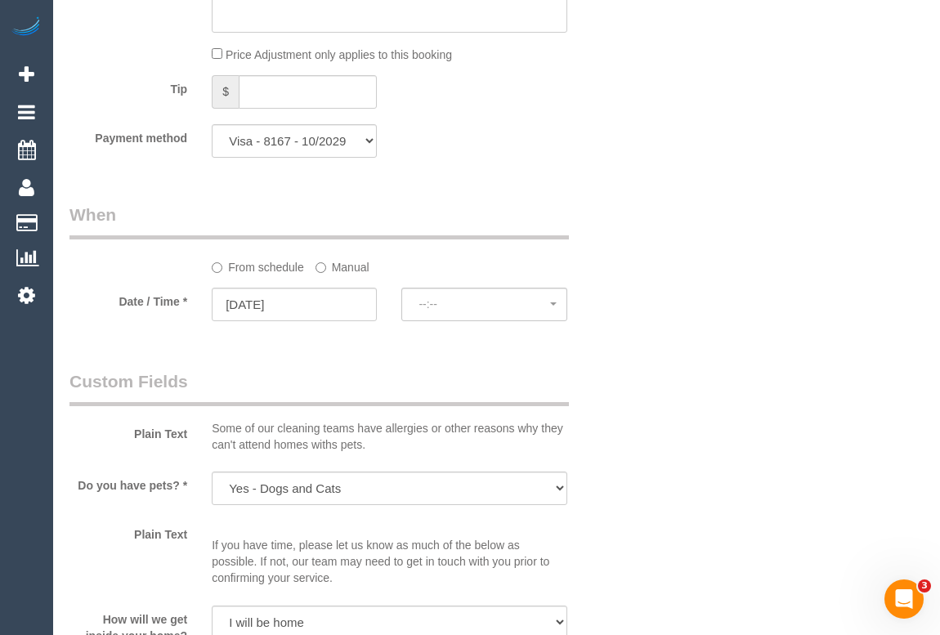
select select "spot43"
click at [342, 275] on label "Manual" at bounding box center [342, 264] width 54 height 22
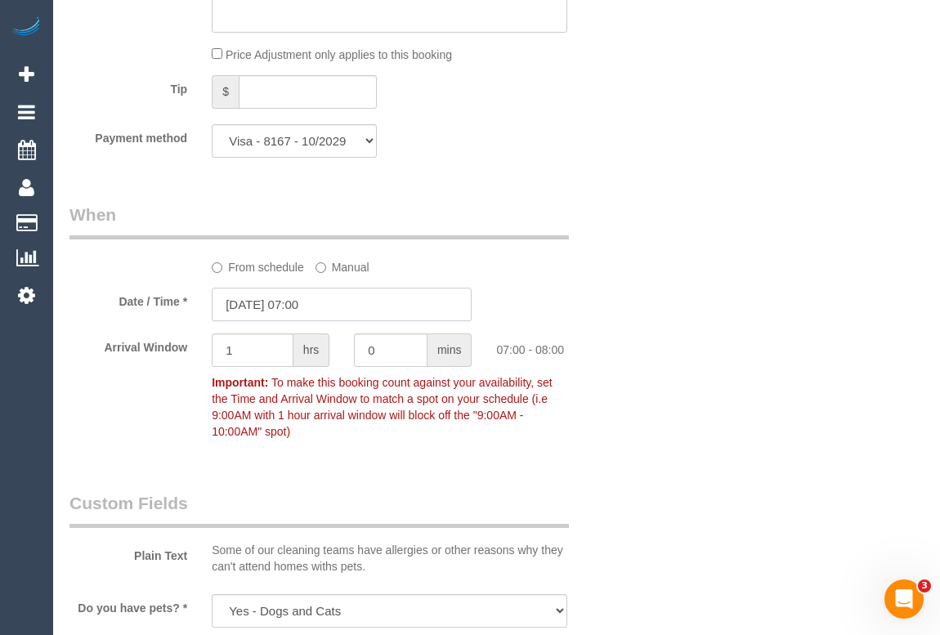
click at [313, 321] on input "22/09/2025 07:00" at bounding box center [342, 305] width 260 height 34
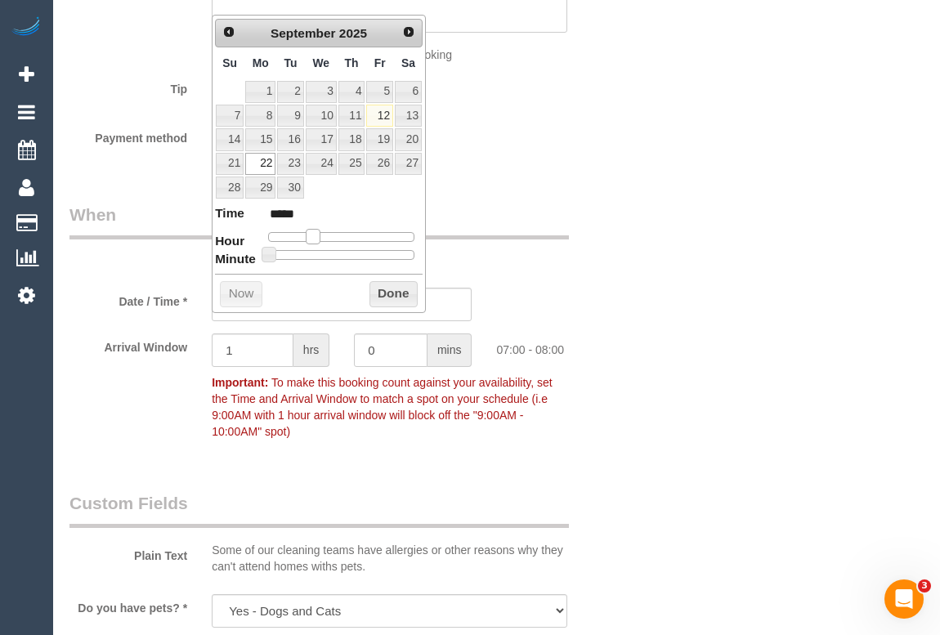
type input "22/09/2025 08:00"
type input "*****"
type input "22/09/2025 09:00"
type input "*****"
type input "22/09/2025 10:00"
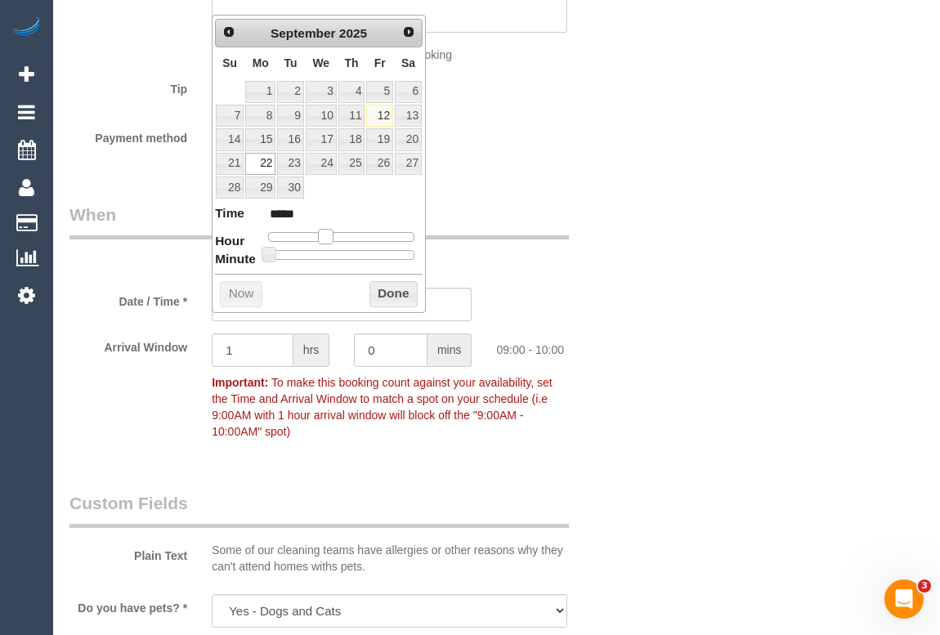
type input "*****"
type input "22/09/2025 13:00"
type input "*****"
drag, startPoint x: 311, startPoint y: 233, endPoint x: 353, endPoint y: 233, distance: 41.7
click at [353, 233] on span at bounding box center [350, 236] width 15 height 15
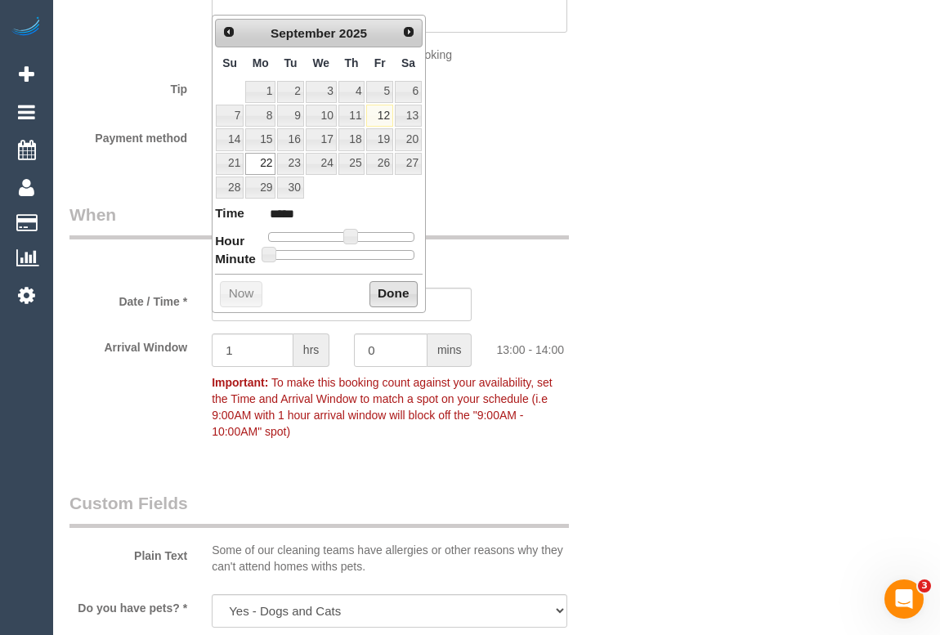
click at [394, 287] on button "Done" at bounding box center [393, 294] width 48 height 26
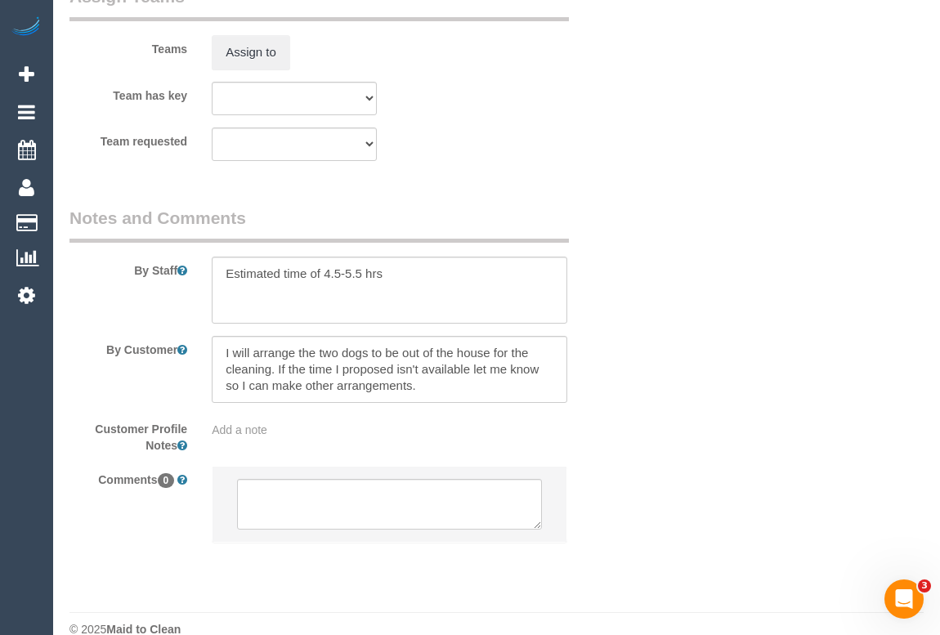
scroll to position [2817, 0]
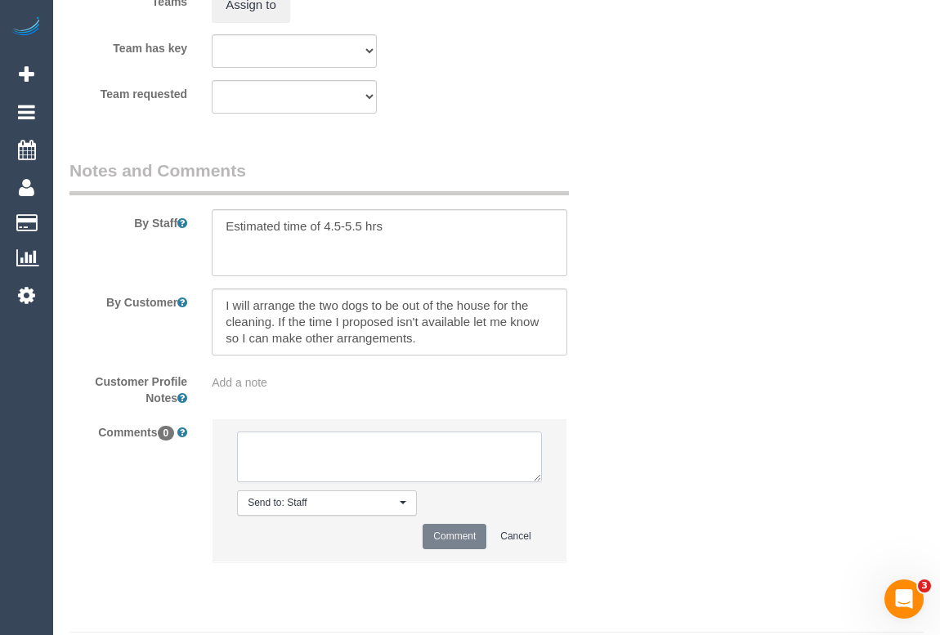
click at [271, 475] on textarea at bounding box center [389, 456] width 304 height 51
click at [394, 470] on textarea at bounding box center [389, 456] width 304 height 51
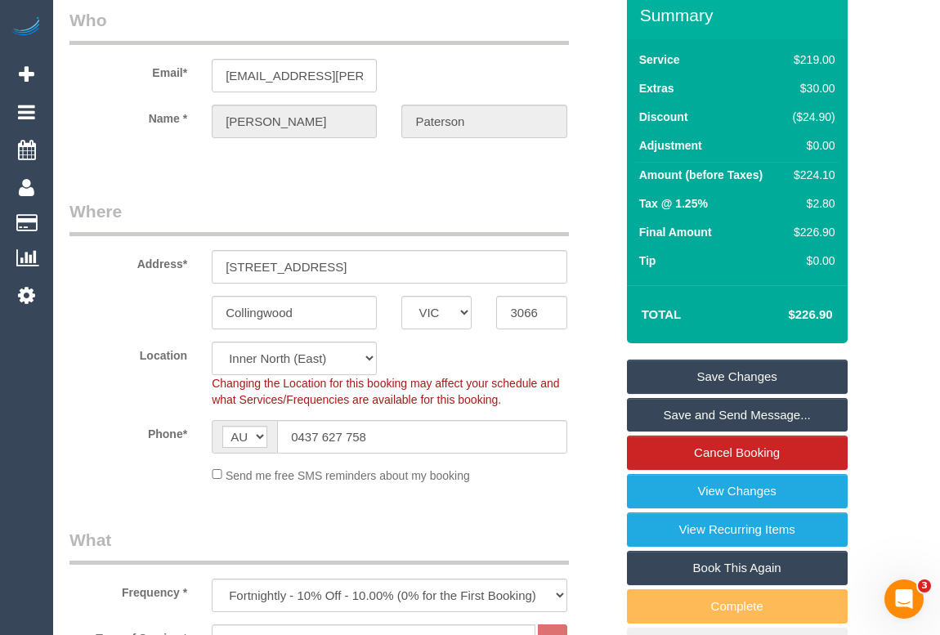
scroll to position [0, 0]
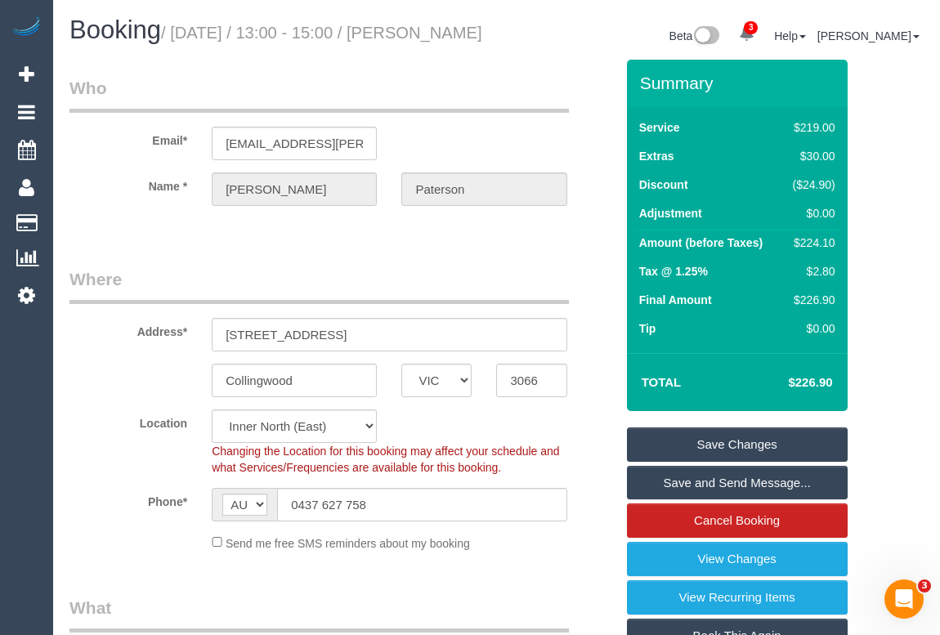
drag, startPoint x: 180, startPoint y: 61, endPoint x: 74, endPoint y: 61, distance: 106.2
click at [74, 44] on h1 "Booking / September 15, 2025 / 13:00 - 15:00 / Kate Paterson" at bounding box center [276, 30] width 415 height 28
copy small "Kate Paterson"
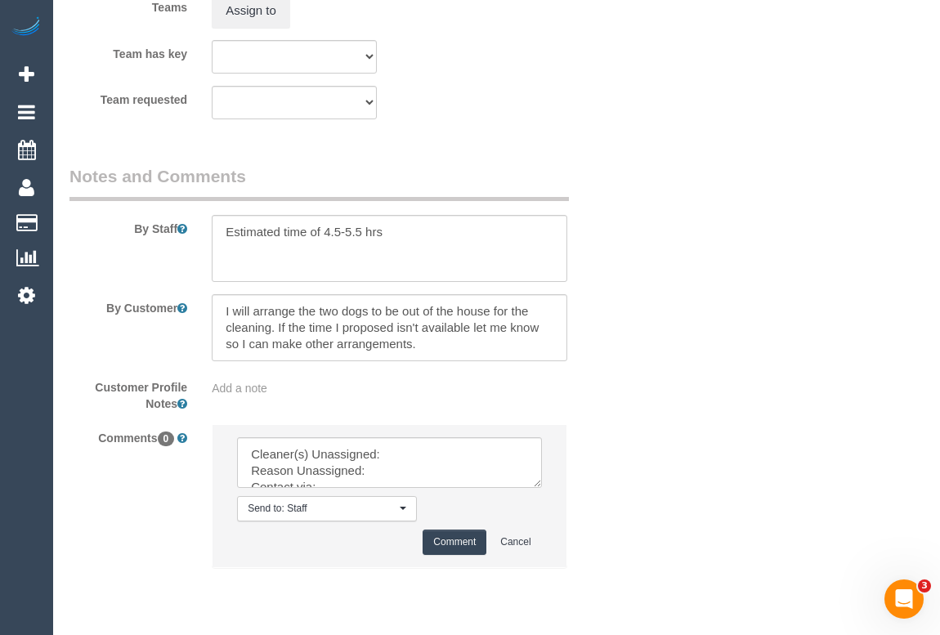
scroll to position [2885, 0]
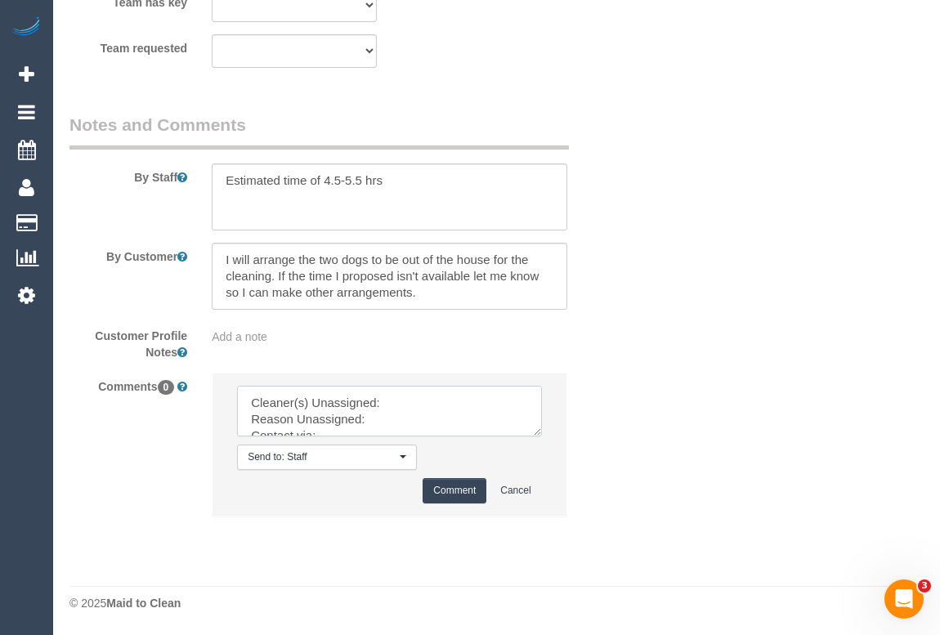
click at [416, 400] on textarea at bounding box center [389, 411] width 304 height 51
paste textarea "(4) Ferdous (+ Forkan) (C) , (4) Forkan (+ Ferdous) (C)"
click at [534, 435] on textarea at bounding box center [389, 411] width 304 height 51
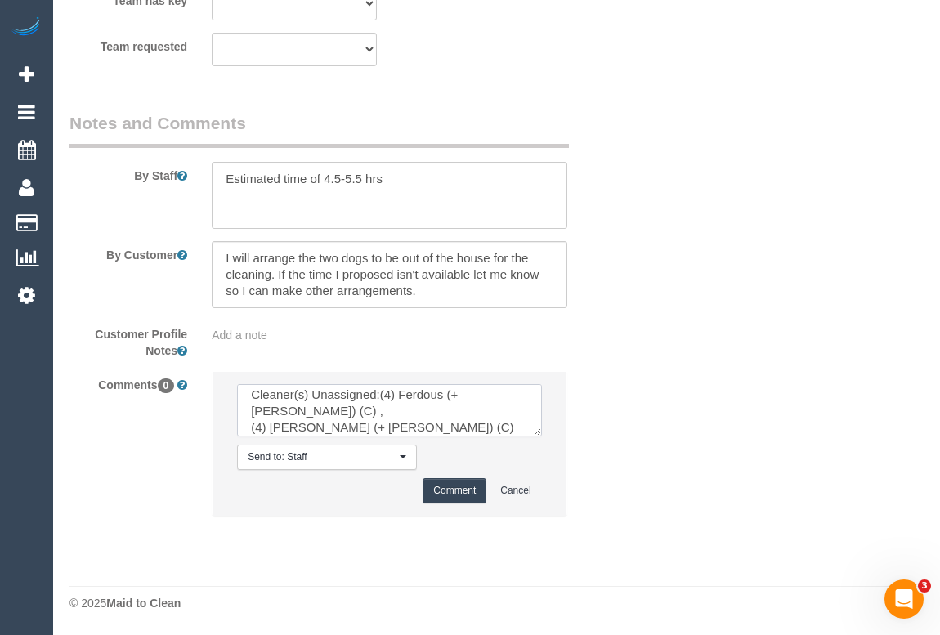
scroll to position [0, 0]
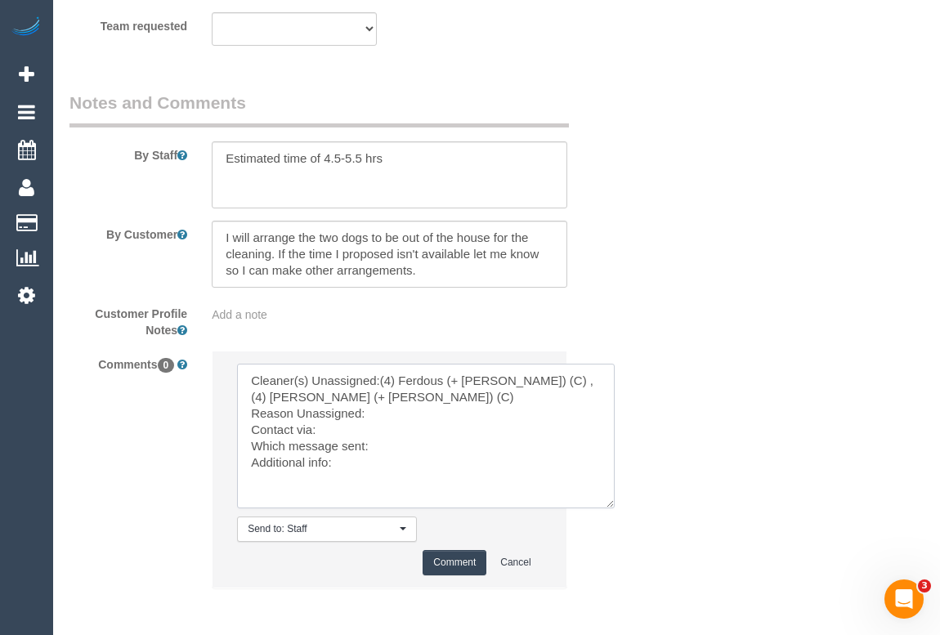
drag, startPoint x: 536, startPoint y: 432, endPoint x: 600, endPoint y: 519, distance: 107.5
click at [611, 508] on textarea at bounding box center [426, 436] width 378 height 145
click at [396, 436] on textarea at bounding box center [426, 437] width 379 height 147
click at [379, 433] on textarea at bounding box center [426, 437] width 379 height 147
click at [351, 448] on textarea at bounding box center [426, 437] width 379 height 147
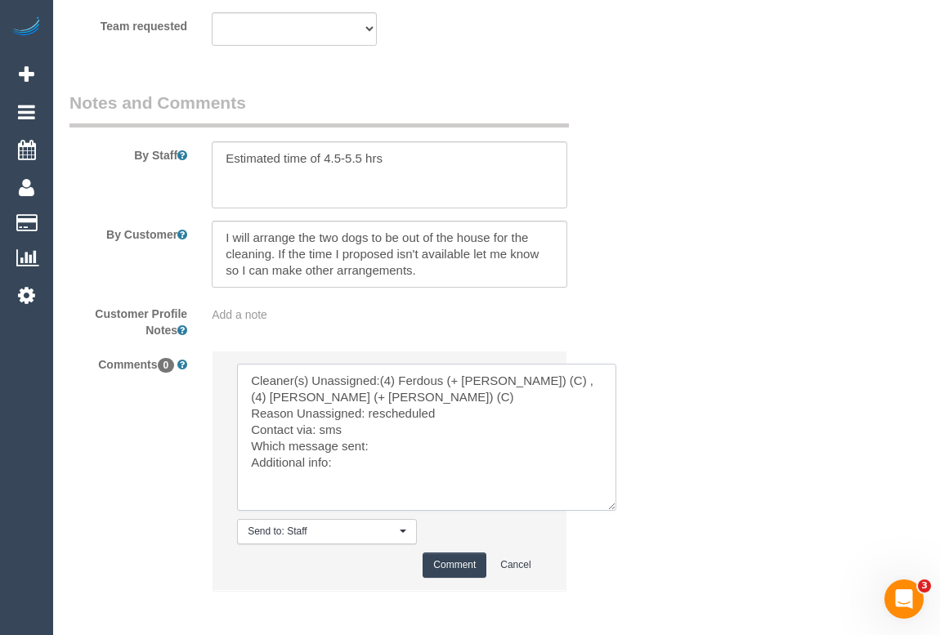
click at [390, 471] on textarea at bounding box center [426, 437] width 379 height 147
click at [393, 483] on textarea at bounding box center [426, 437] width 379 height 147
type textarea "Cleaner(s) Unassigned:(4) Ferdous (+ Forkan) (C) , (4) Forkan (+ Ferdous) (C) R…"
click at [456, 578] on button "Comment" at bounding box center [454, 564] width 64 height 25
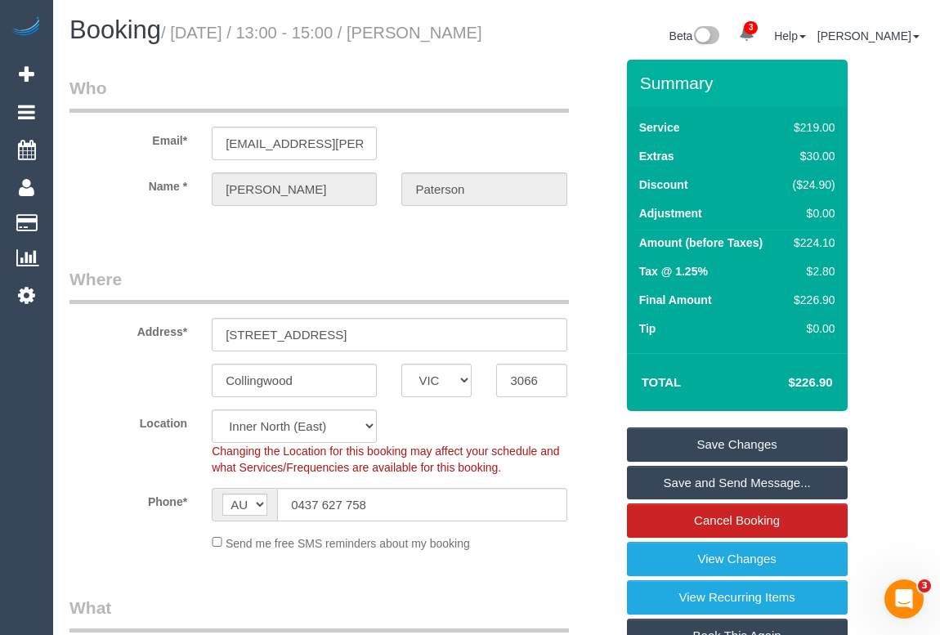
click at [751, 462] on link "Save Changes" at bounding box center [737, 444] width 221 height 34
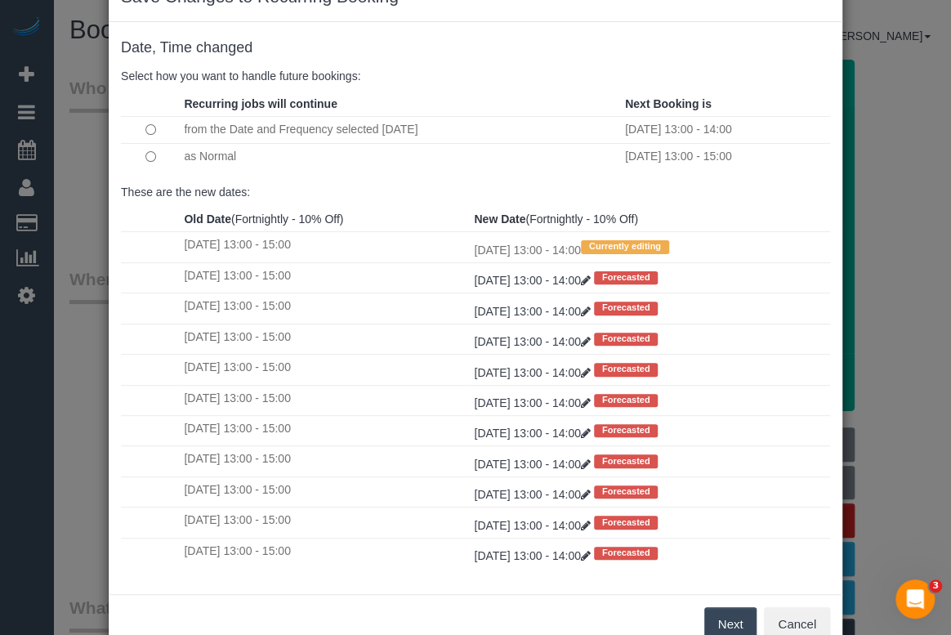
scroll to position [96, 0]
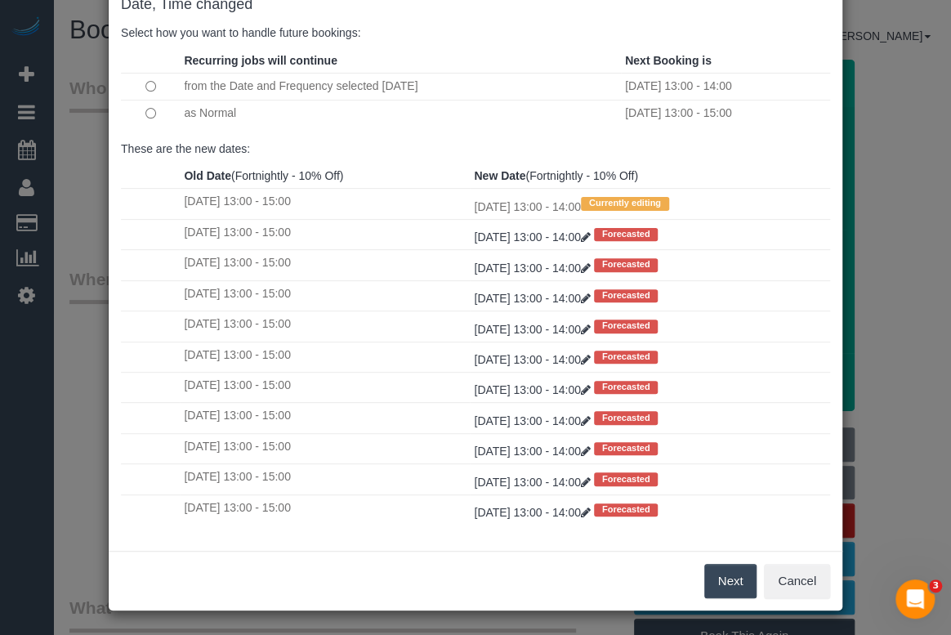
click at [731, 574] on button "Next" at bounding box center [730, 581] width 53 height 34
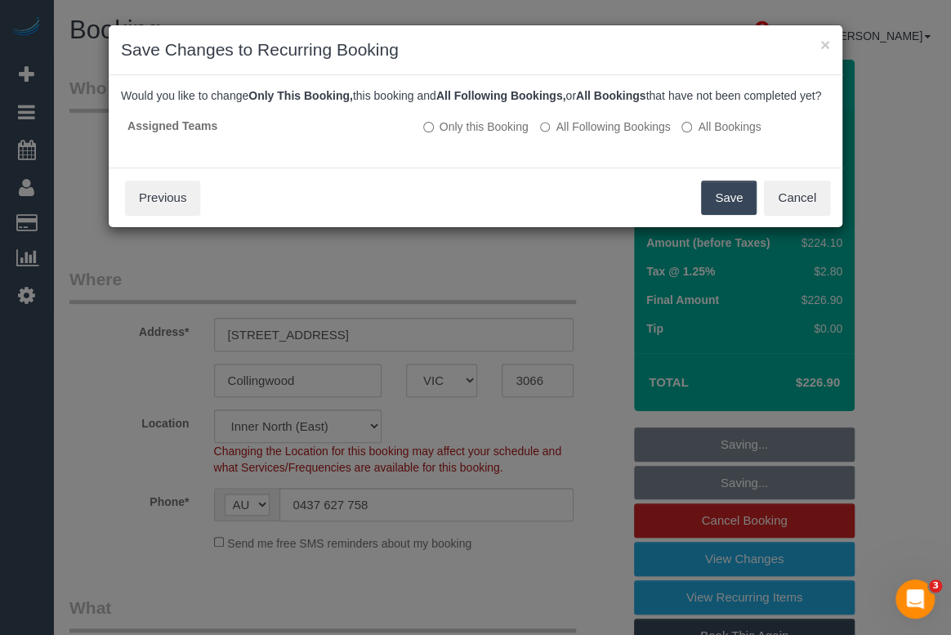
click at [709, 205] on button "Save" at bounding box center [729, 198] width 56 height 34
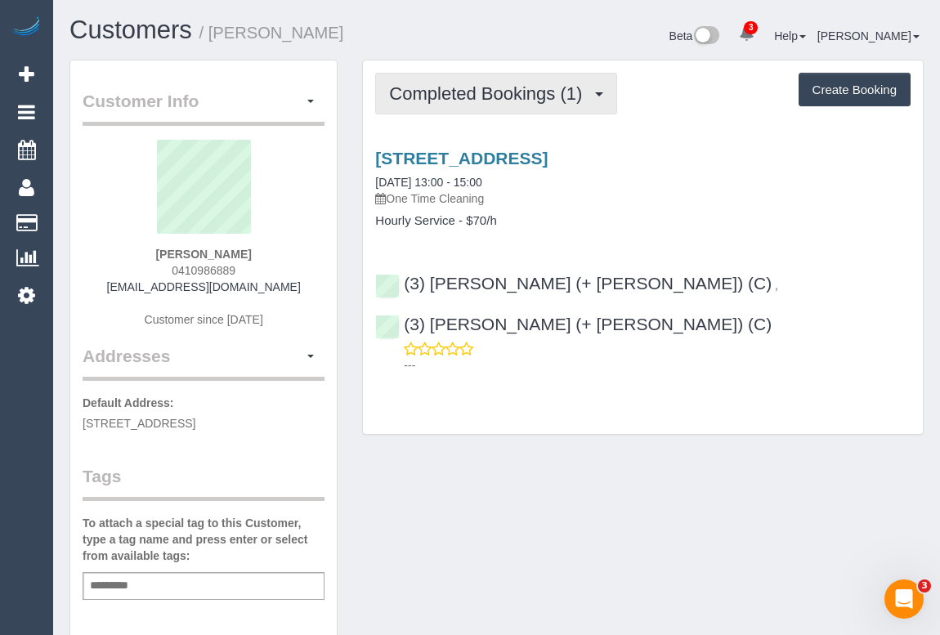
click at [484, 106] on button "Completed Bookings (1)" at bounding box center [496, 94] width 242 height 42
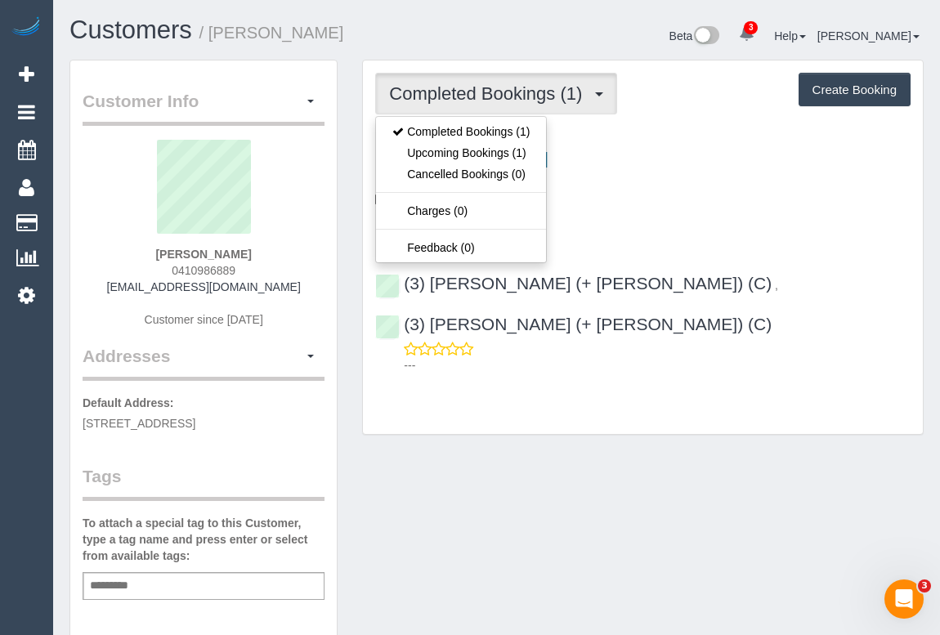
click at [529, 387] on div "Completed Bookings (1) Completed Bookings (1) Upcoming Bookings (1) Cancelled B…" at bounding box center [643, 246] width 560 height 373
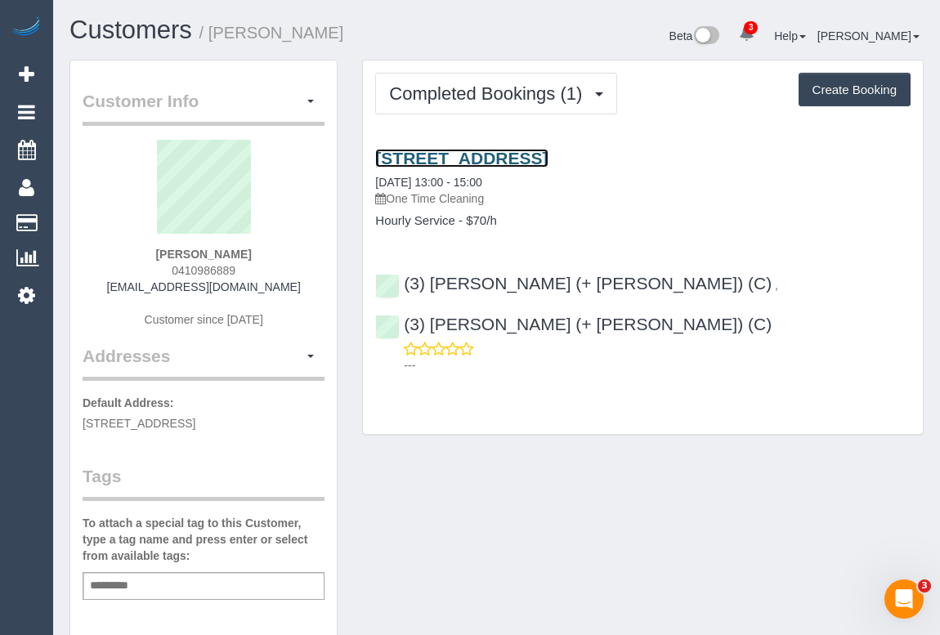
click at [545, 159] on link "[STREET_ADDRESS]" at bounding box center [461, 158] width 172 height 19
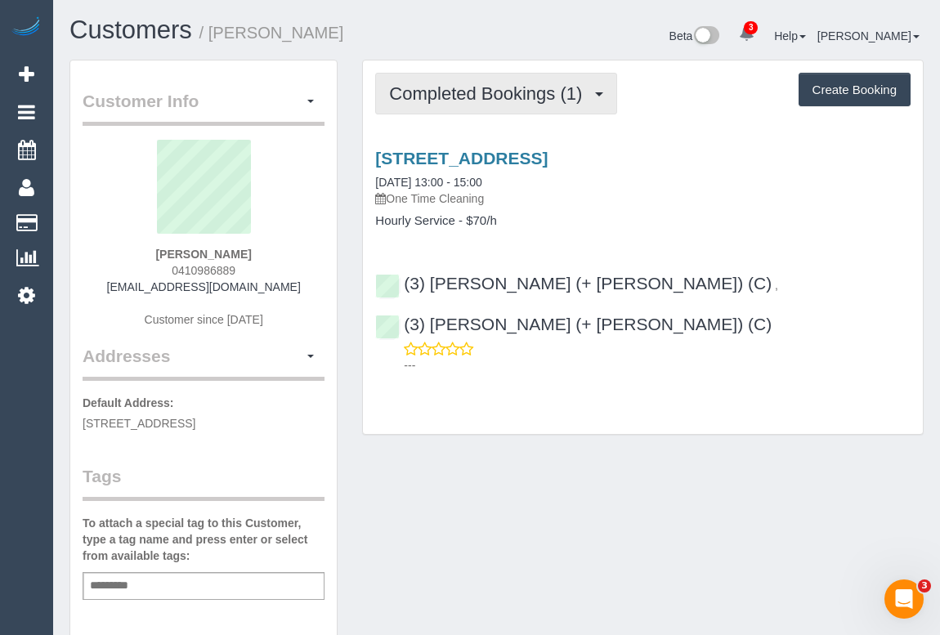
drag, startPoint x: 501, startPoint y: 88, endPoint x: 494, endPoint y: 100, distance: 13.6
click at [501, 88] on span "Completed Bookings (1)" at bounding box center [489, 93] width 201 height 20
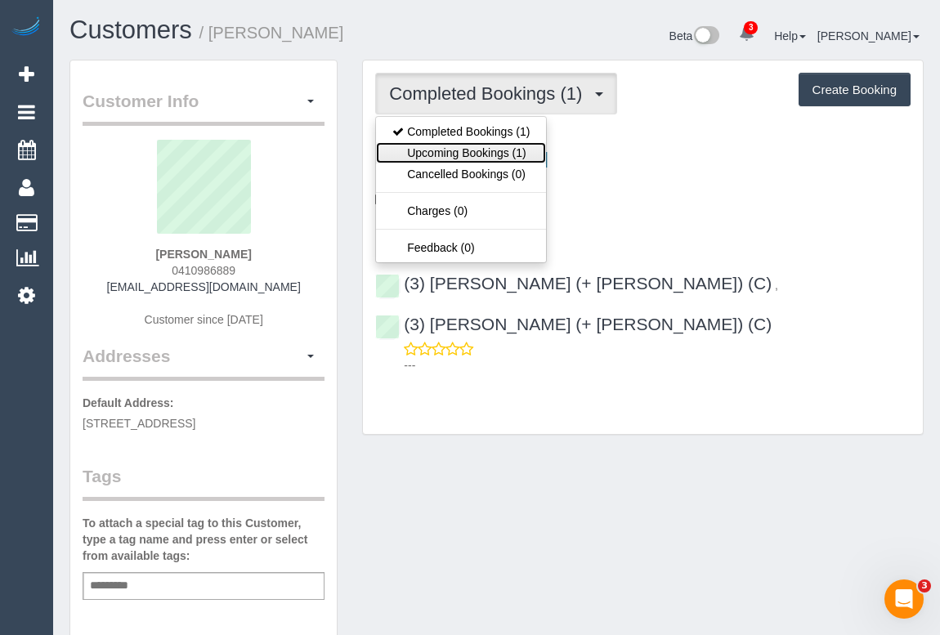
click at [466, 151] on link "Upcoming Bookings (1)" at bounding box center [461, 152] width 170 height 21
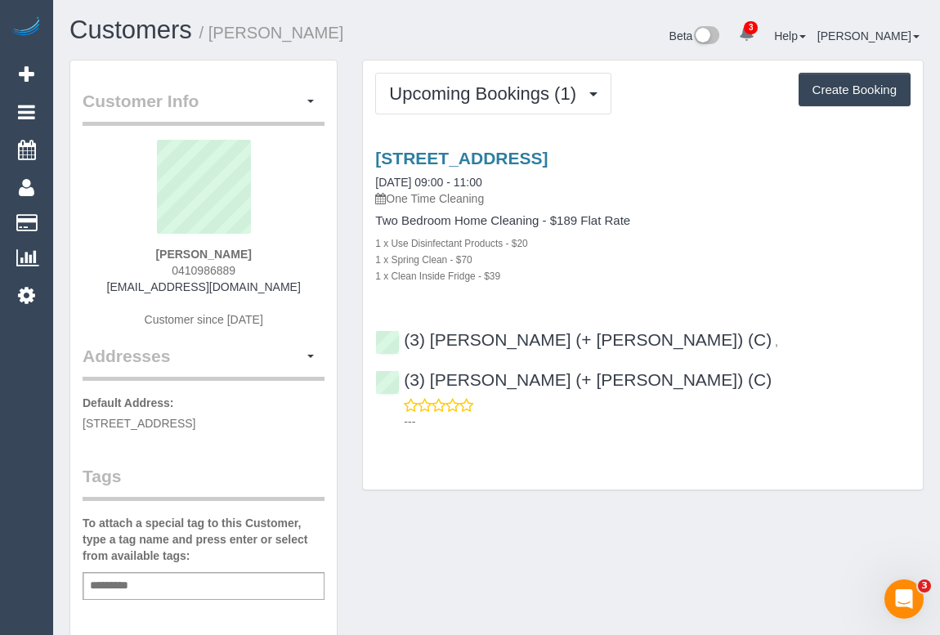
click at [635, 265] on div "1 x Spring Clean - $70" at bounding box center [642, 259] width 535 height 16
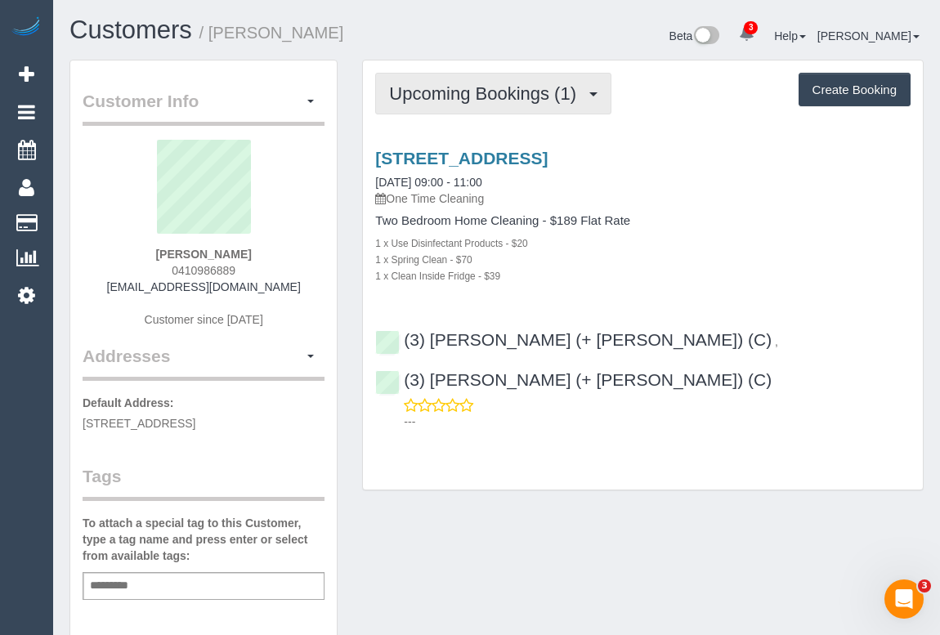
click at [458, 87] on span "Upcoming Bookings (1)" at bounding box center [486, 93] width 195 height 20
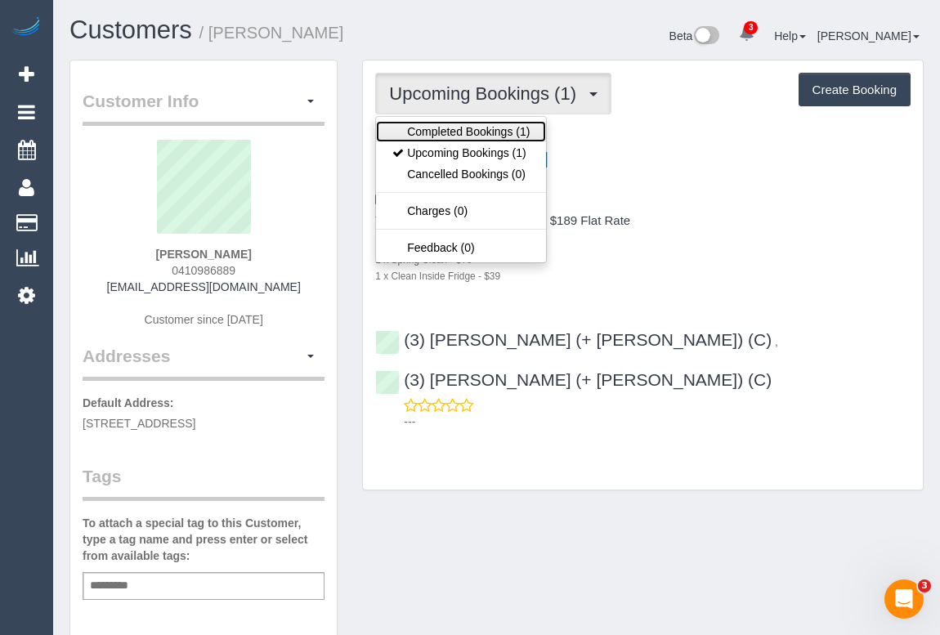
click at [458, 129] on link "Completed Bookings (1)" at bounding box center [461, 131] width 170 height 21
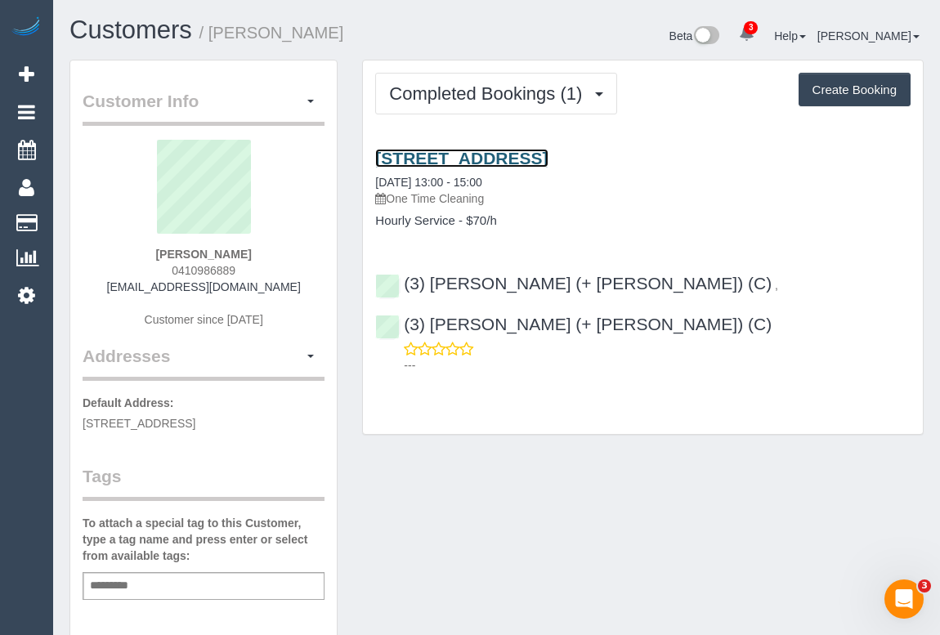
click at [548, 155] on link "[STREET_ADDRESS]" at bounding box center [461, 158] width 172 height 19
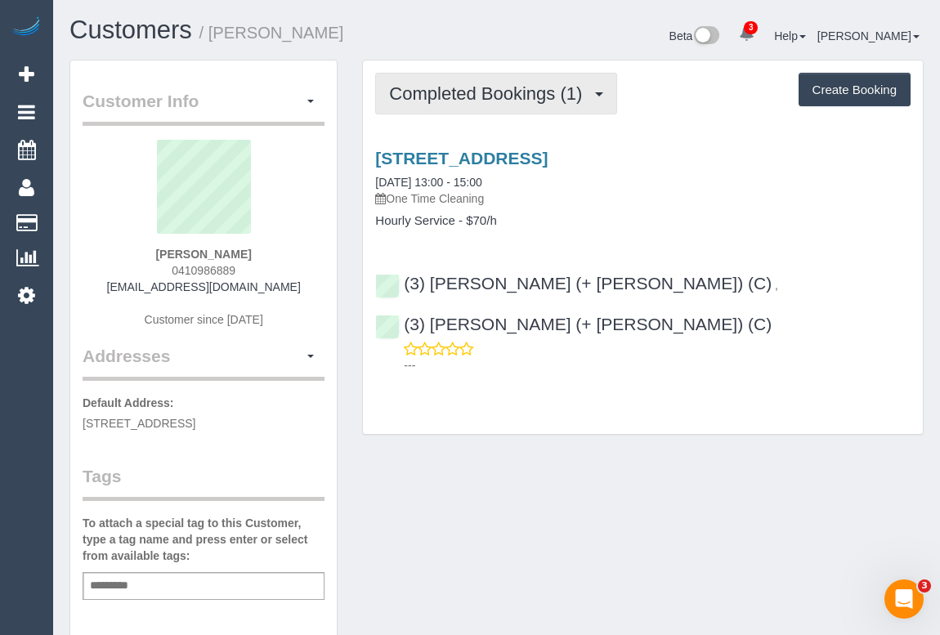
click at [466, 101] on span "Completed Bookings (1)" at bounding box center [489, 93] width 201 height 20
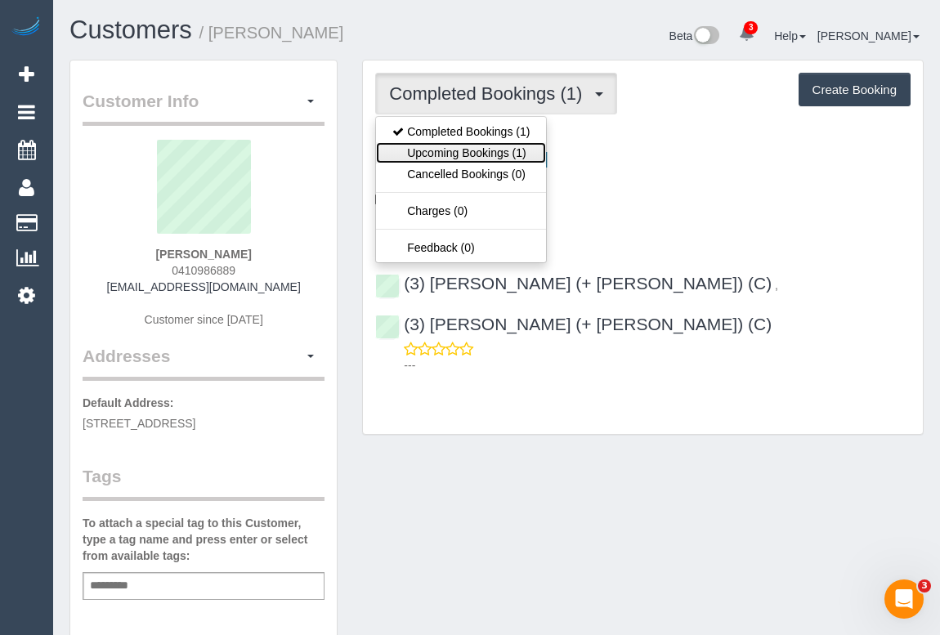
click at [463, 151] on link "Upcoming Bookings (1)" at bounding box center [461, 152] width 170 height 21
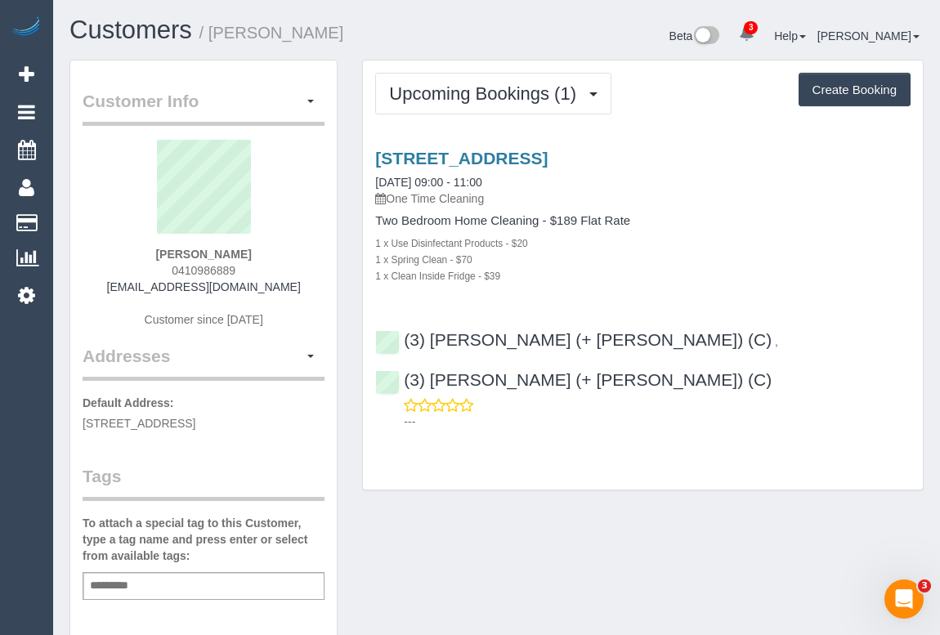
click at [621, 286] on div "[STREET_ADDRESS] [DATE] 09:00 - 11:00 One Time Cleaning Two Bedroom Home Cleani…" at bounding box center [643, 286] width 560 height 302
drag, startPoint x: 506, startPoint y: 275, endPoint x: 369, endPoint y: 275, distance: 136.5
click at [369, 275] on div "[STREET_ADDRESS] [DATE] 09:00 - 11:00 One Time Cleaning Two Bedroom Home Cleani…" at bounding box center [643, 216] width 560 height 135
click at [512, 284] on div "[STREET_ADDRESS] [DATE] 09:00 - 11:00 One Time Cleaning Two Bedroom Home Cleani…" at bounding box center [643, 286] width 560 height 302
click at [592, 441] on div "Upcoming Bookings (1) Completed Bookings (1) Upcoming Bookings (1) Cancelled Bo…" at bounding box center [643, 275] width 560 height 430
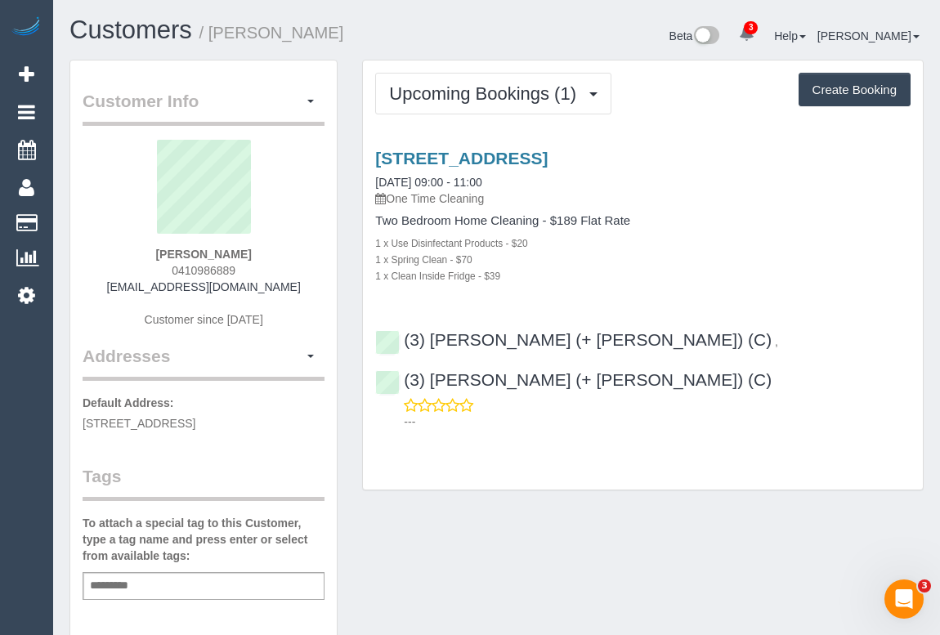
click at [702, 253] on div "1 x Spring Clean - $70" at bounding box center [642, 259] width 535 height 16
click at [515, 152] on link "[STREET_ADDRESS]" at bounding box center [461, 158] width 172 height 19
click at [482, 400] on div "Upcoming Bookings (1) Completed Bookings (1) Upcoming Bookings (1) Cancelled Bo…" at bounding box center [643, 275] width 560 height 430
click at [621, 307] on div "[STREET_ADDRESS] [DATE] 09:00 - 11:00 One Time Cleaning Two Bedroom Home Cleani…" at bounding box center [643, 286] width 560 height 302
click at [504, 156] on link "[STREET_ADDRESS]" at bounding box center [461, 158] width 172 height 19
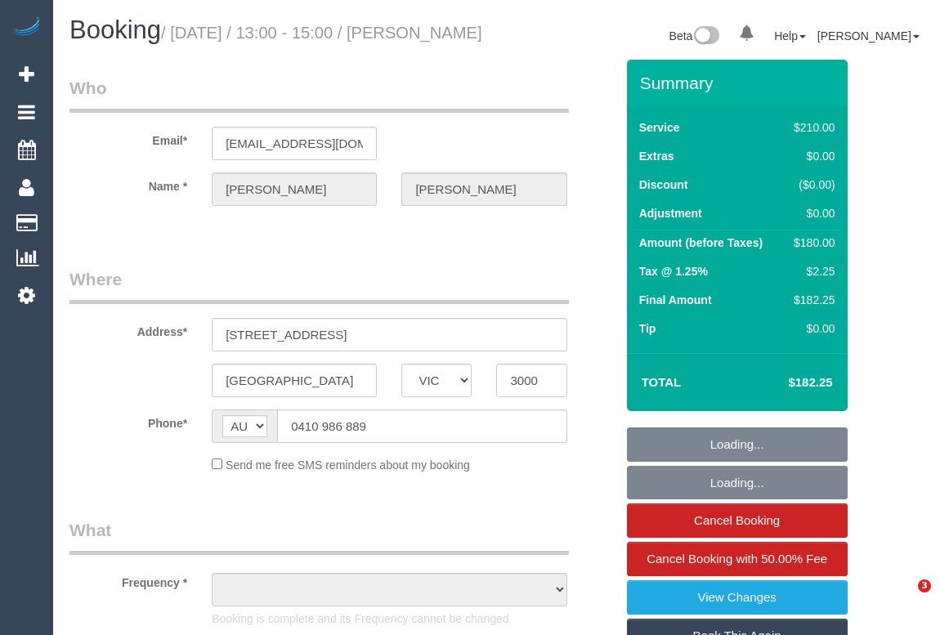
select select "VIC"
select select "object:648"
select select "string:stripe-pm_1S2zH92GScqysDRV8pxr02Vt"
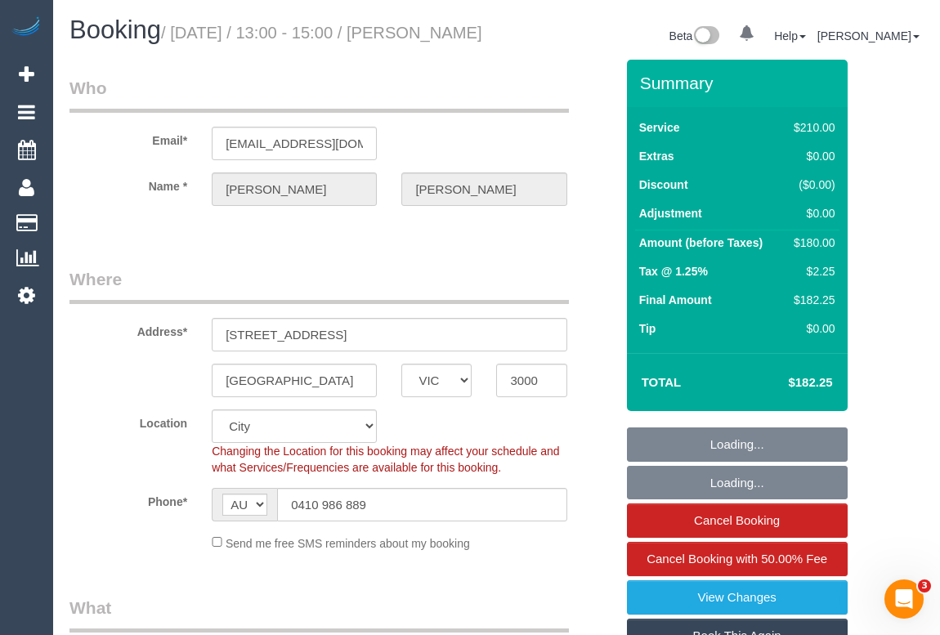
select select "object:653"
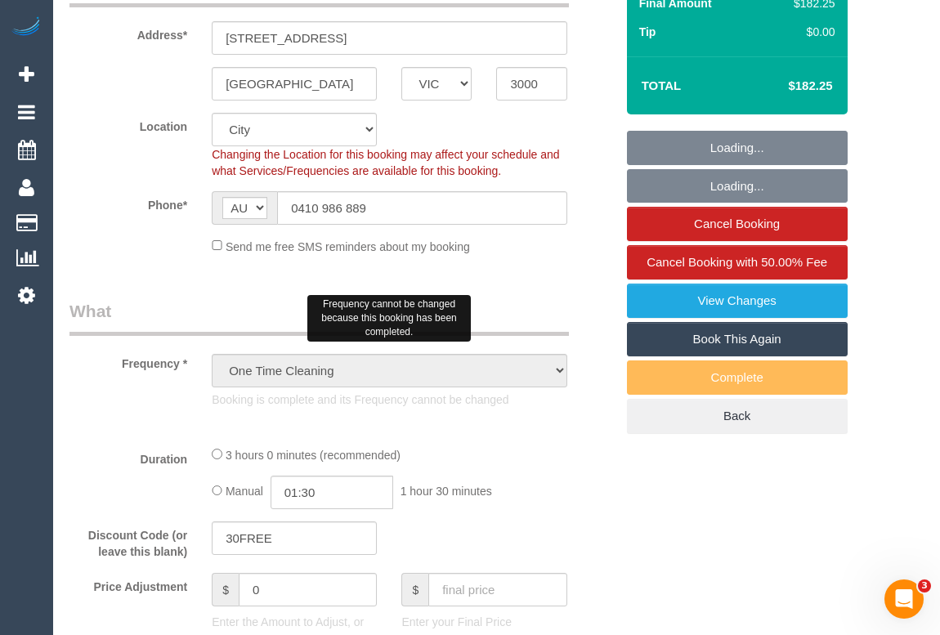
select select "180"
select select "number:28"
select select "number:14"
select select "number:18"
select select "number:36"
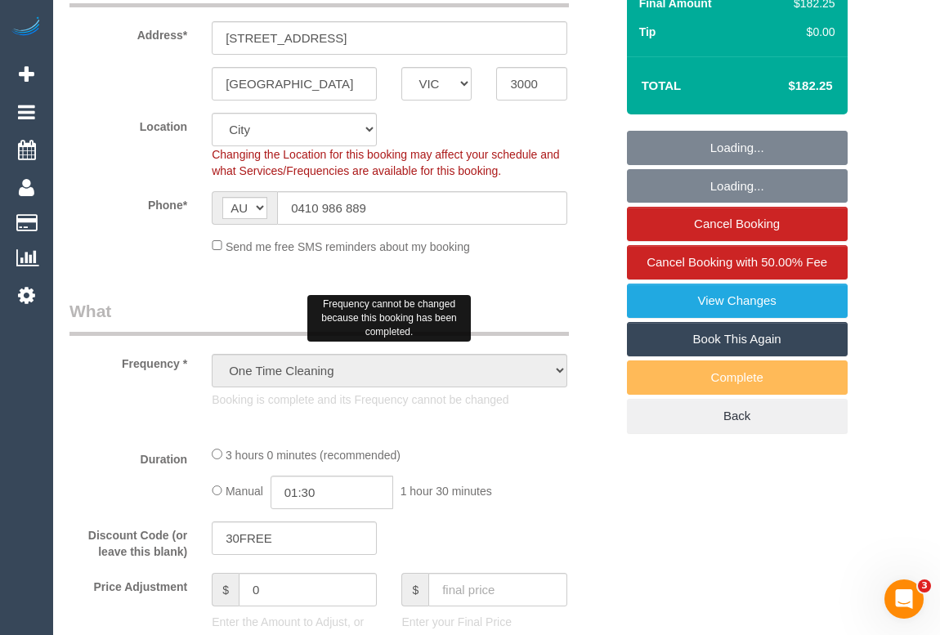
select select "number:26"
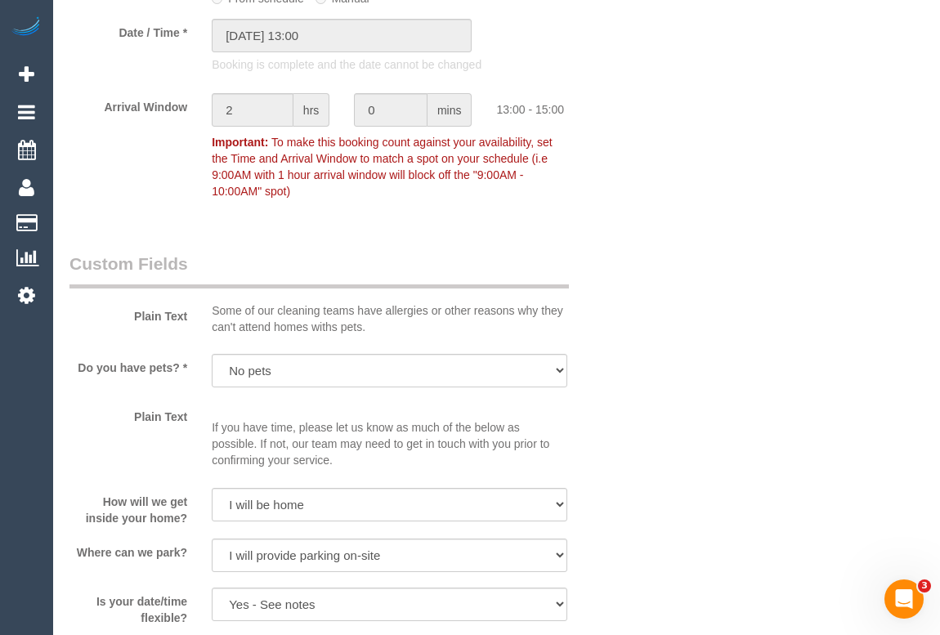
scroll to position [2154, 0]
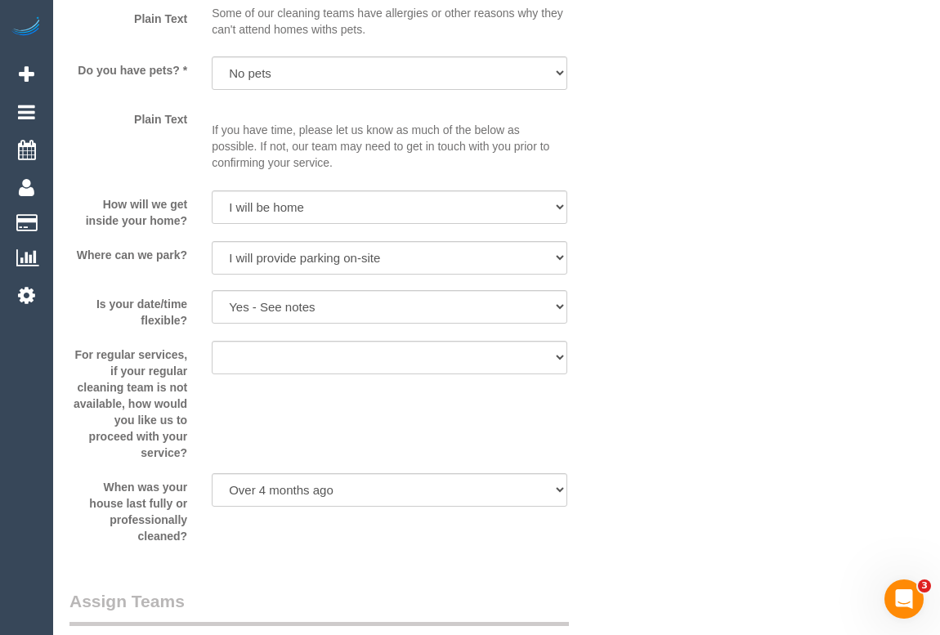
drag, startPoint x: 688, startPoint y: 392, endPoint x: 695, endPoint y: 445, distance: 53.5
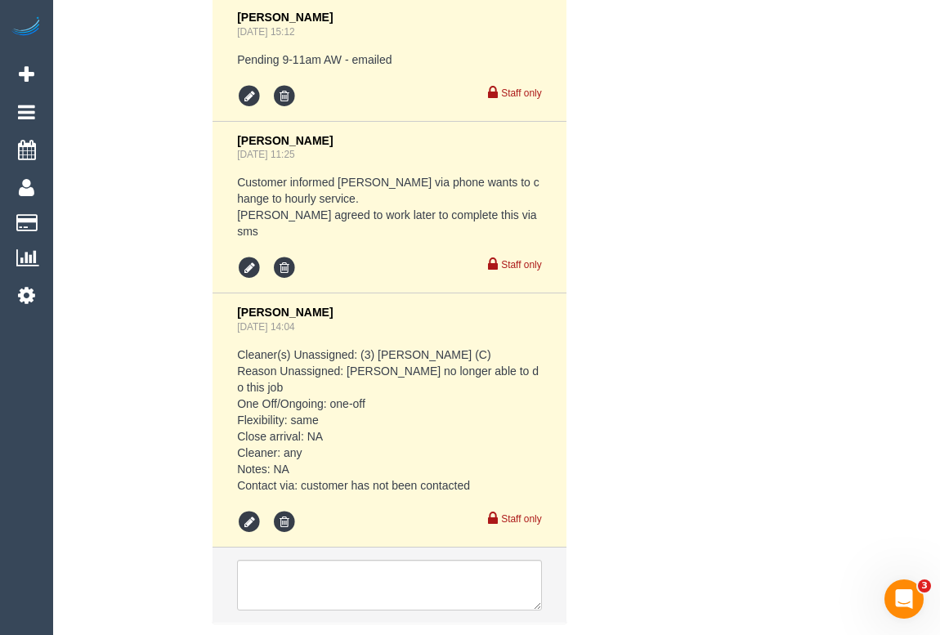
scroll to position [3654, 0]
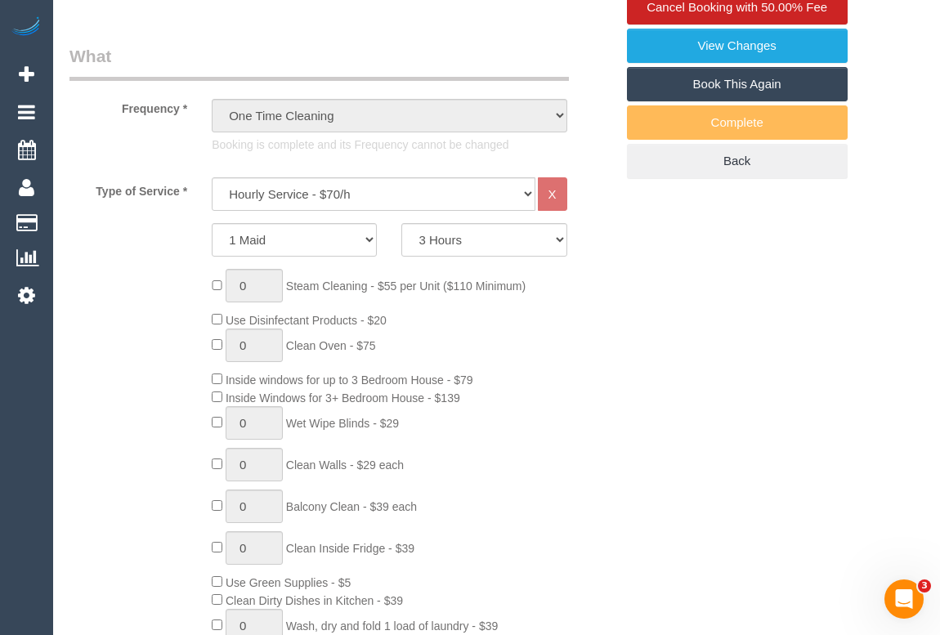
scroll to position [531, 0]
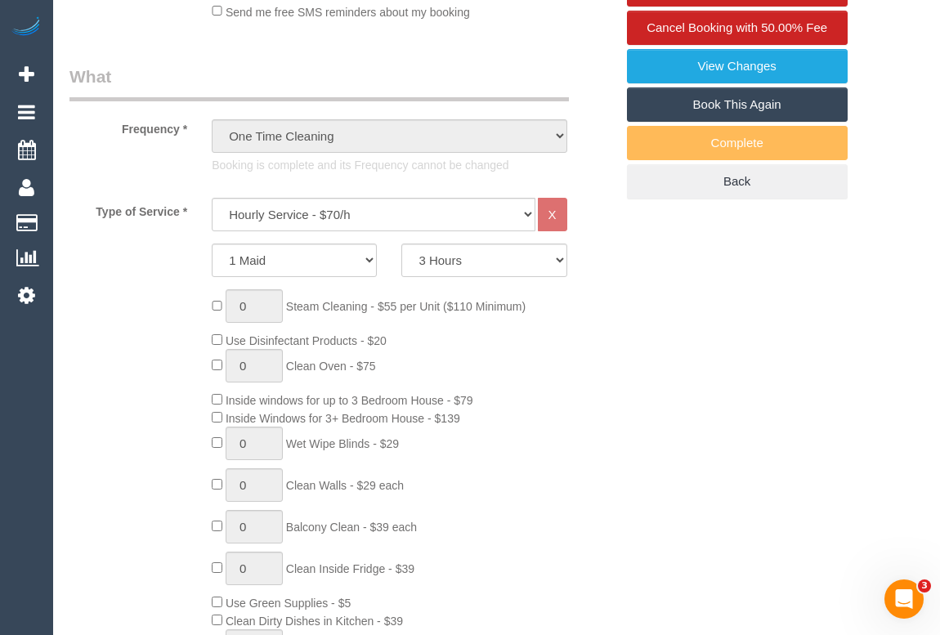
click at [625, 430] on div "0 Steam Cleaning - $55 per Unit ($110 Minimum) Use Disinfectant Products - $20 …" at bounding box center [412, 530] width 427 height 482
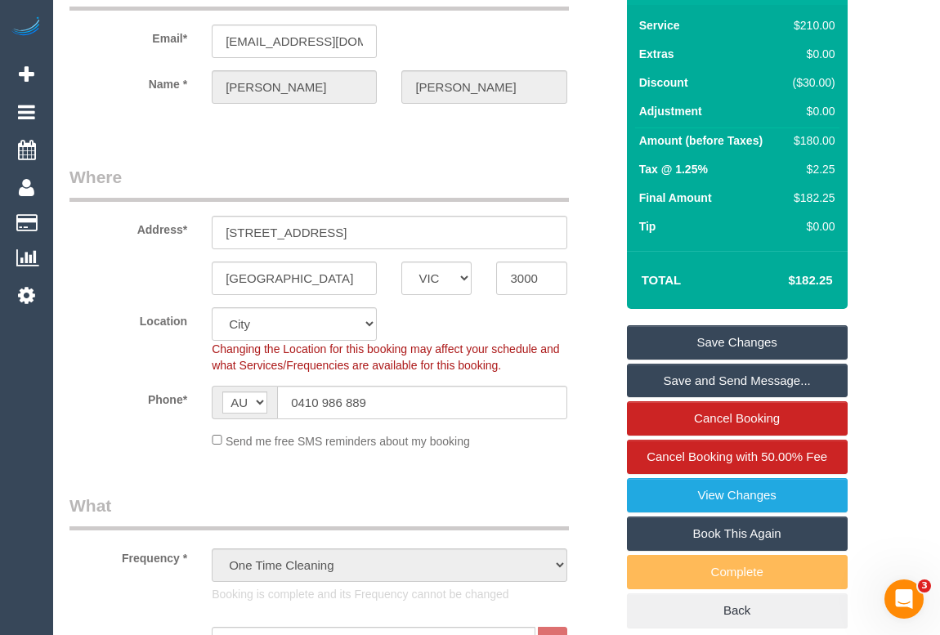
scroll to position [11, 0]
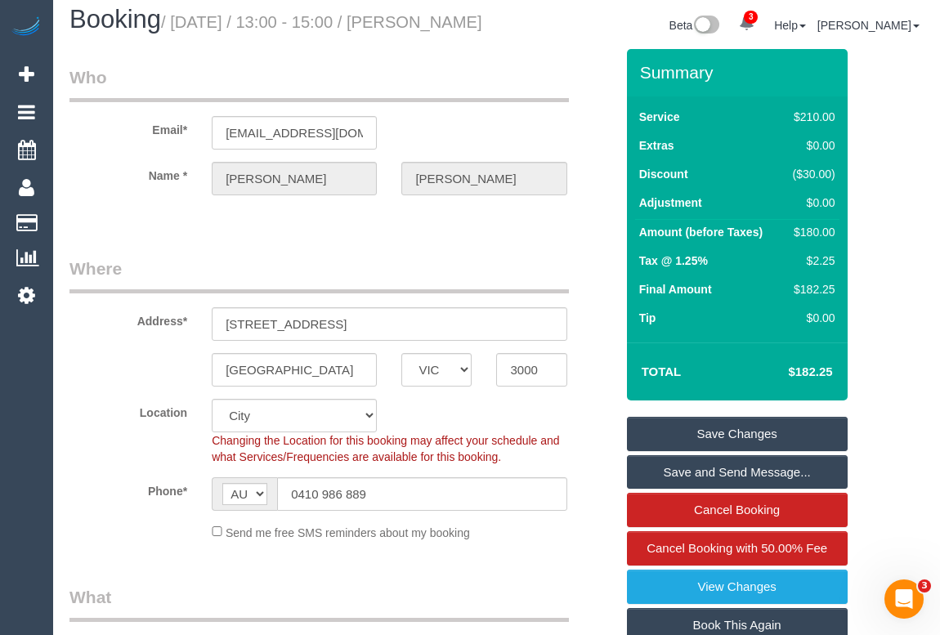
click at [465, 102] on legend "Who" at bounding box center [318, 83] width 499 height 37
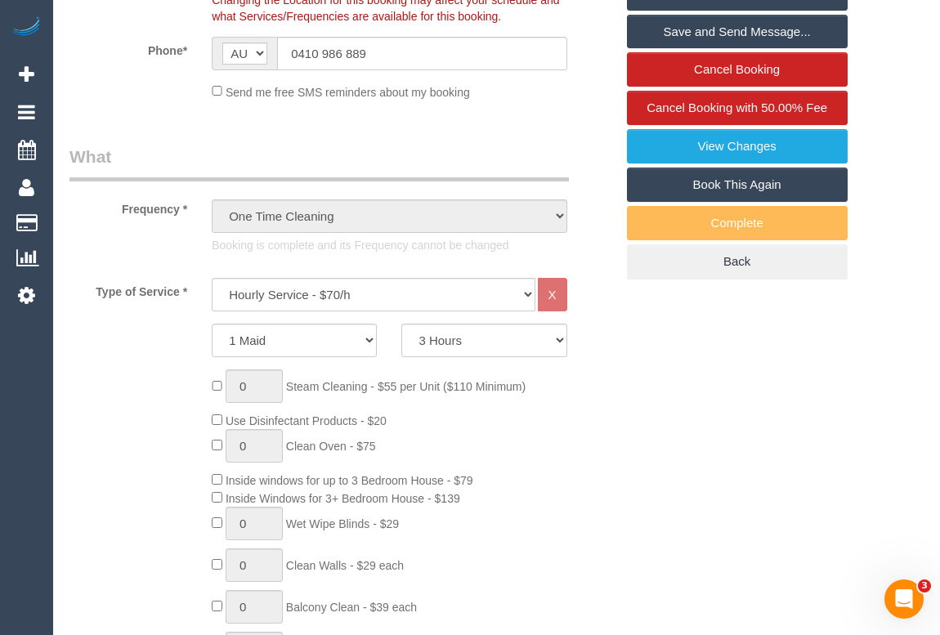
scroll to position [457, 0]
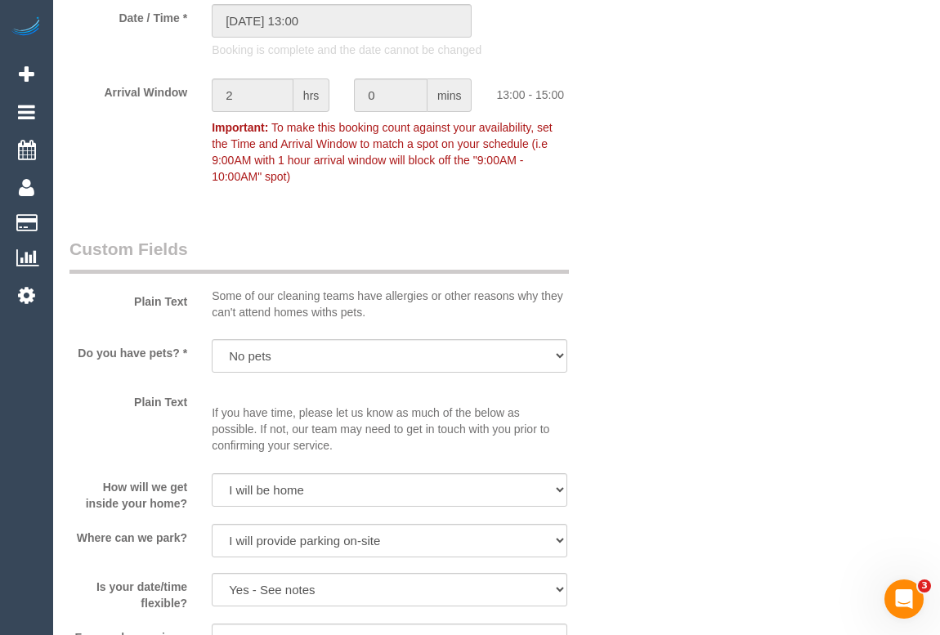
scroll to position [1649, 0]
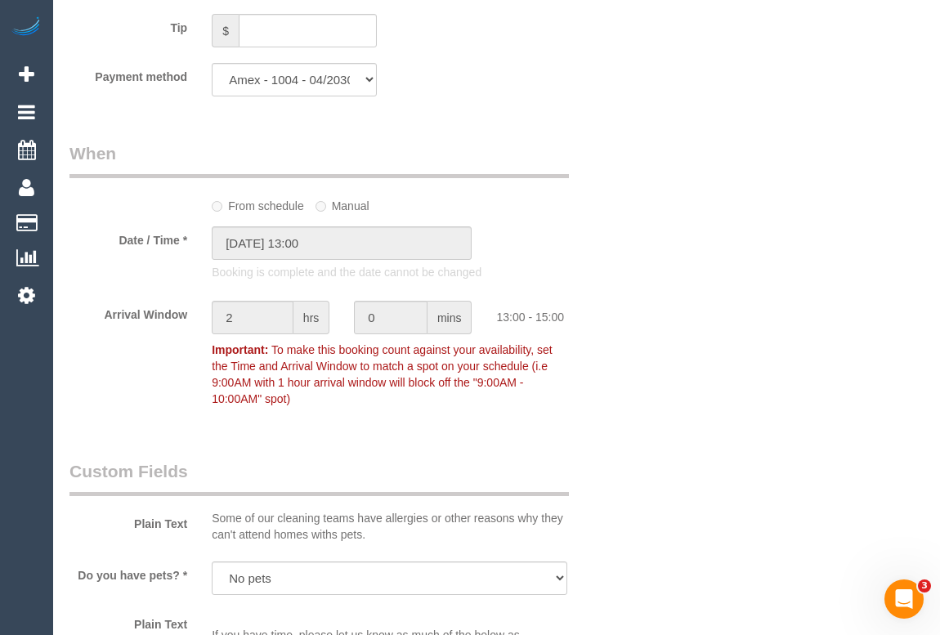
click at [619, 482] on div "Plain Text Some of our cleaning teams have allergies or other reasons why they …" at bounding box center [342, 504] width 570 height 91
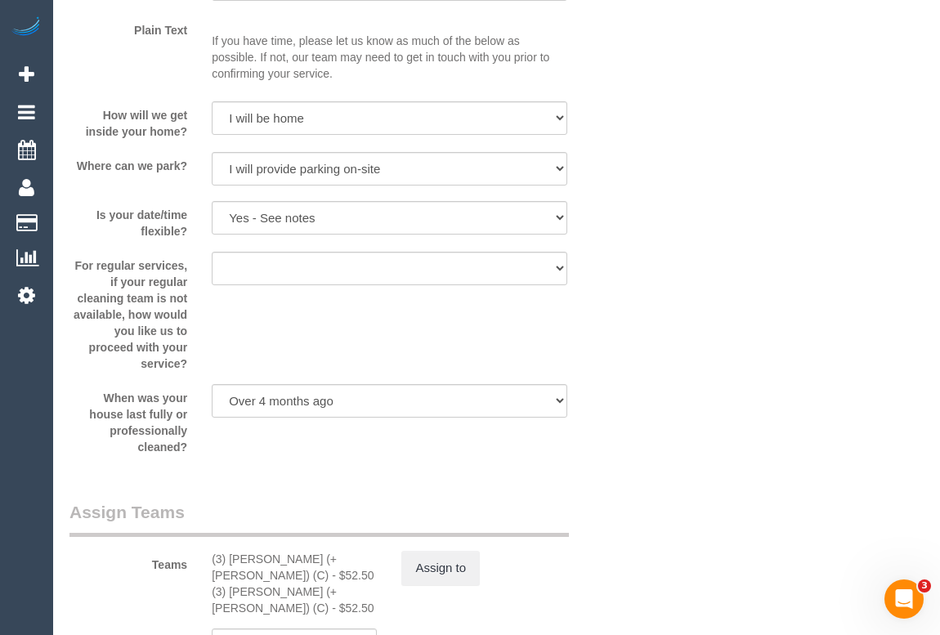
scroll to position [1946, 0]
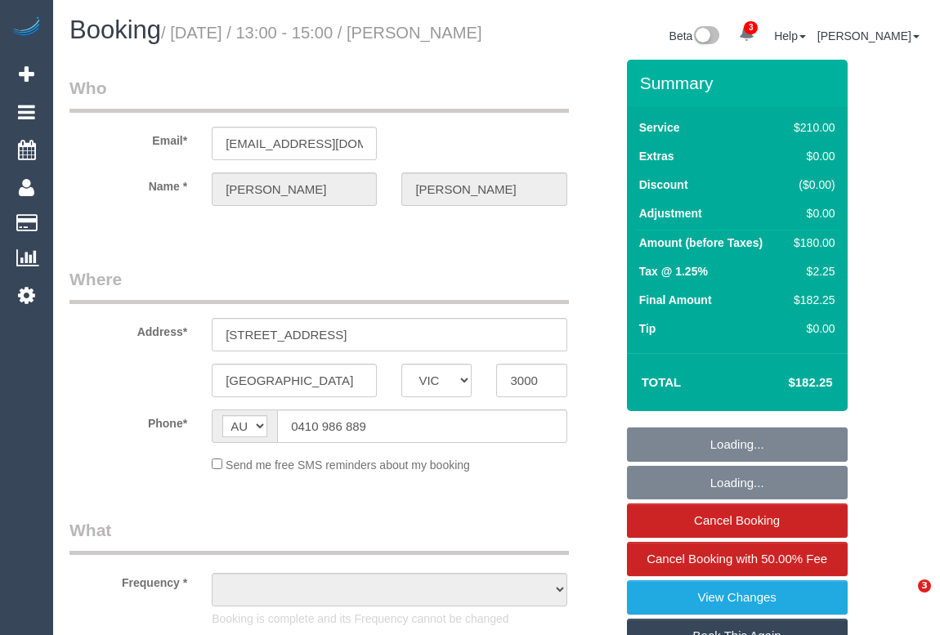
select select "VIC"
select select "object:646"
select select "string:stripe-pm_1S2zH92GScqysDRV8pxr02Vt"
select select "number:28"
select select "number:14"
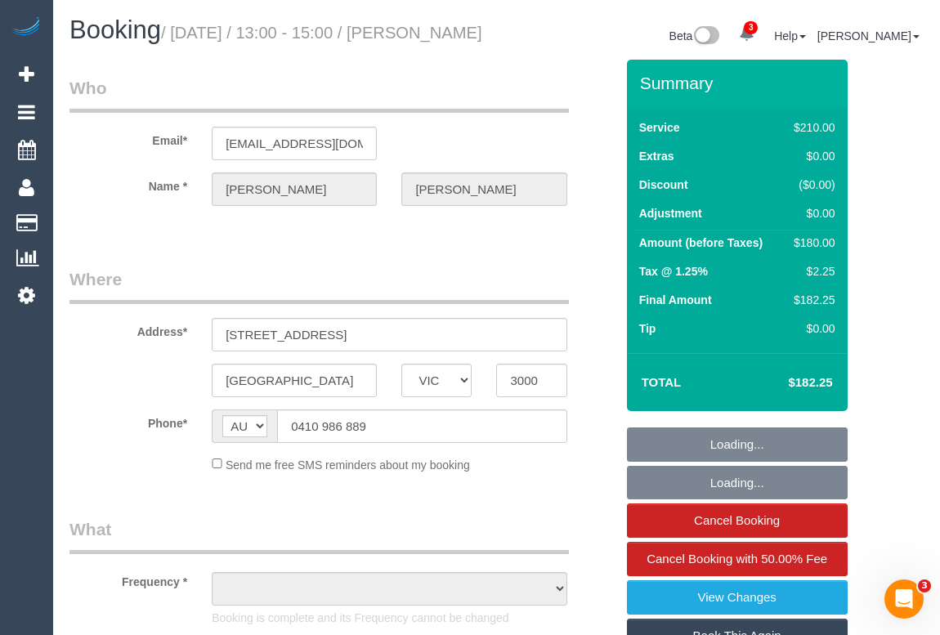
select select "number:18"
select select "number:36"
select select "number:26"
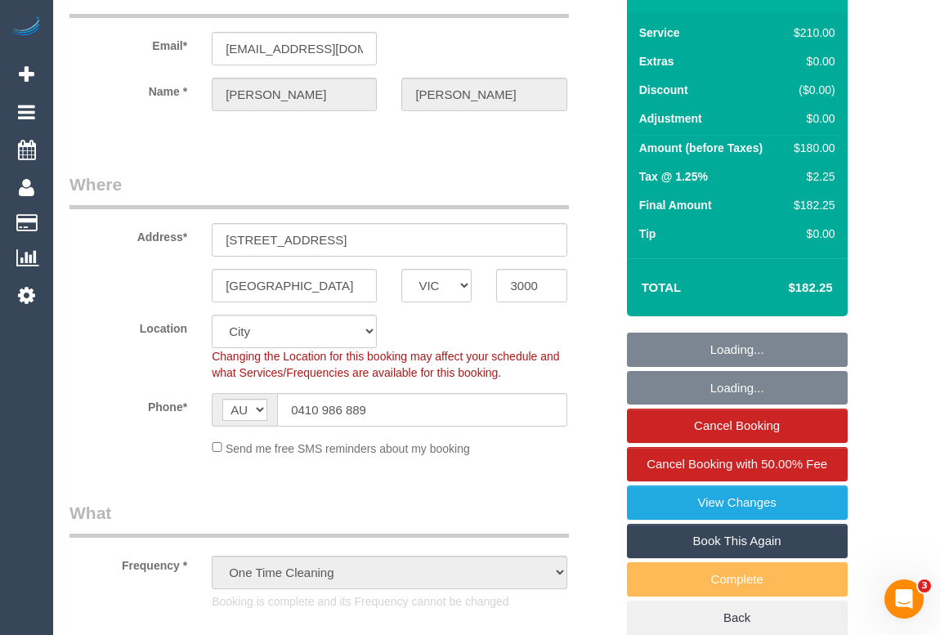
select select "object:799"
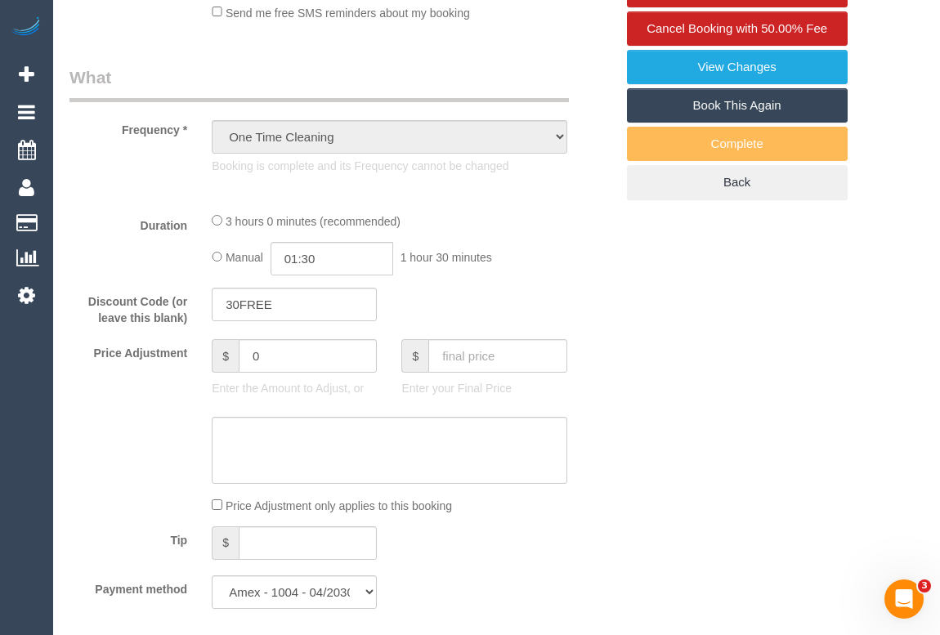
select select "180"
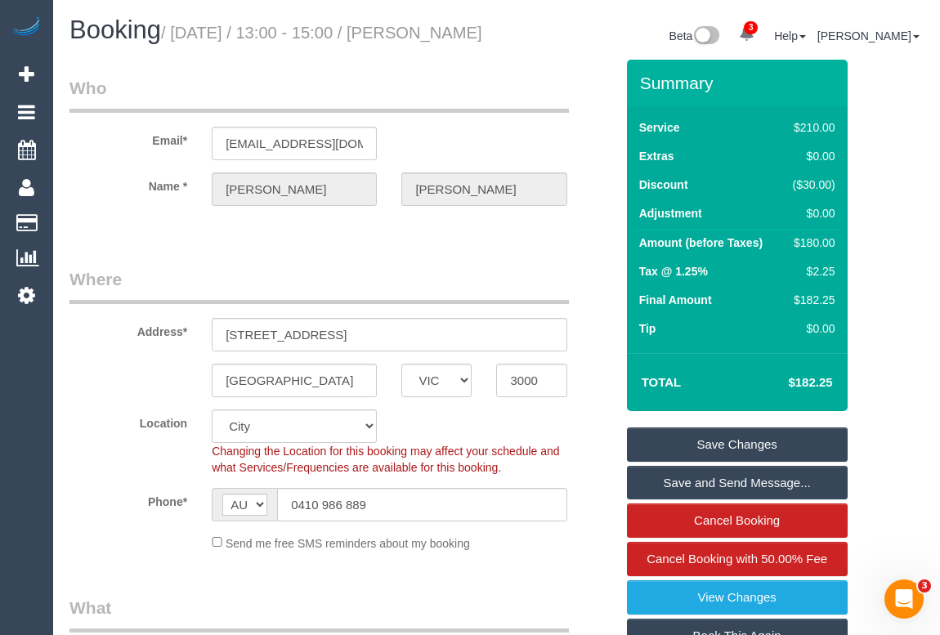
click at [434, 113] on legend "Who" at bounding box center [318, 94] width 499 height 37
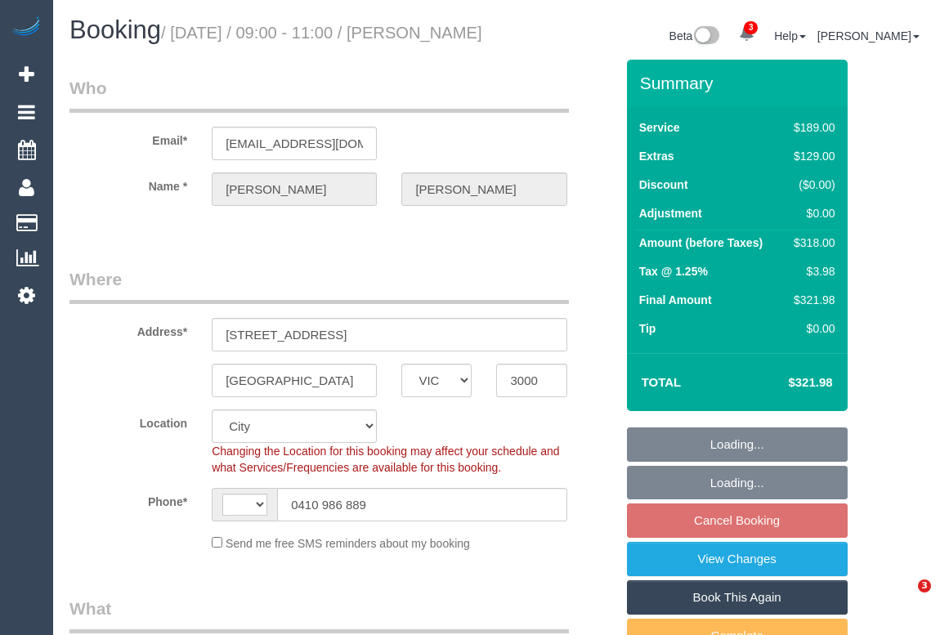
select select "VIC"
select select "string:stripe-pm_1S2zH92GScqysDRV8pxr02Vt"
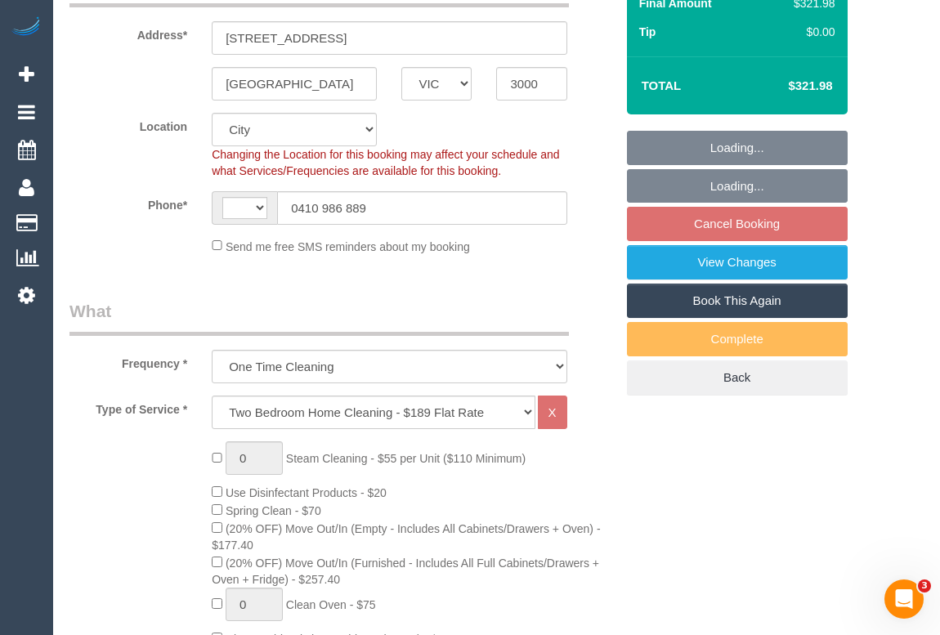
select select "string:AU"
select select "number:28"
select select "number:14"
select select "number:19"
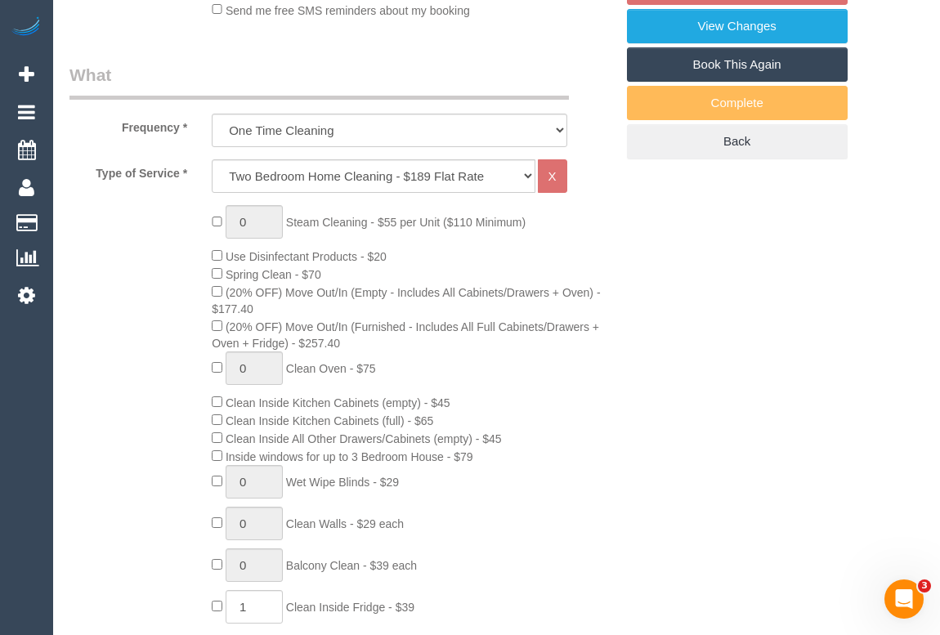
select select "object:1268"
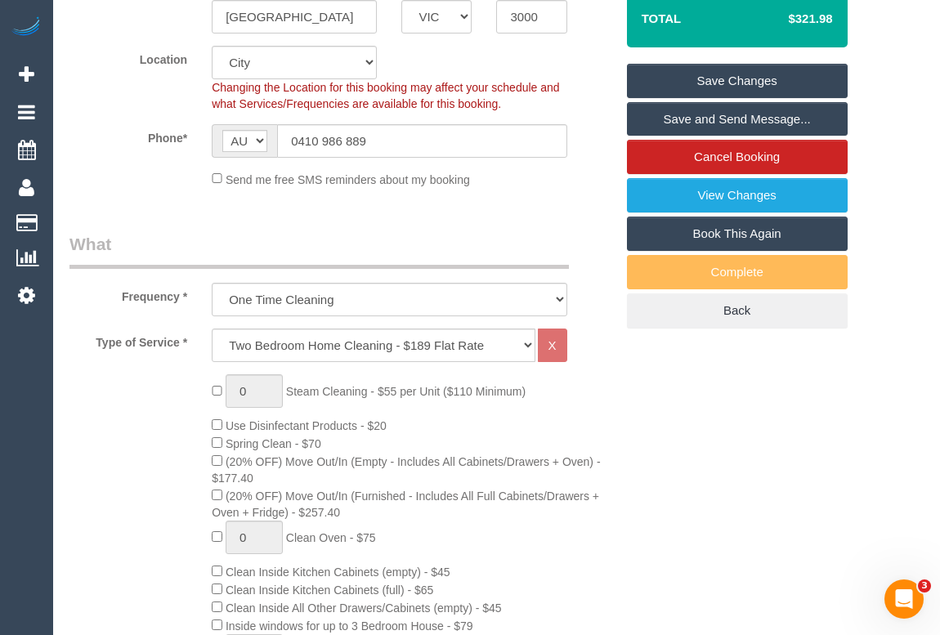
scroll to position [222, 0]
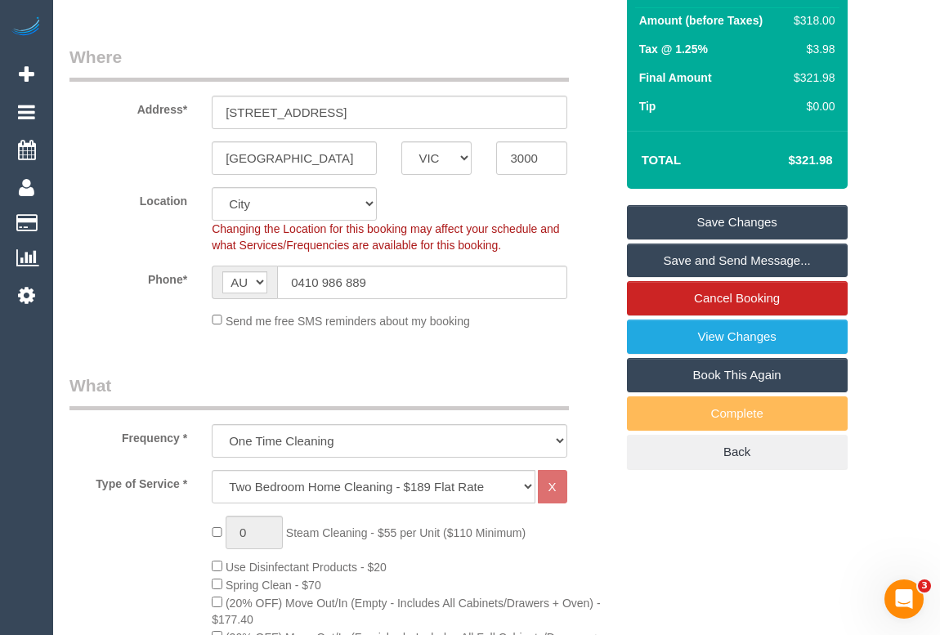
click at [105, 283] on label "Phone*" at bounding box center [128, 277] width 142 height 22
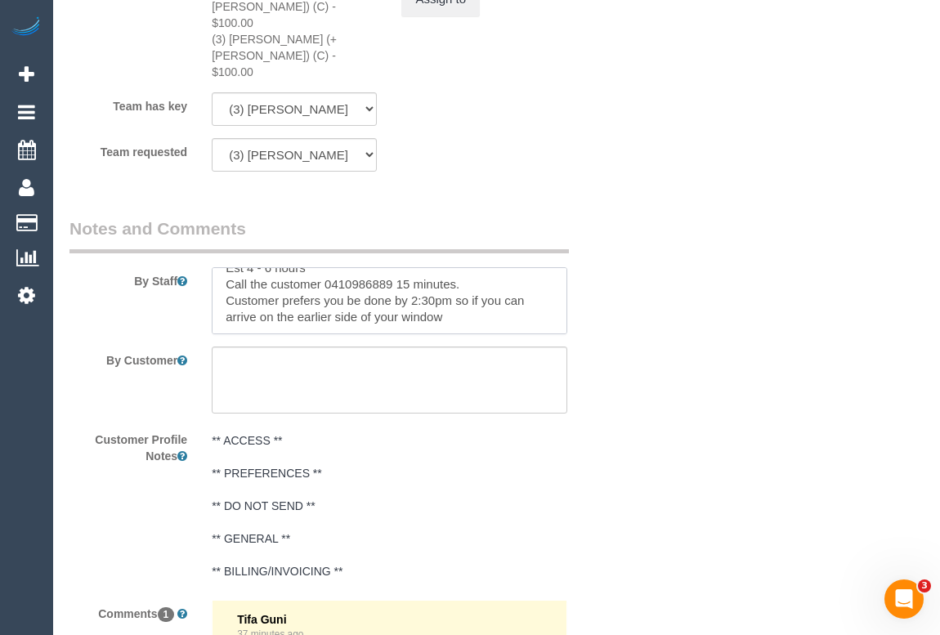
scroll to position [0, 0]
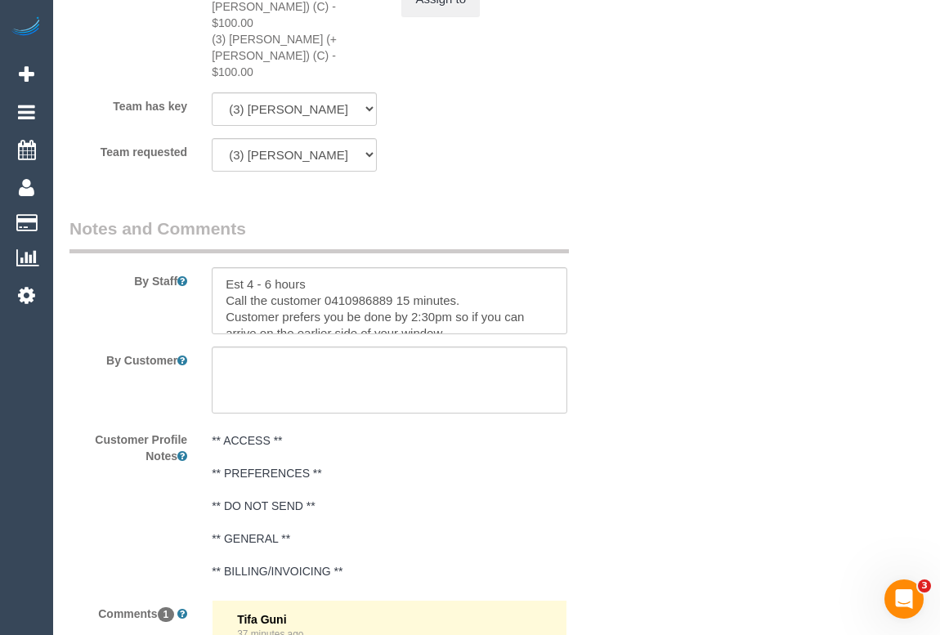
click at [621, 306] on div "By Staff" at bounding box center [342, 276] width 570 height 118
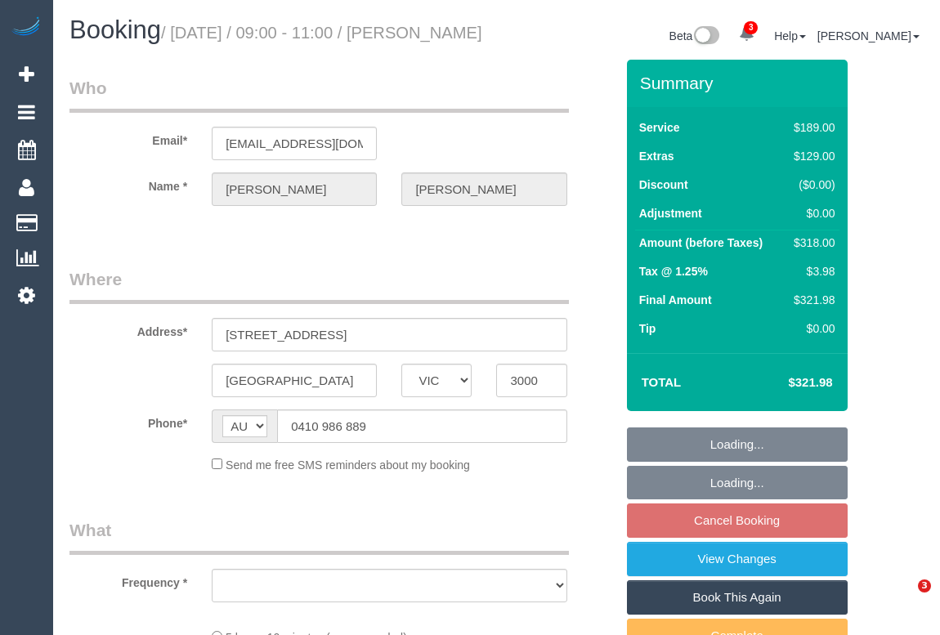
select select "VIC"
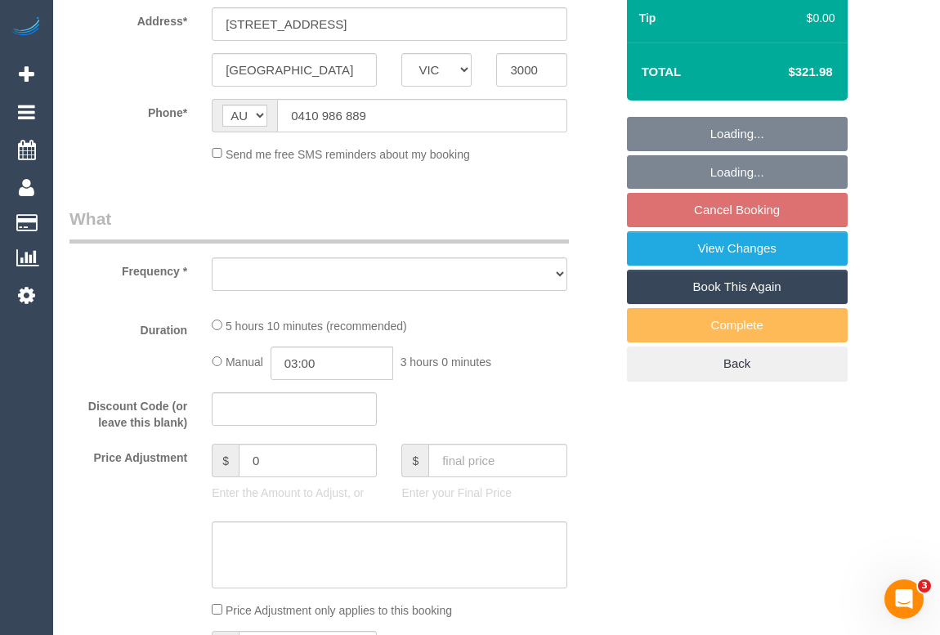
select select "object:580"
select select "string:stripe-pm_1S2zH92GScqysDRV8pxr02Vt"
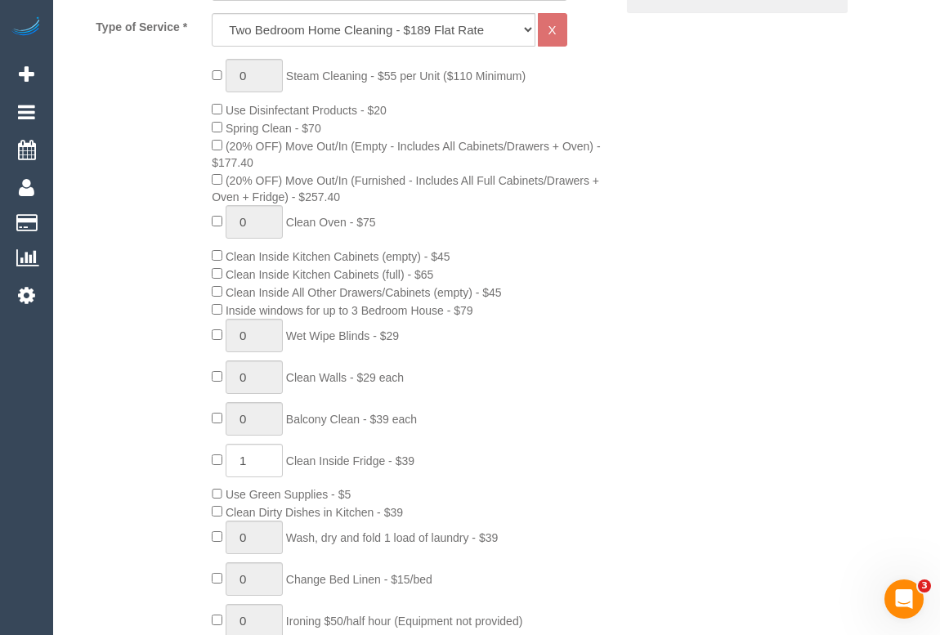
select select "object:683"
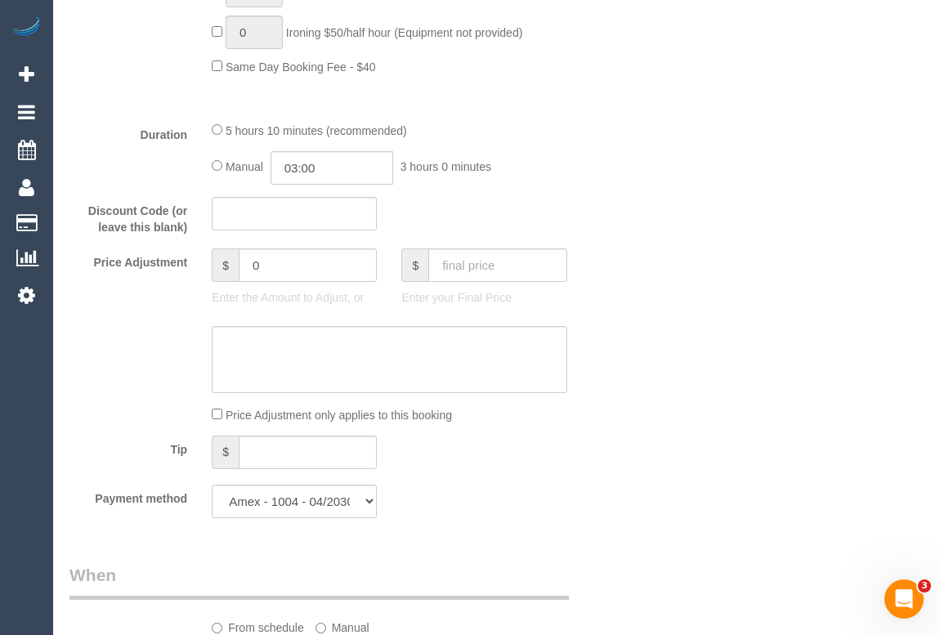
select select "number:28"
select select "number:14"
select select "number:19"
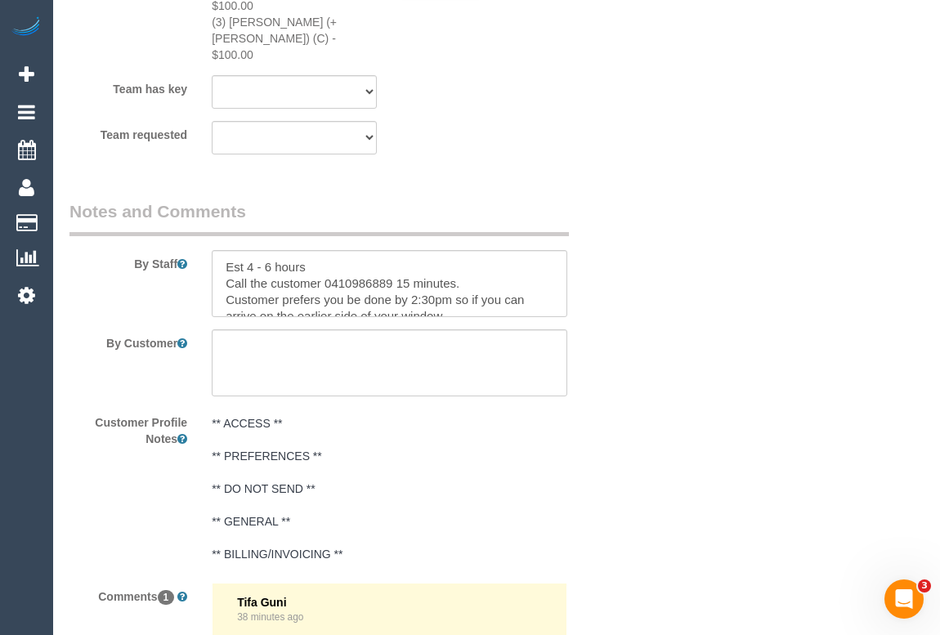
scroll to position [2971, 0]
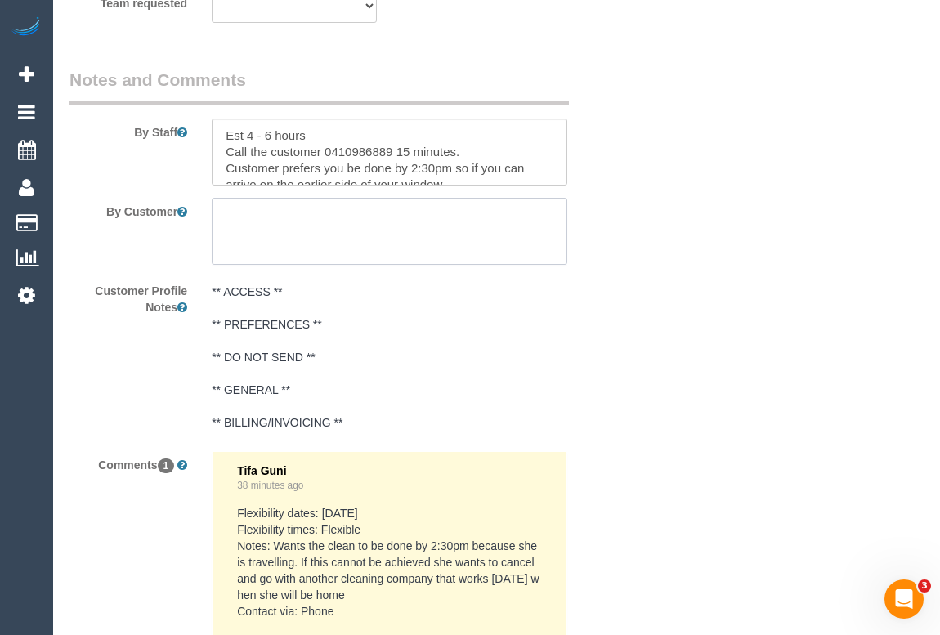
click at [257, 217] on textarea at bounding box center [389, 231] width 355 height 67
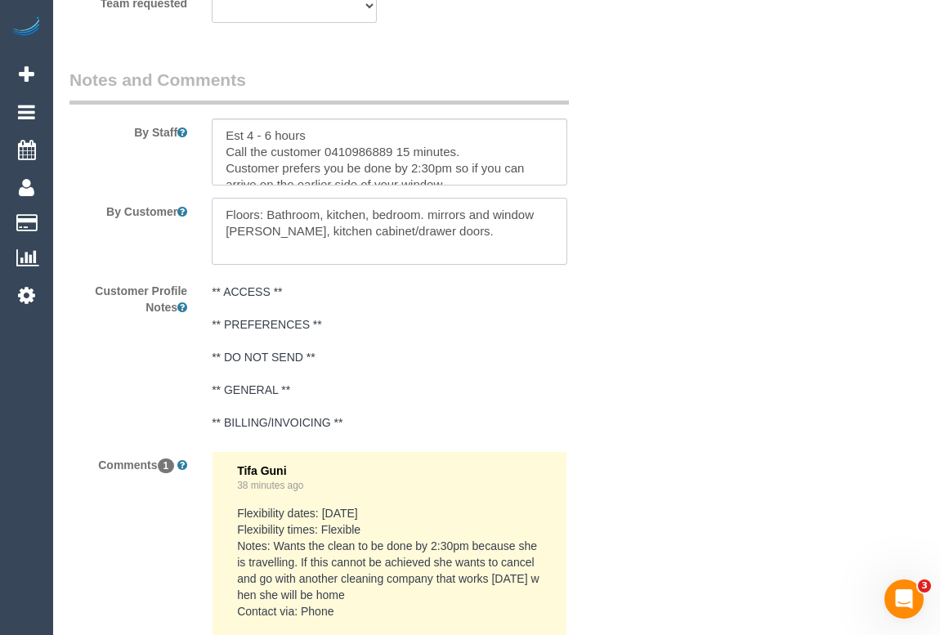
click at [228, 203] on textarea at bounding box center [389, 231] width 355 height 67
drag, startPoint x: 254, startPoint y: 205, endPoint x: 271, endPoint y: 269, distance: 66.0
click at [254, 205] on textarea at bounding box center [389, 231] width 355 height 67
click at [615, 335] on div "Customer Profile Notes ** ACCESS ** ** PREFERENCES ** ** DO NOT SEND ** ** GENE…" at bounding box center [342, 358] width 570 height 162
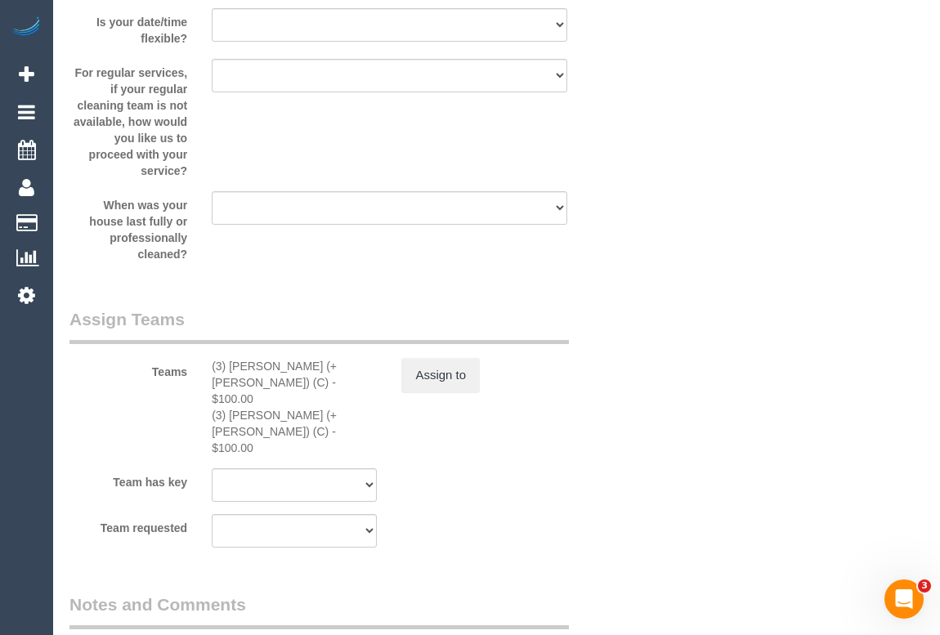
scroll to position [2599, 0]
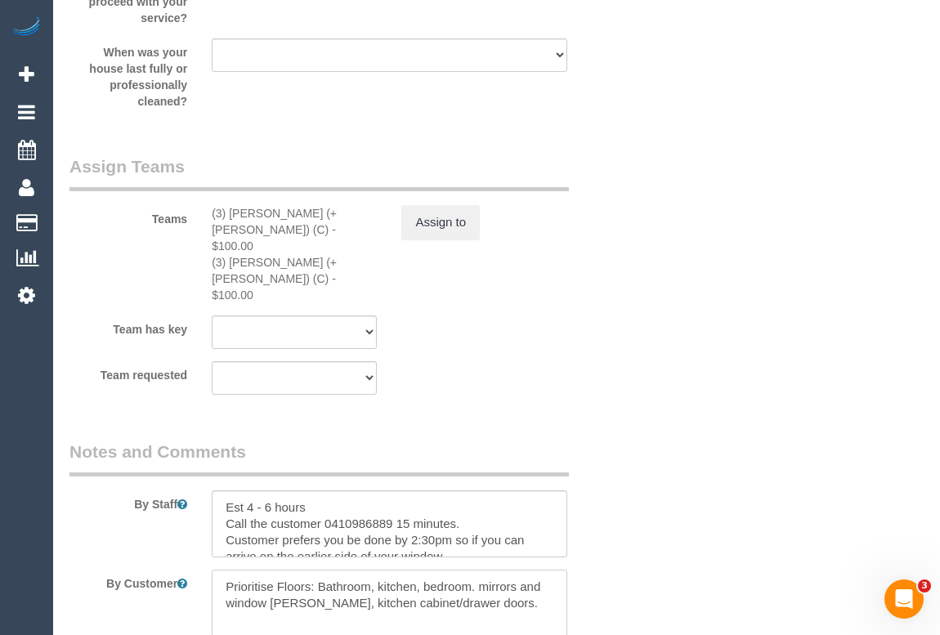
click at [283, 570] on textarea at bounding box center [389, 603] width 355 height 67
type textarea "Prioritise floors: Bathroom, kitchen, bedroom. mirrors and window sills, kitche…"
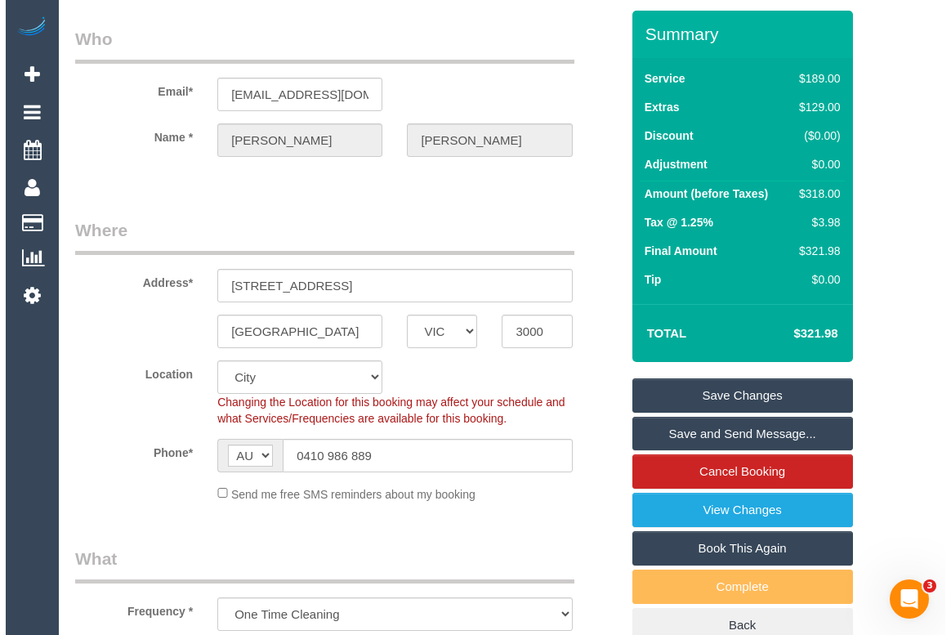
scroll to position [0, 0]
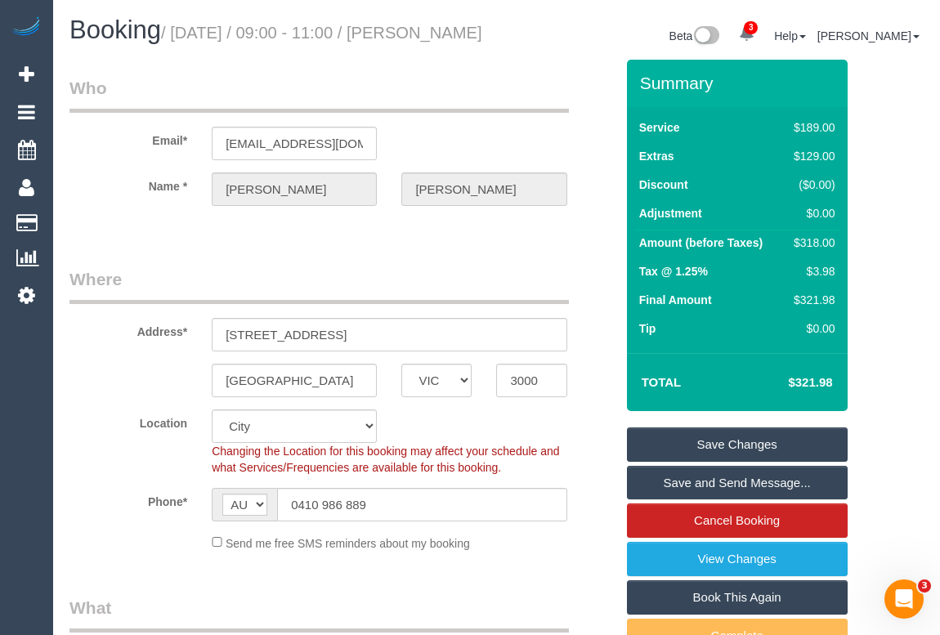
click at [724, 462] on link "Save Changes" at bounding box center [737, 444] width 221 height 34
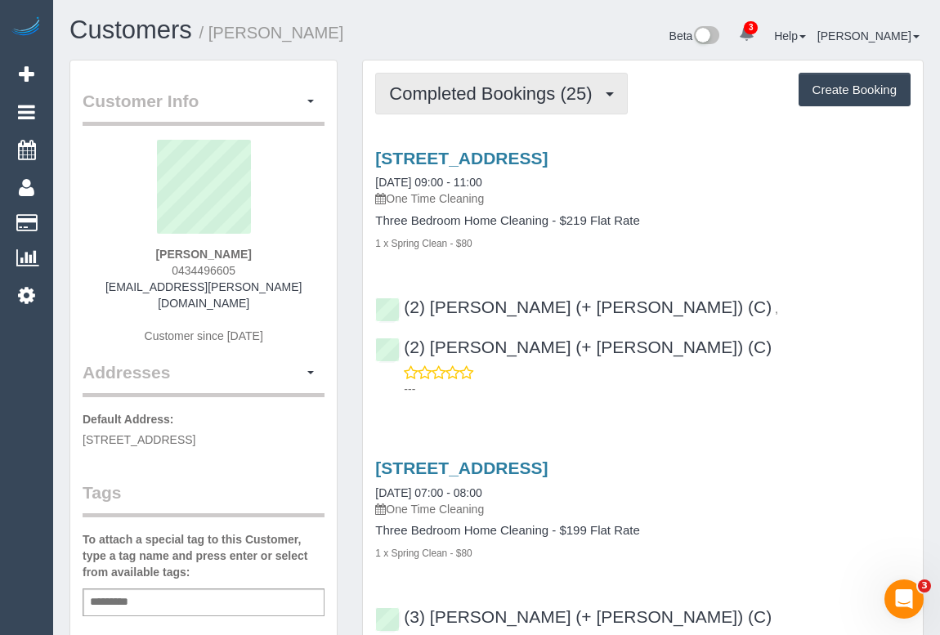
click at [504, 113] on button "Completed Bookings (25)" at bounding box center [501, 94] width 252 height 42
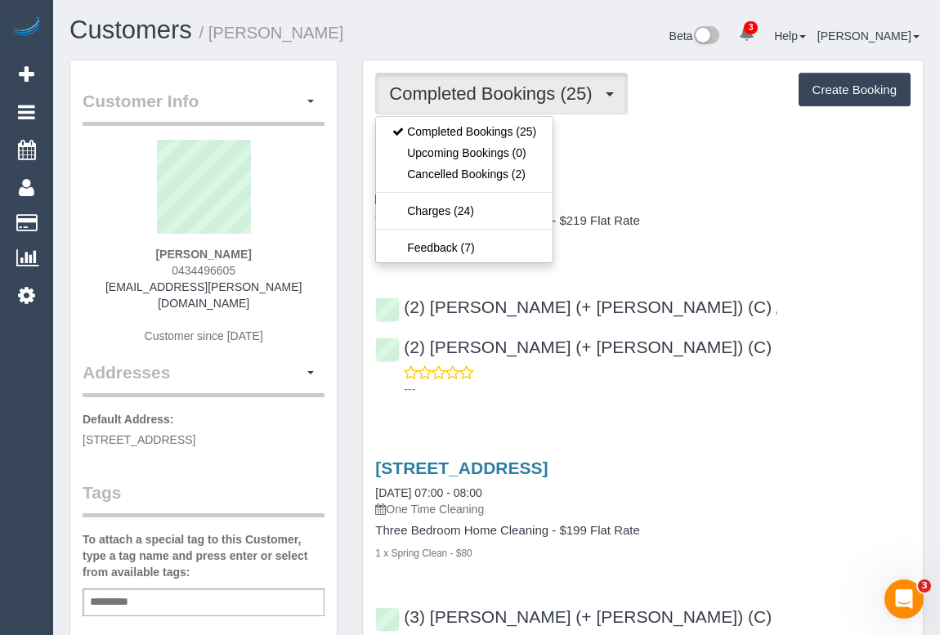
click at [668, 210] on div "[STREET_ADDRESS] [DATE] 09:00 - 11:00 One Time Cleaning Three Bedroom Home Clea…" at bounding box center [643, 200] width 560 height 102
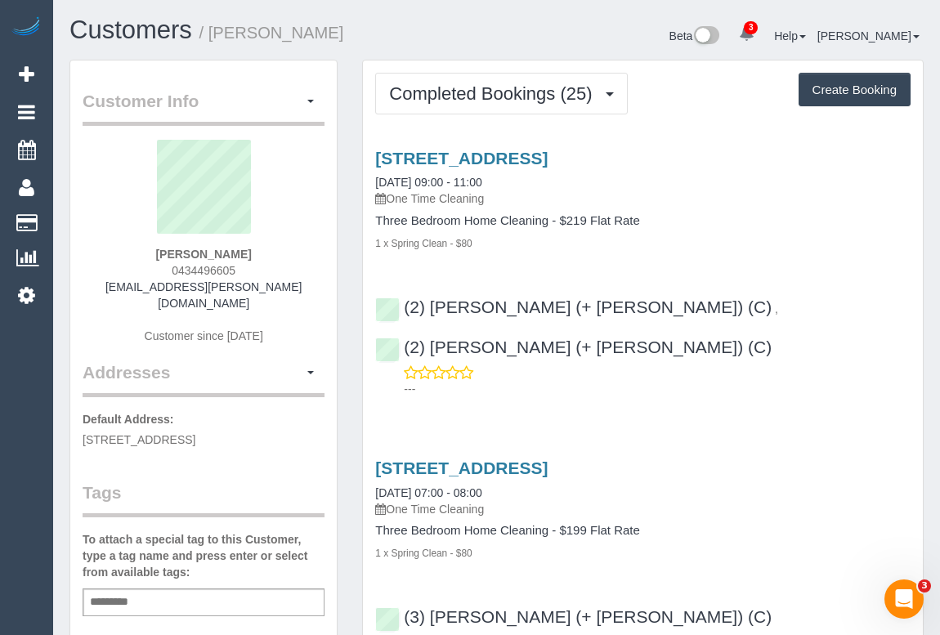
click at [718, 243] on div "1 x Spring Clean - $80" at bounding box center [642, 243] width 535 height 16
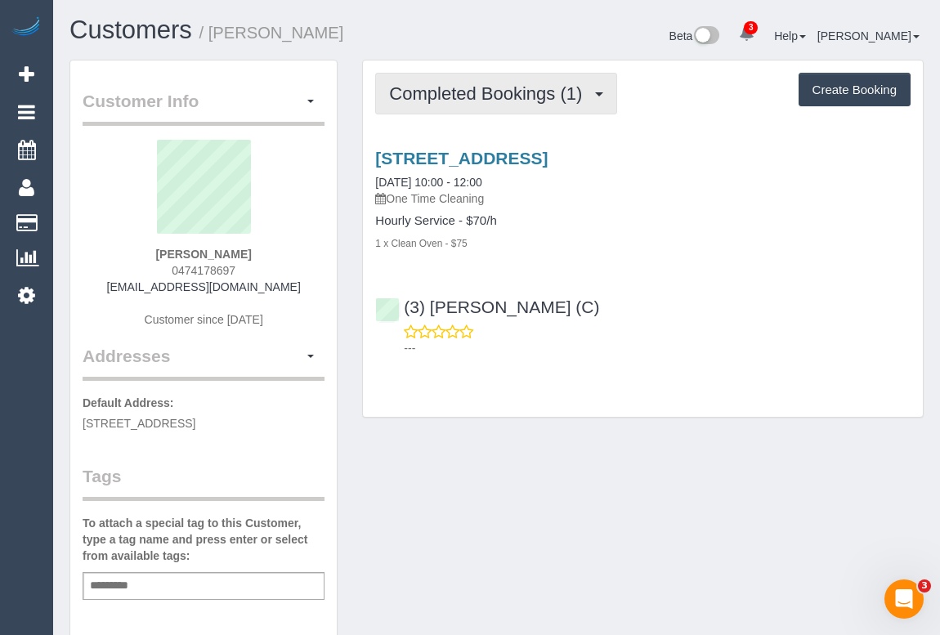
click at [436, 83] on span "Completed Bookings (1)" at bounding box center [489, 93] width 201 height 20
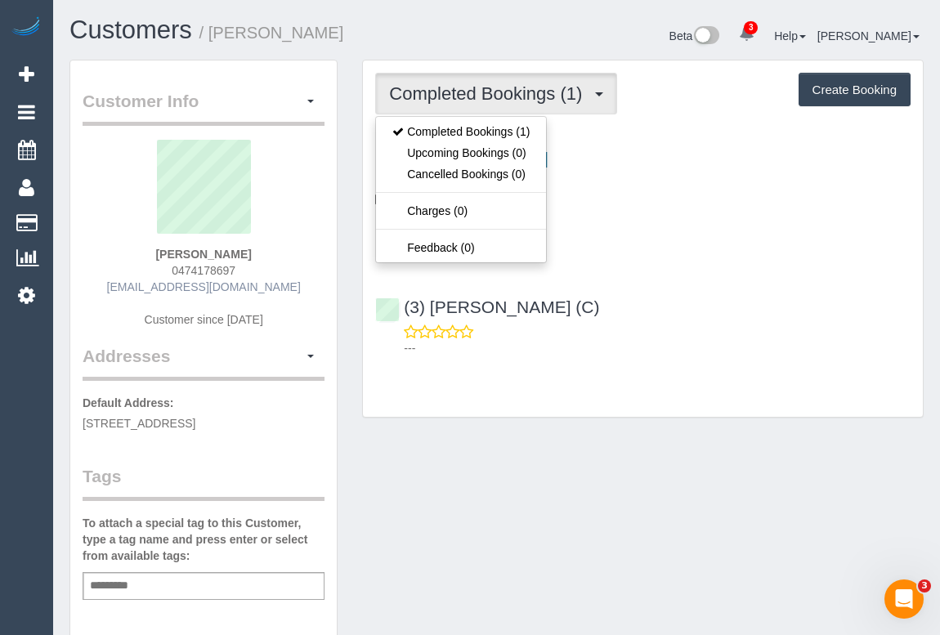
drag, startPoint x: 131, startPoint y: 284, endPoint x: 263, endPoint y: 286, distance: 132.4
click at [263, 286] on div "[PERSON_NAME] 0474178697 [EMAIL_ADDRESS][DOMAIN_NAME] Customer since [DATE]" at bounding box center [204, 242] width 242 height 204
copy link "[EMAIL_ADDRESS][DOMAIN_NAME]"
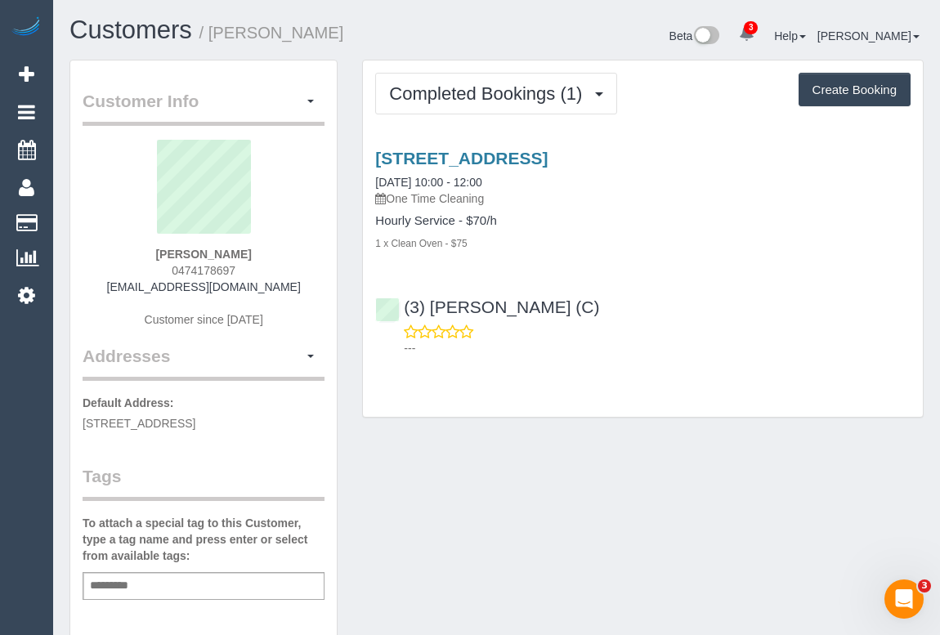
drag, startPoint x: 164, startPoint y: 251, endPoint x: 263, endPoint y: 253, distance: 98.9
click at [263, 253] on div "[PERSON_NAME] 0474178697 [EMAIL_ADDRESS][DOMAIN_NAME] Customer since [DATE]" at bounding box center [204, 242] width 242 height 204
copy strong "[PERSON_NAME]"
drag, startPoint x: 155, startPoint y: 271, endPoint x: 270, endPoint y: 271, distance: 114.4
click at [270, 271] on div "[PERSON_NAME] 0474178697 [EMAIL_ADDRESS][DOMAIN_NAME] Customer since [DATE]" at bounding box center [204, 242] width 242 height 204
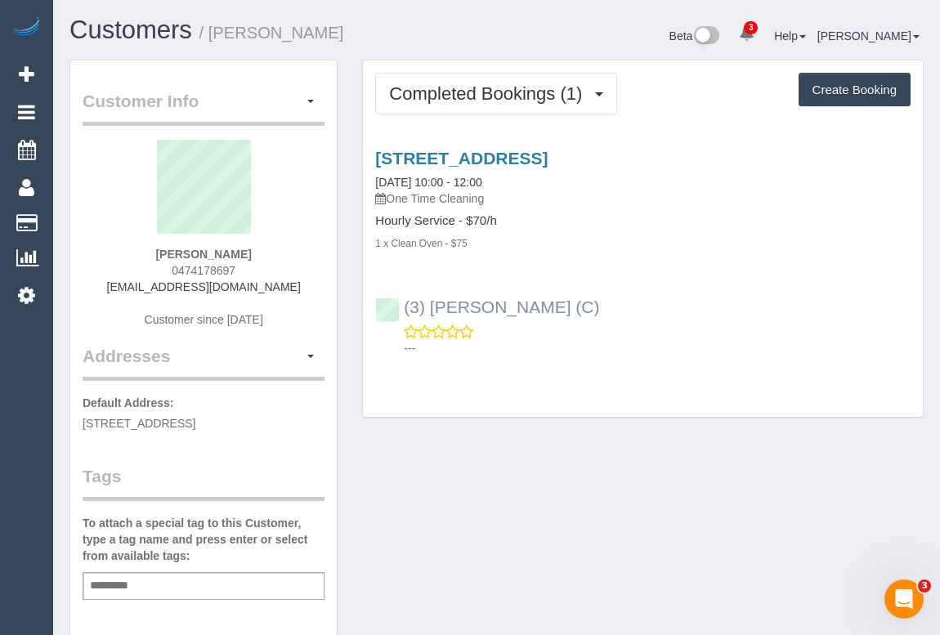
copy span "0474178697"
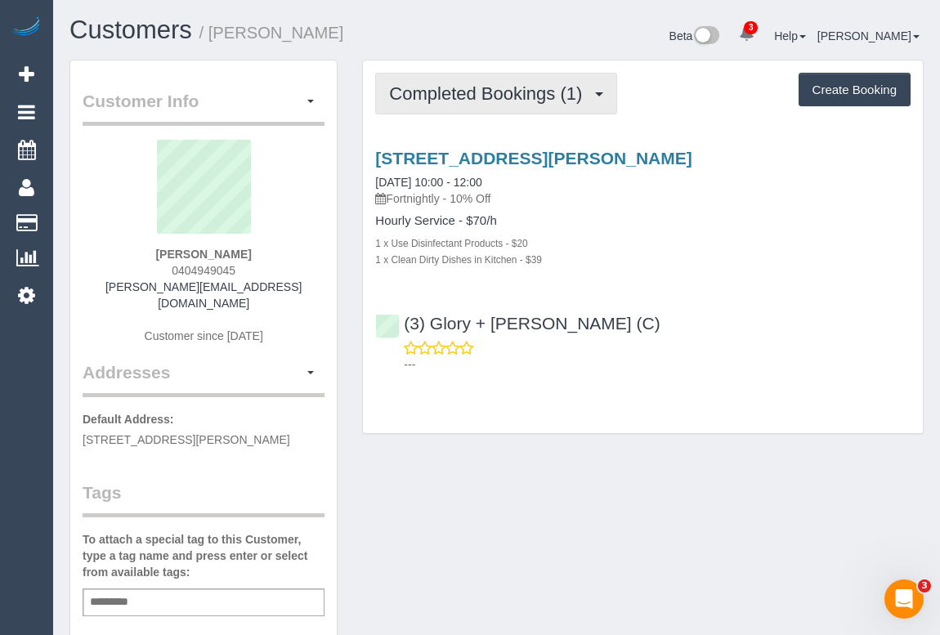
click at [496, 89] on span "Completed Bookings (1)" at bounding box center [489, 93] width 201 height 20
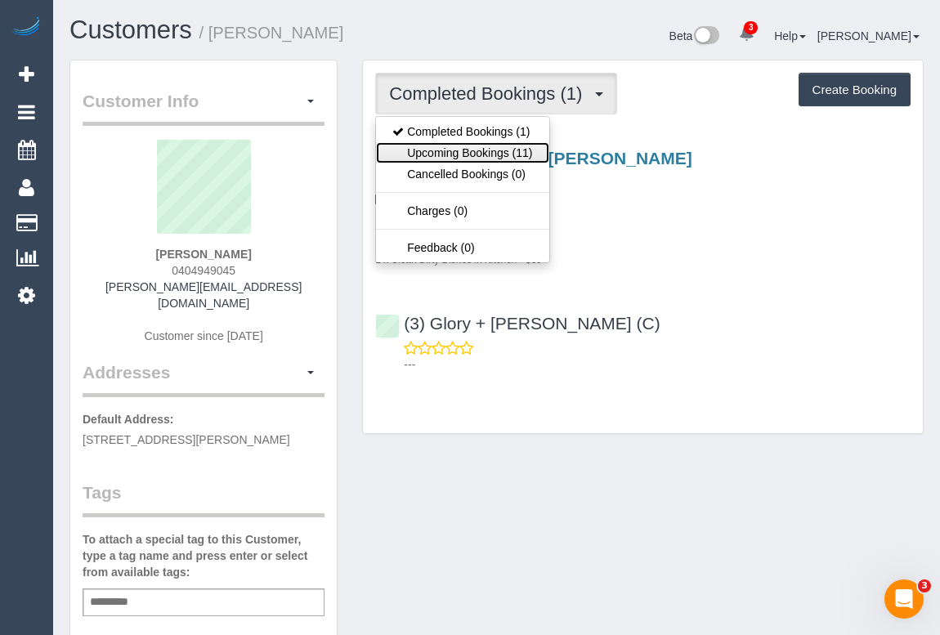
click at [471, 157] on link "Upcoming Bookings (11)" at bounding box center [462, 152] width 172 height 21
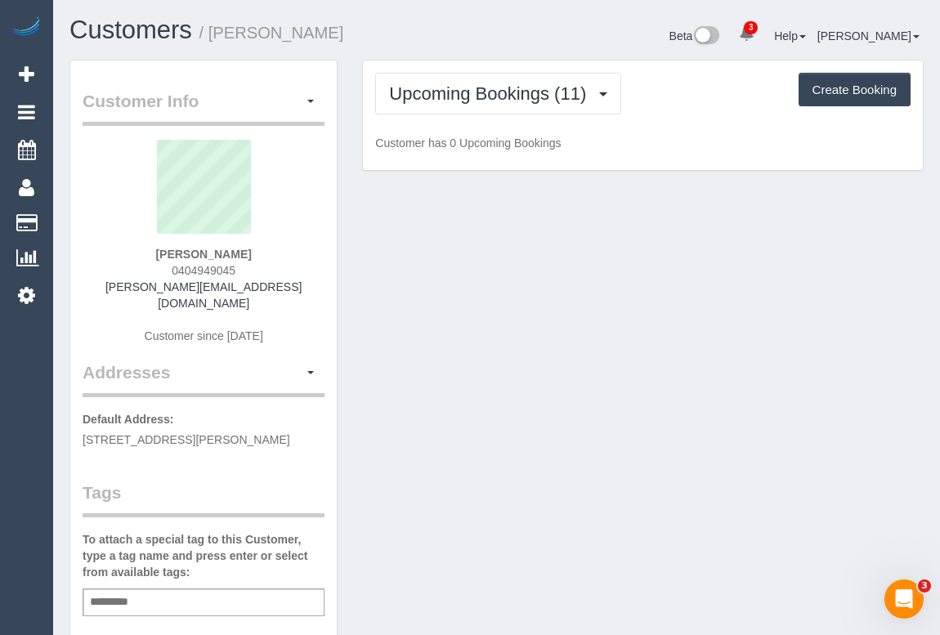
click at [576, 408] on div "Customer Info Edit Contact Info Send Message Email Preferences Special Sales Ta…" at bounding box center [496, 615] width 878 height 1111
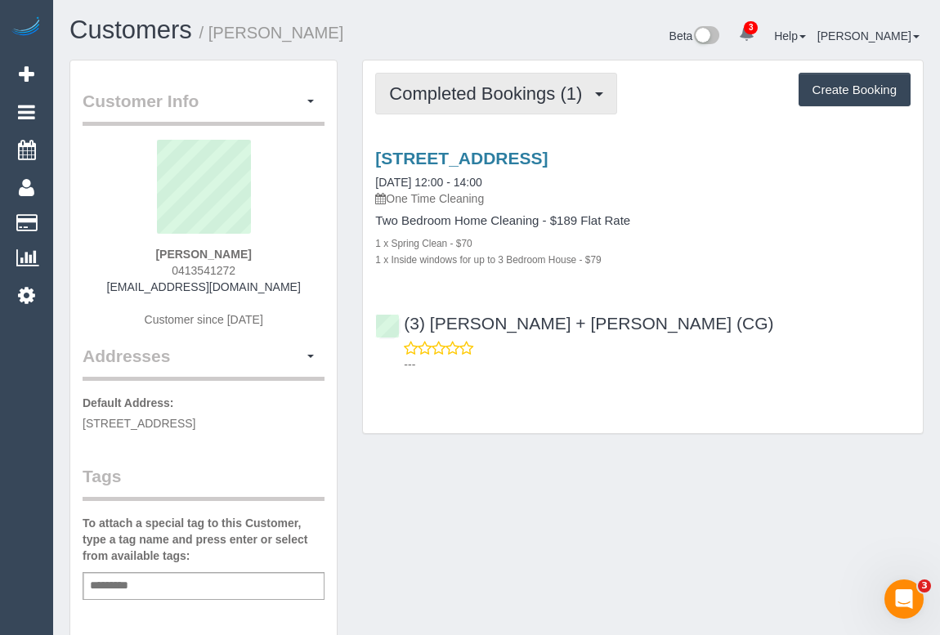
click at [476, 98] on span "Completed Bookings (1)" at bounding box center [489, 93] width 201 height 20
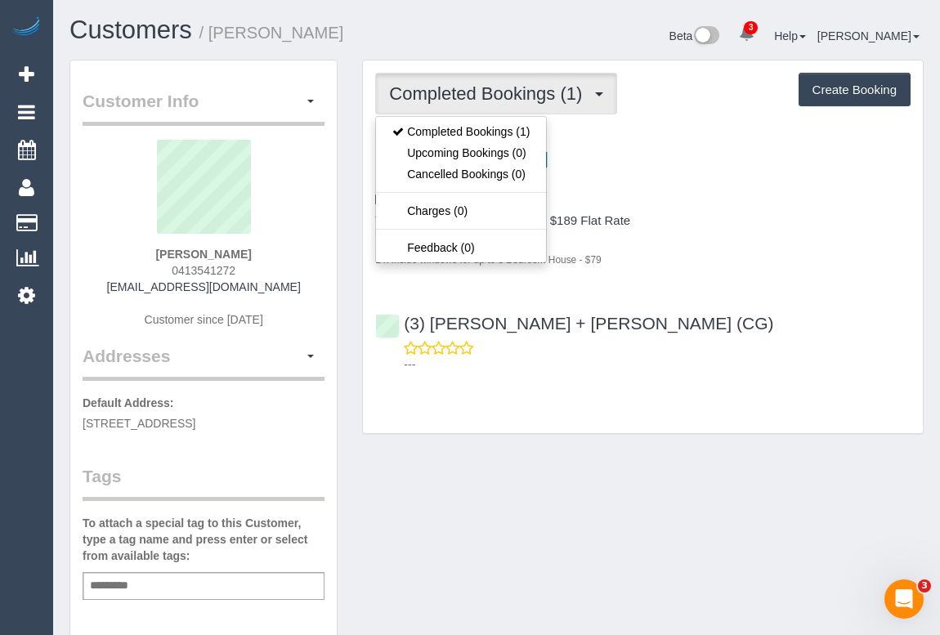
click at [594, 526] on div "Customer Info Edit Contact Info Send Message Email Preferences Special Sales Ta…" at bounding box center [496, 607] width 878 height 1095
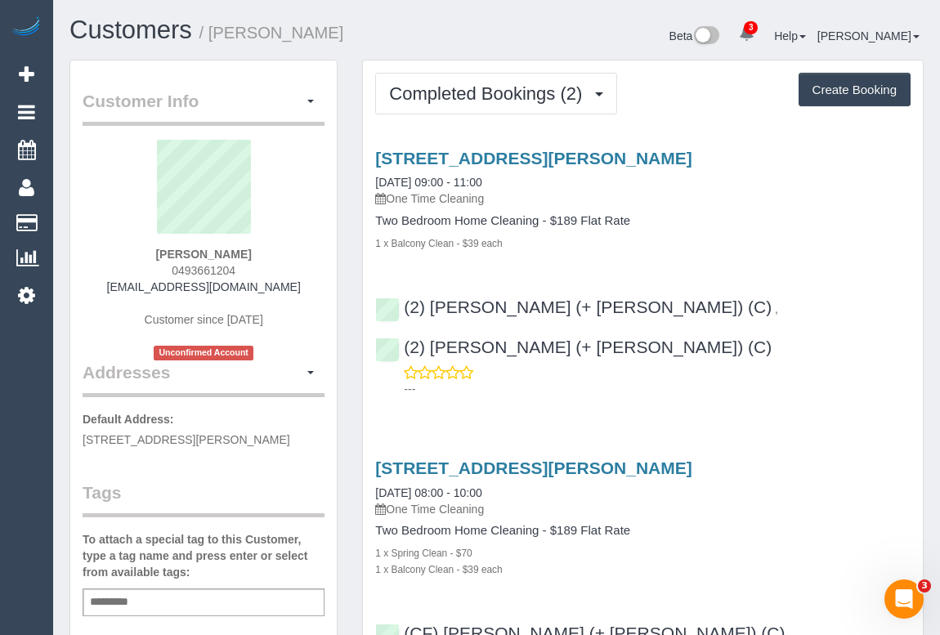
click at [698, 445] on div "[STREET_ADDRESS][PERSON_NAME] [DATE] 08:00 - 10:00 One Time Cleaning Two Bedroo…" at bounding box center [643, 567] width 560 height 245
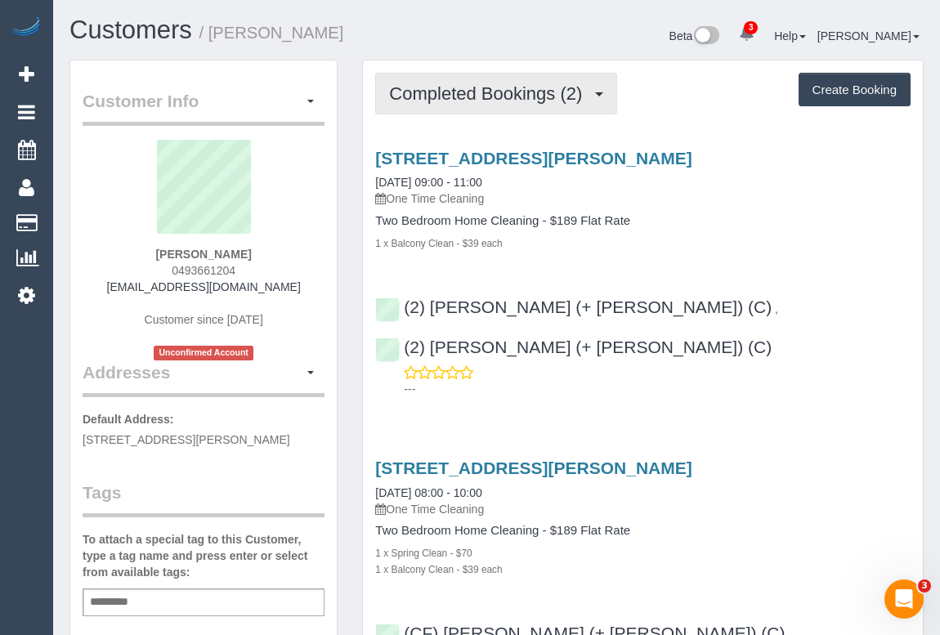
click at [564, 89] on span "Completed Bookings (2)" at bounding box center [489, 93] width 201 height 20
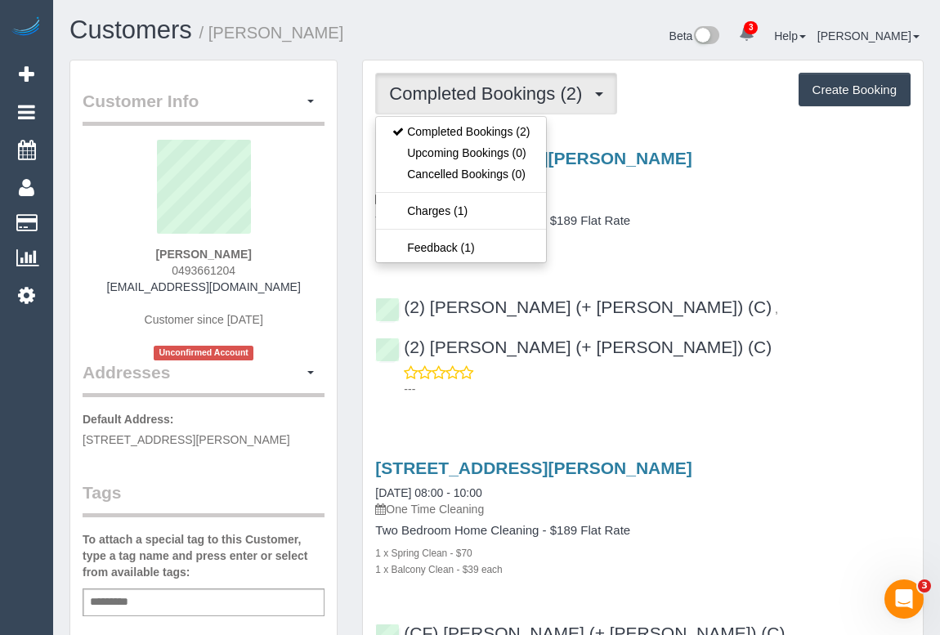
click at [802, 253] on div "[STREET_ADDRESS][PERSON_NAME] [DATE] 09:00 - 11:00 One Time Cleaning Two Bedroo…" at bounding box center [643, 270] width 560 height 270
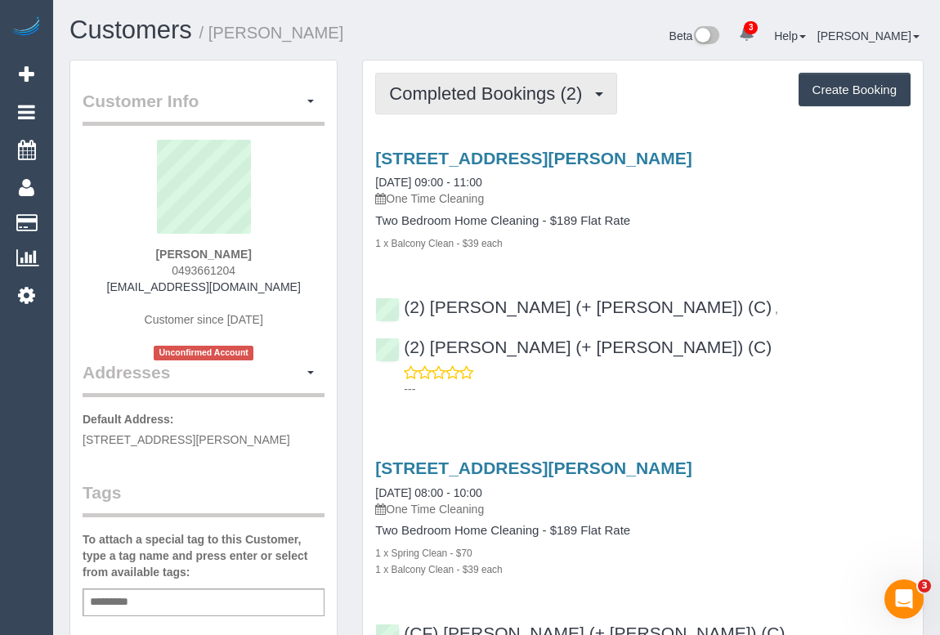
click at [436, 97] on span "Completed Bookings (2)" at bounding box center [489, 93] width 201 height 20
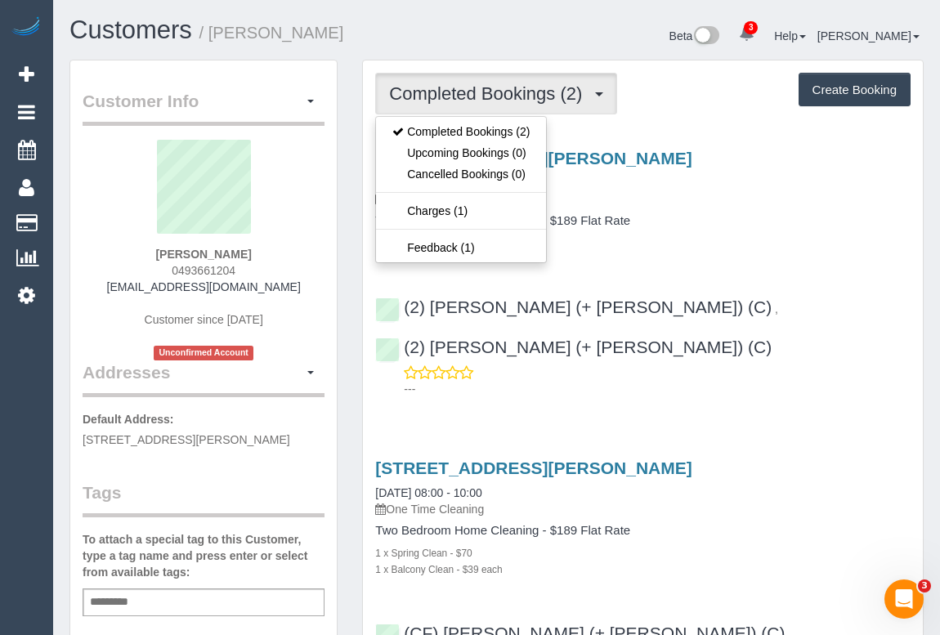
click at [308, 292] on div "[PERSON_NAME] 0493661204 [EMAIL_ADDRESS][DOMAIN_NAME] Customer since [DATE] Unc…" at bounding box center [204, 250] width 242 height 221
copy link "[EMAIL_ADDRESS][DOMAIN_NAME]"
